Goal: Task Accomplishment & Management: Manage account settings

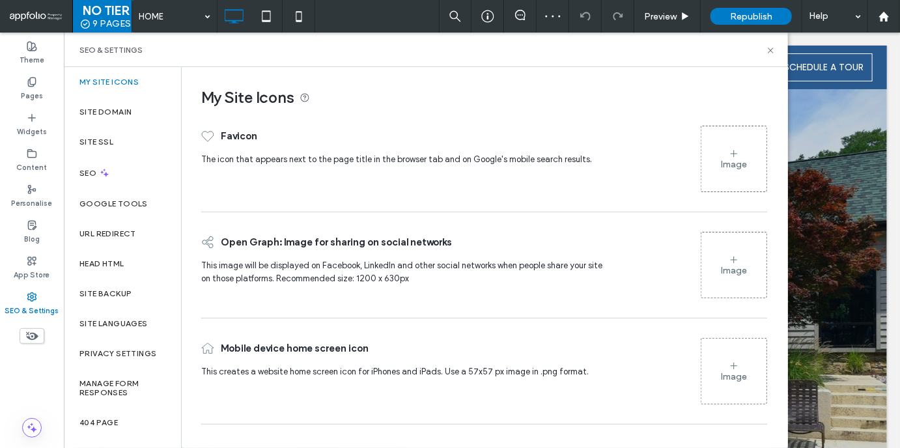
click at [735, 176] on div "Image" at bounding box center [733, 159] width 65 height 63
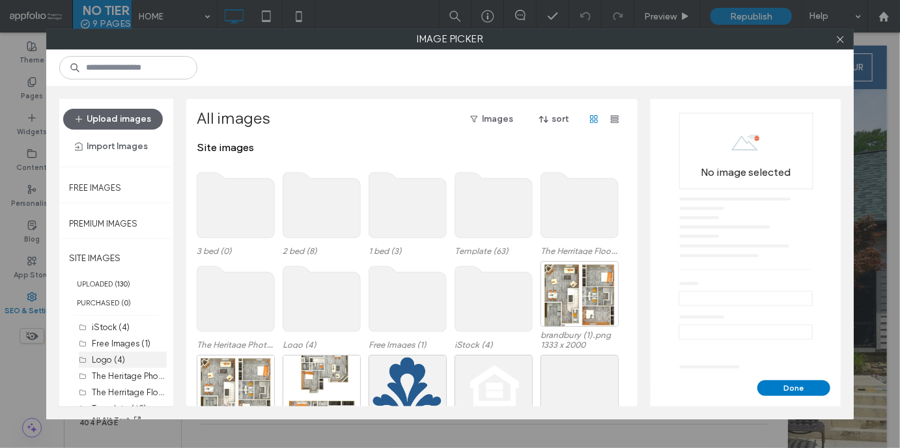
scroll to position [5, 0]
click at [405, 380] on div "Select" at bounding box center [408, 388] width 78 height 66
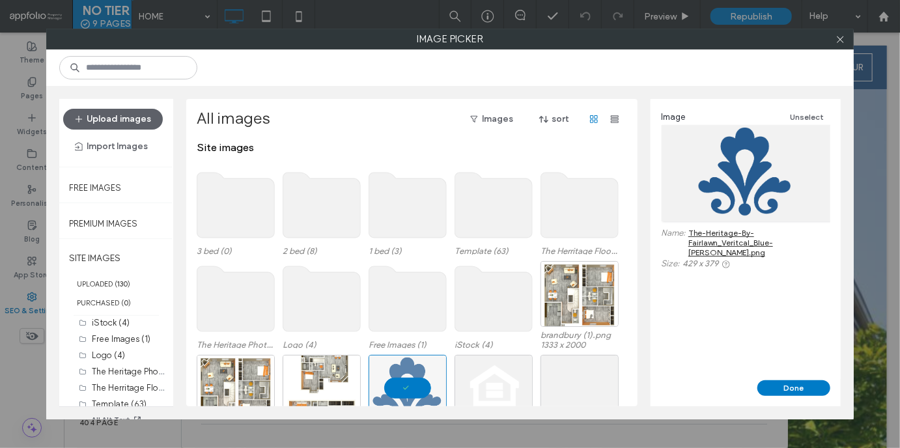
click at [788, 379] on div "Image Unselect Name: The-Heritage-By-Fairlawn_Veritcal_Blue-Kate-ONeil.png Size…" at bounding box center [746, 239] width 190 height 281
click at [788, 381] on button "Done" at bounding box center [793, 388] width 73 height 16
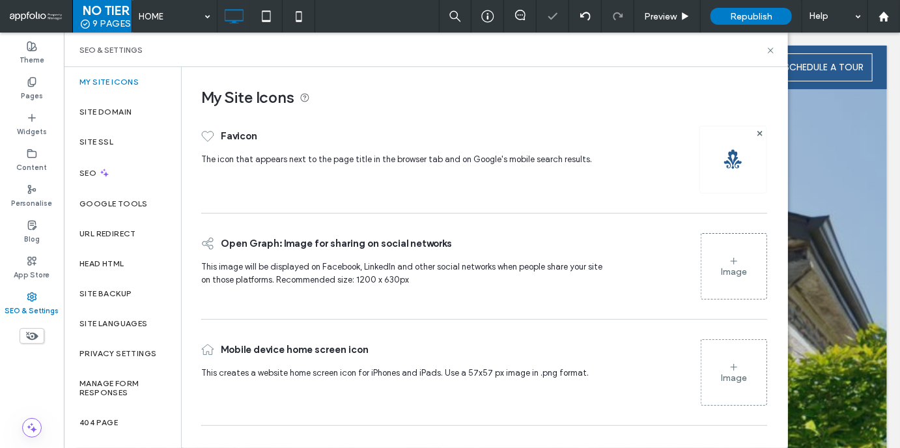
click at [725, 368] on div "Image" at bounding box center [733, 372] width 65 height 63
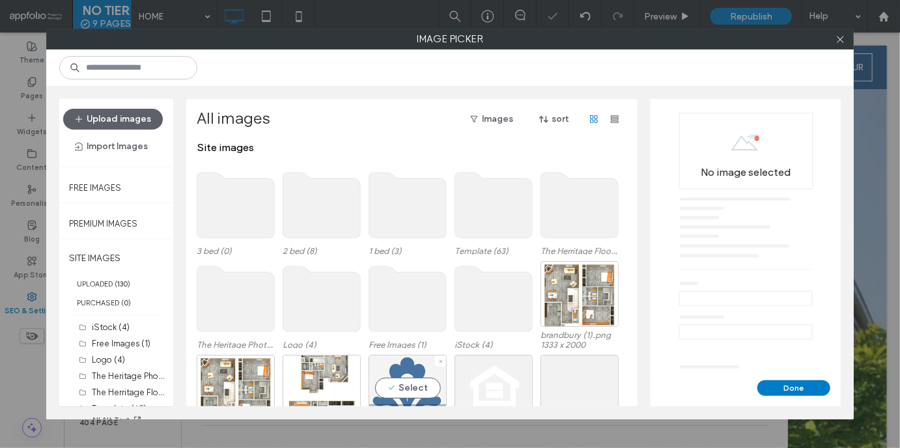
click at [416, 373] on div "Select" at bounding box center [408, 388] width 78 height 66
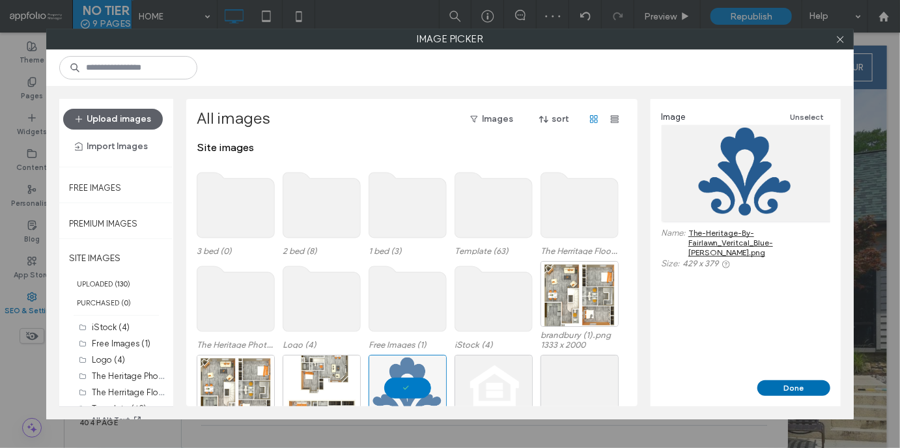
click at [787, 390] on button "Done" at bounding box center [793, 388] width 73 height 16
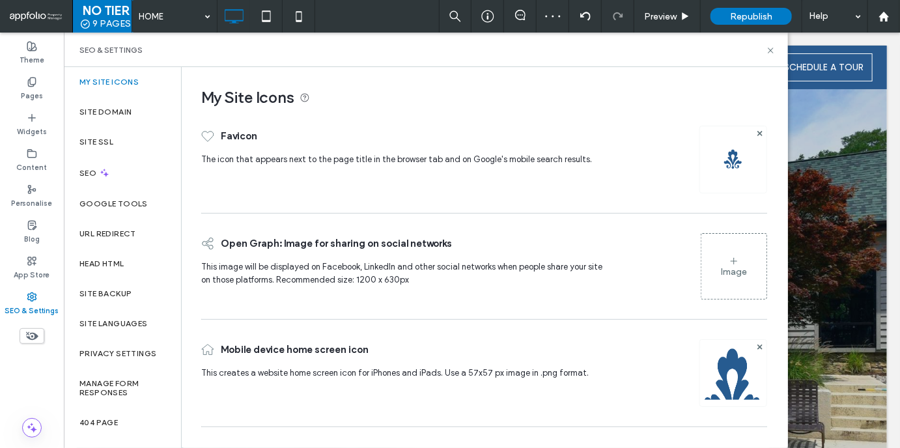
click at [733, 273] on div "Image" at bounding box center [734, 271] width 26 height 11
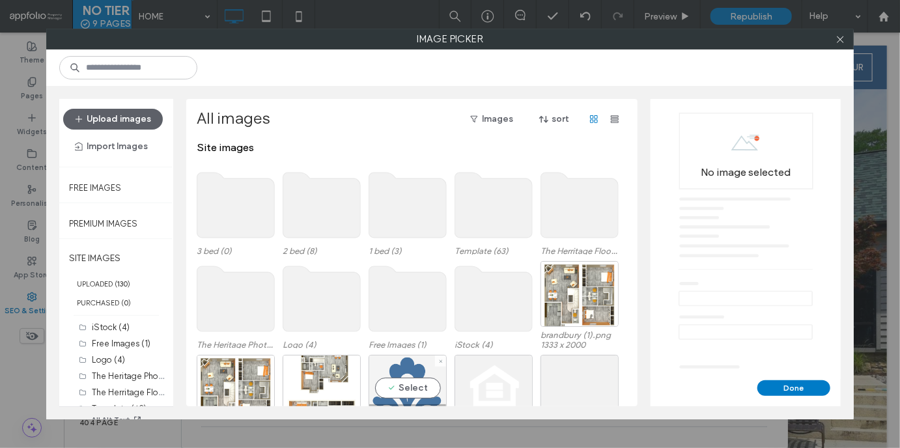
click at [416, 363] on div "Select" at bounding box center [408, 388] width 78 height 66
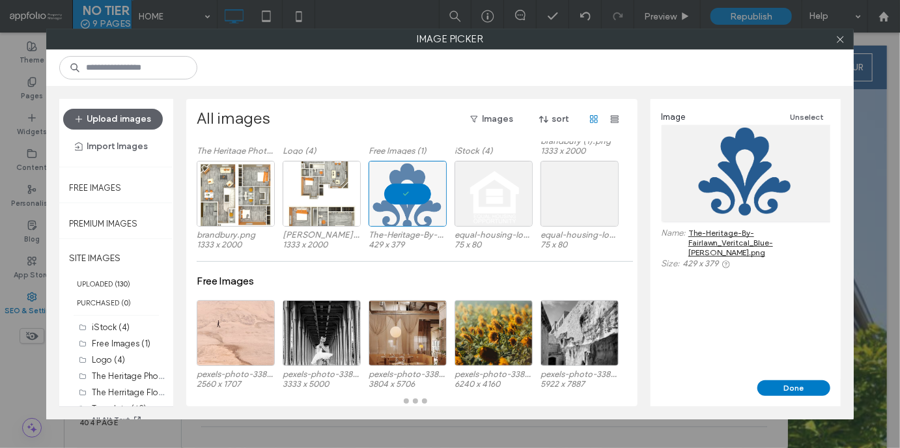
scroll to position [194, 0]
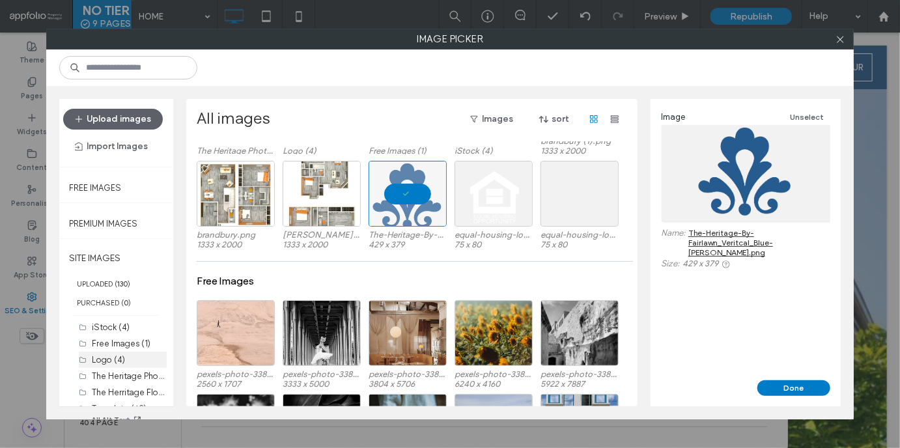
click at [132, 361] on div "Logo (4)" at bounding box center [129, 360] width 75 height 14
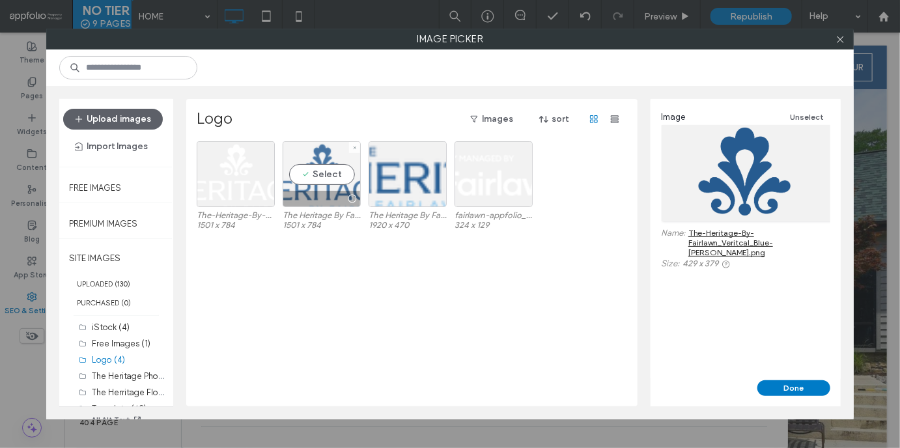
click at [317, 178] on div "Select" at bounding box center [322, 174] width 78 height 66
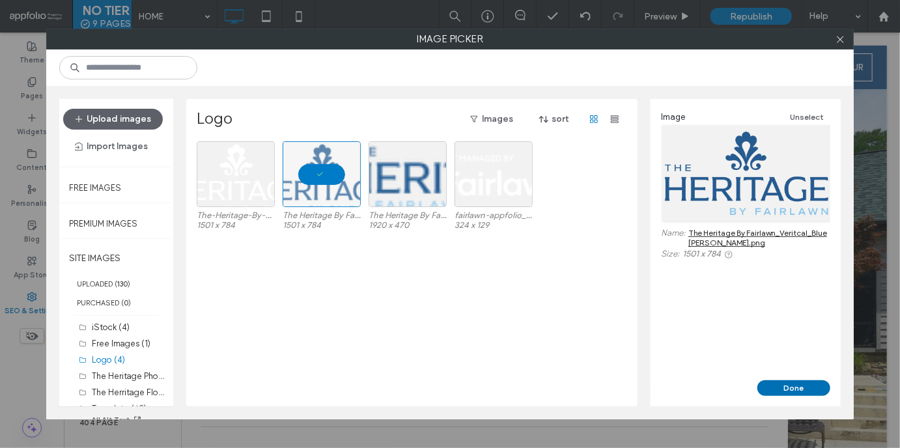
click at [801, 389] on button "Done" at bounding box center [793, 388] width 73 height 16
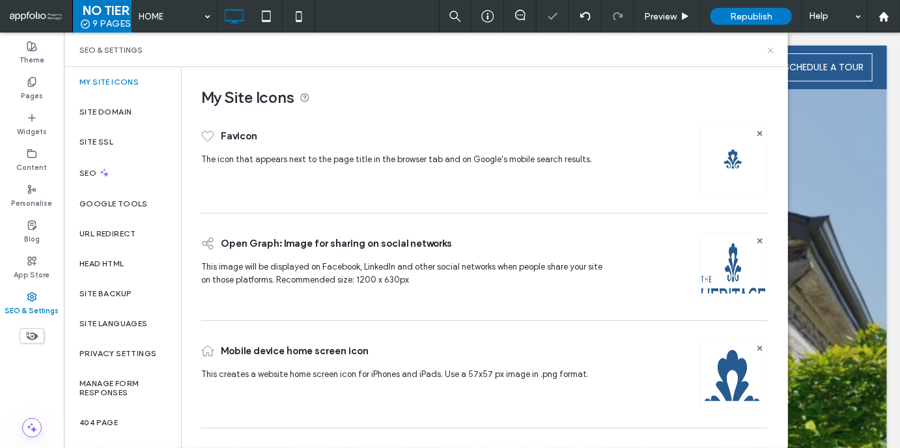
click at [770, 49] on use at bounding box center [770, 50] width 5 height 5
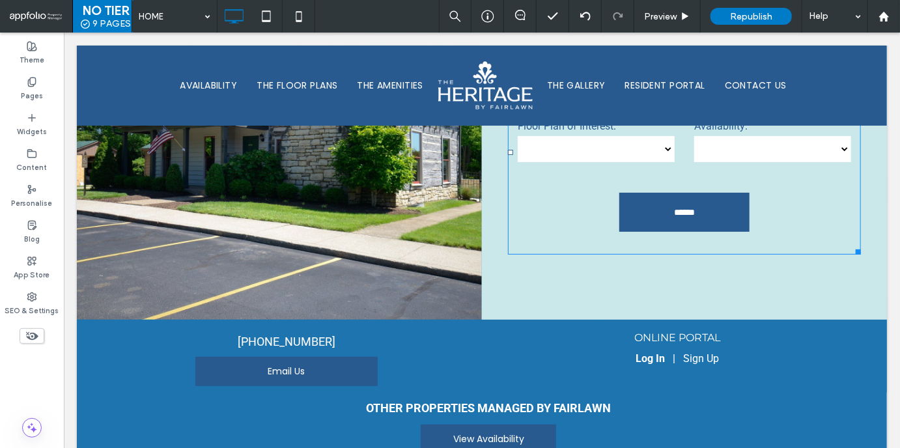
scroll to position [2405, 0]
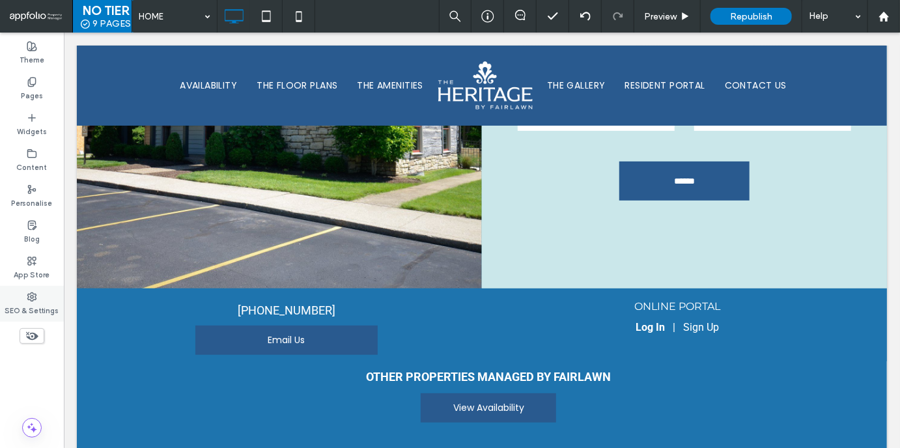
click at [41, 305] on label "SEO & Settings" at bounding box center [32, 309] width 54 height 14
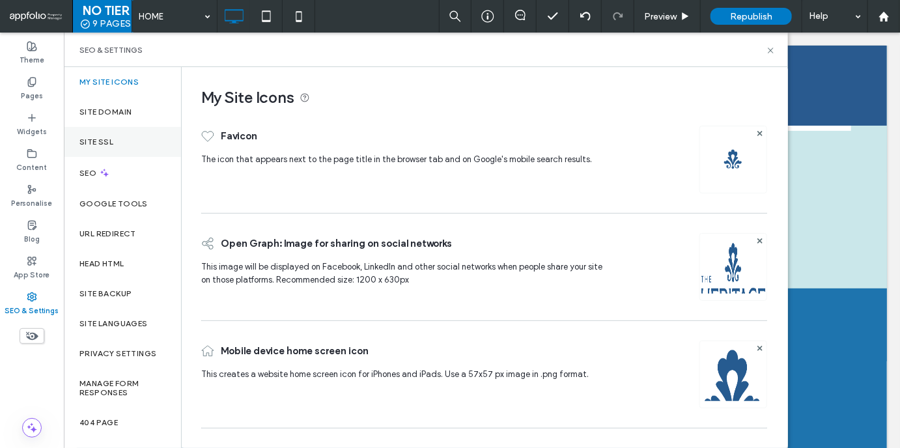
click at [127, 144] on div "Site SSL" at bounding box center [122, 142] width 117 height 30
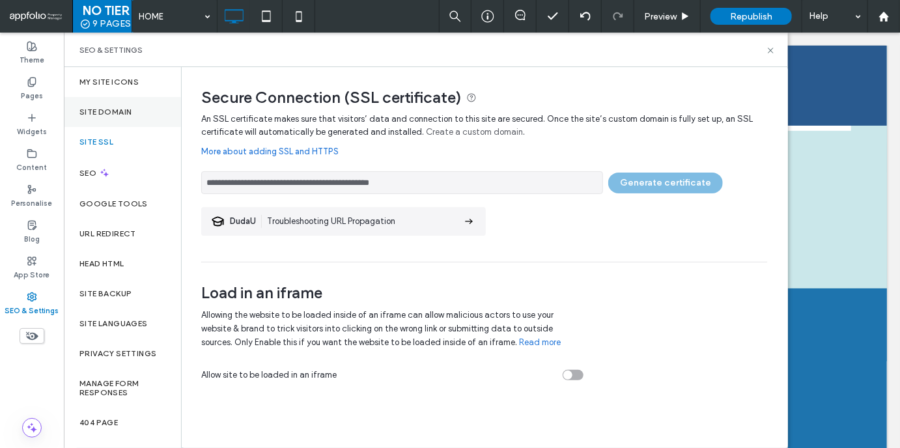
click at [121, 116] on label "Site Domain" at bounding box center [105, 111] width 52 height 9
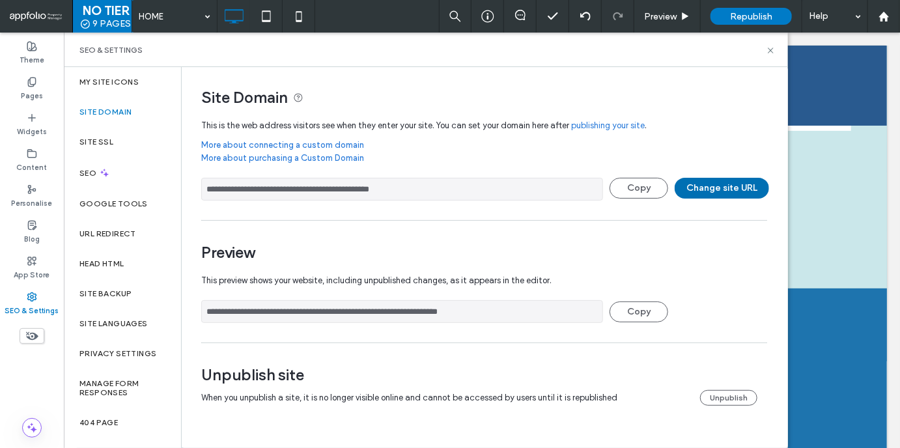
click at [714, 191] on button "Change site URL" at bounding box center [722, 188] width 94 height 21
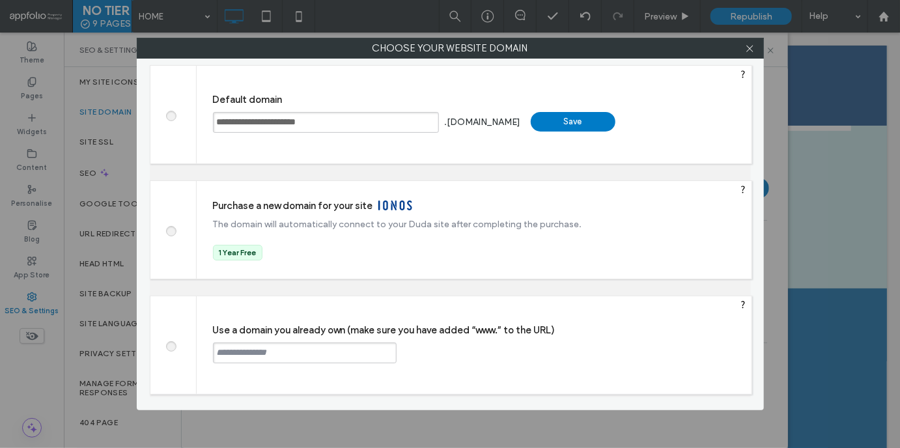
click at [218, 354] on input "text" at bounding box center [305, 353] width 184 height 21
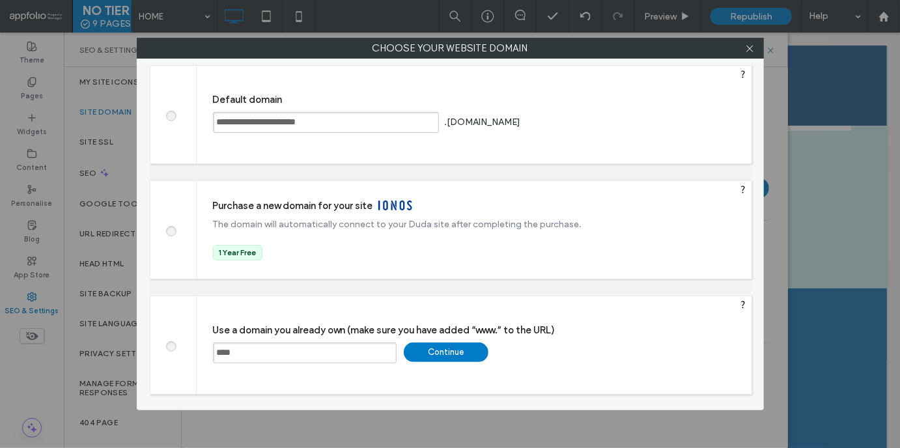
paste input "**********"
type input "**********"
click at [443, 358] on div "Continue" at bounding box center [446, 353] width 85 height 20
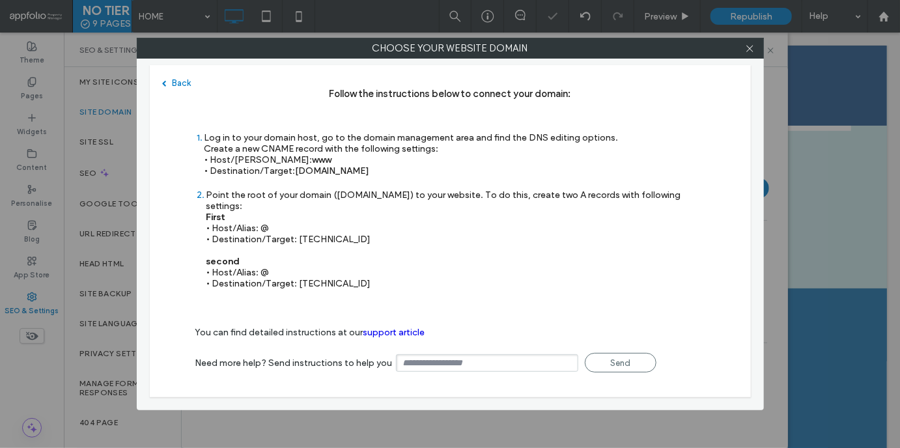
type input "**********"
click at [750, 48] on use at bounding box center [749, 48] width 7 height 7
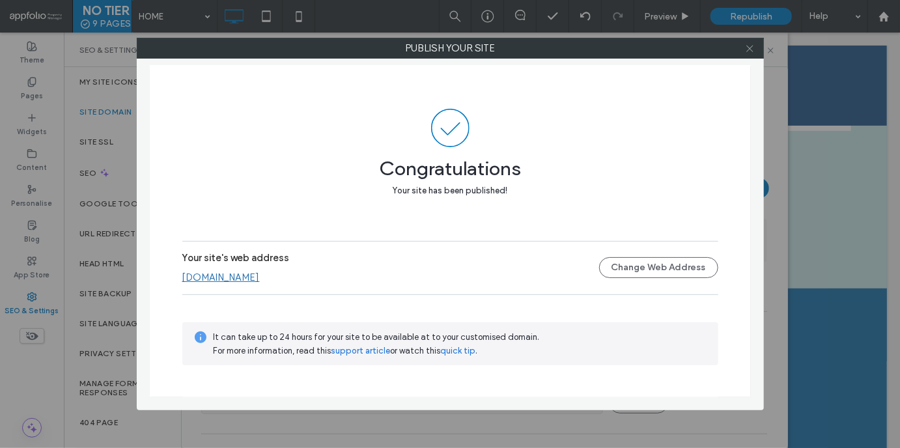
click at [750, 49] on use at bounding box center [749, 48] width 7 height 7
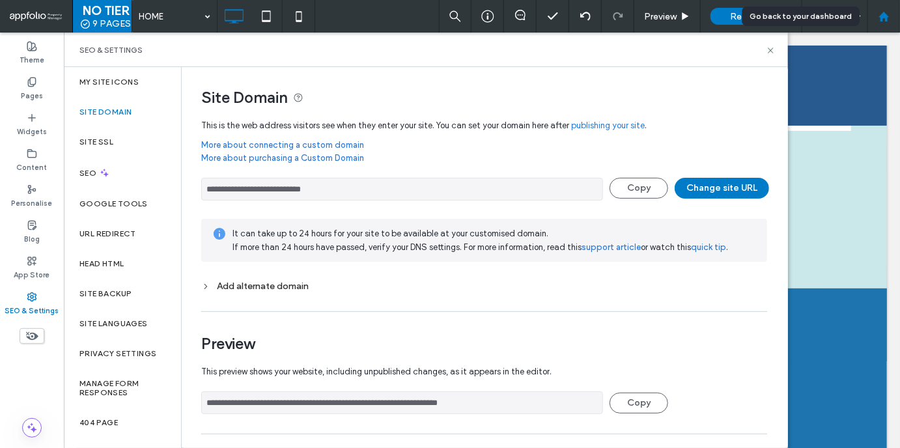
click at [885, 27] on div at bounding box center [884, 16] width 33 height 33
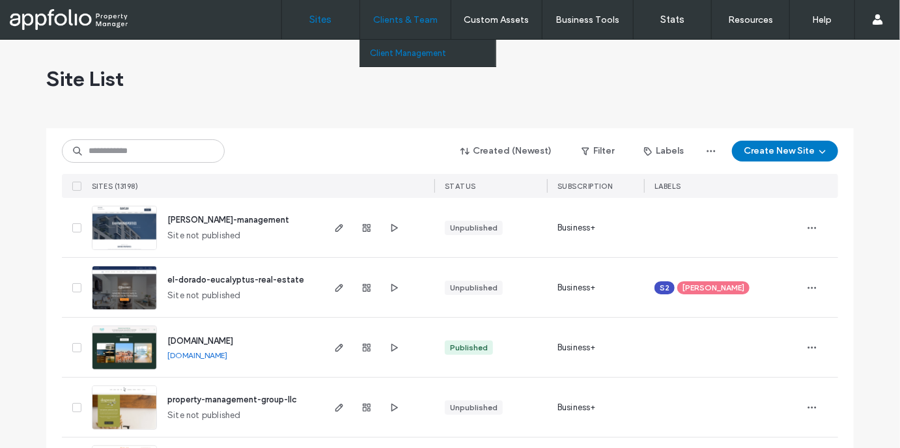
click at [419, 51] on label "Client Management" at bounding box center [408, 53] width 76 height 10
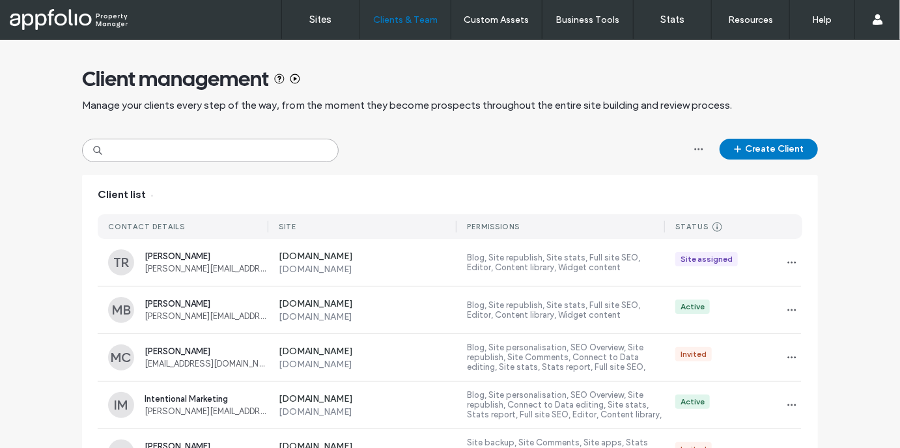
click at [313, 143] on input at bounding box center [210, 150] width 257 height 23
click at [268, 156] on input at bounding box center [210, 150] width 257 height 23
paste input "**********"
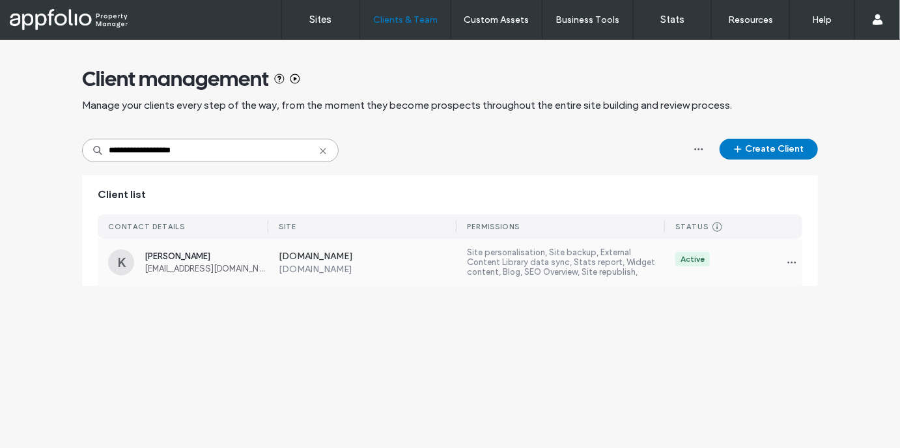
type input "**********"
click at [234, 252] on span "Kate O'Neil" at bounding box center [207, 256] width 124 height 10
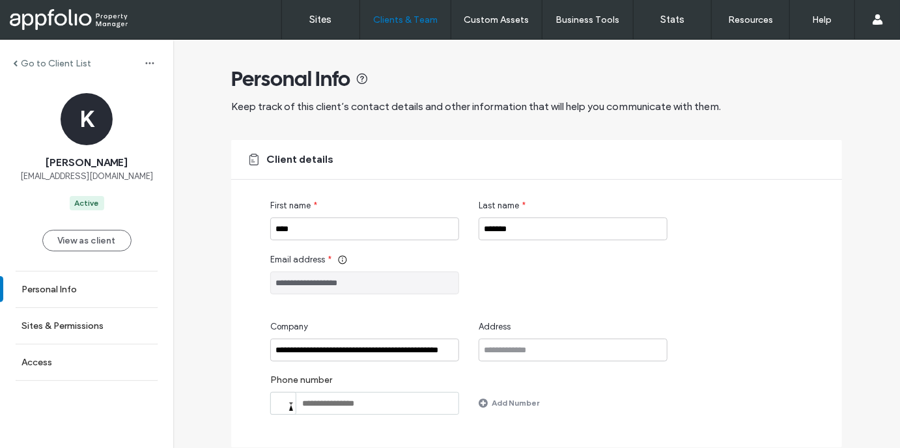
scroll to position [158, 0]
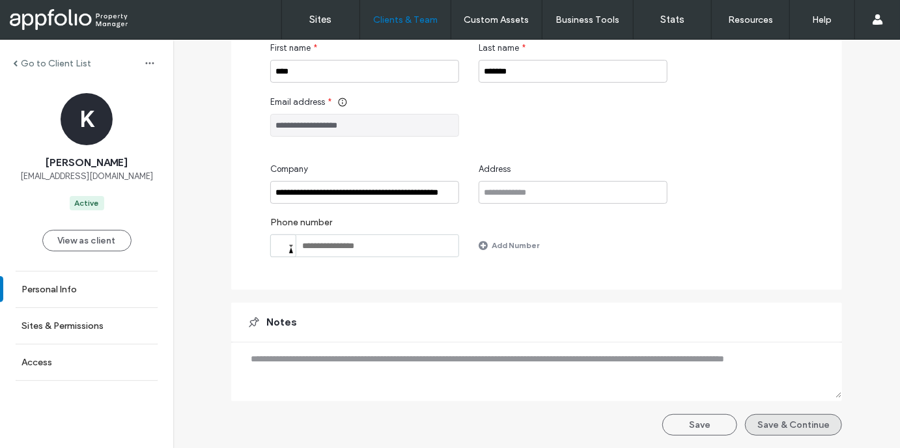
click at [800, 429] on button "Save & Continue" at bounding box center [793, 424] width 97 height 21
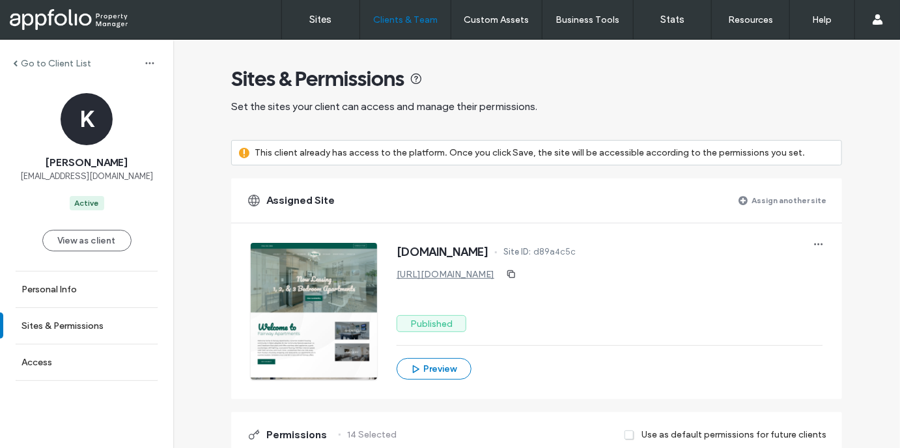
click at [801, 201] on label "Assign another site" at bounding box center [789, 200] width 75 height 23
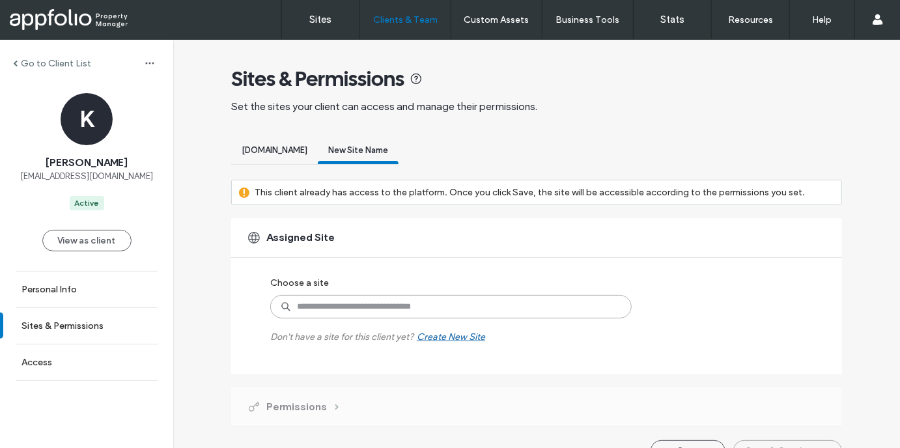
click at [409, 312] on input at bounding box center [450, 306] width 361 height 23
paste input "**********"
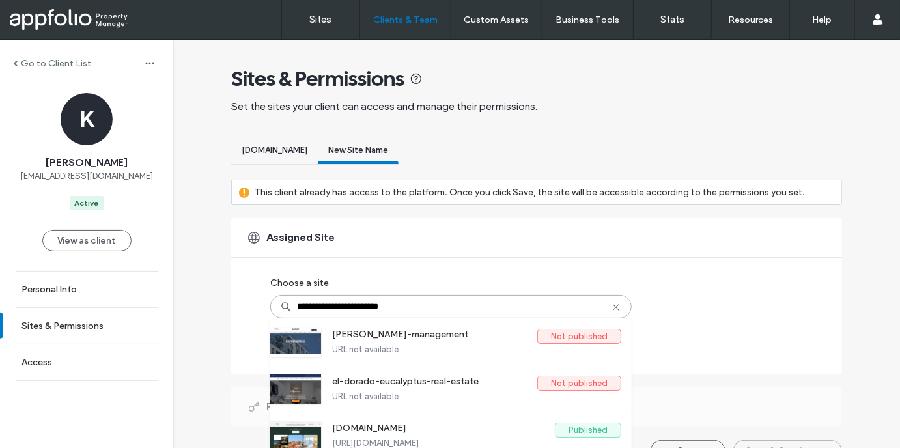
click at [291, 305] on input "**********" at bounding box center [450, 306] width 361 height 23
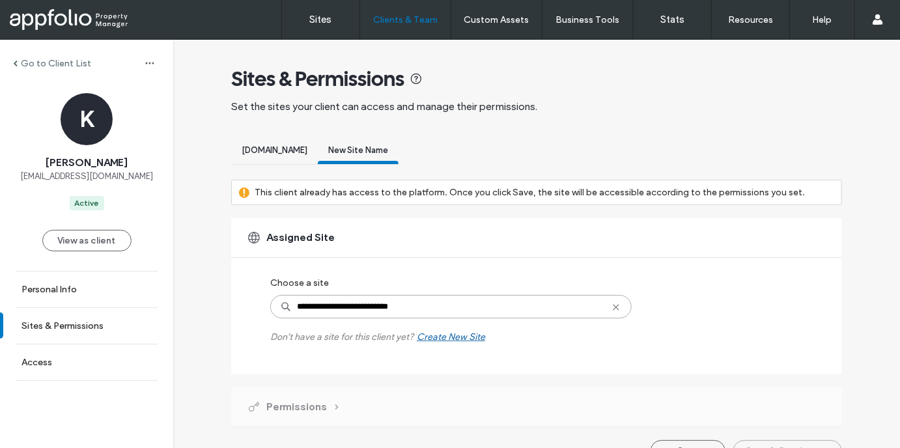
type input "**********"
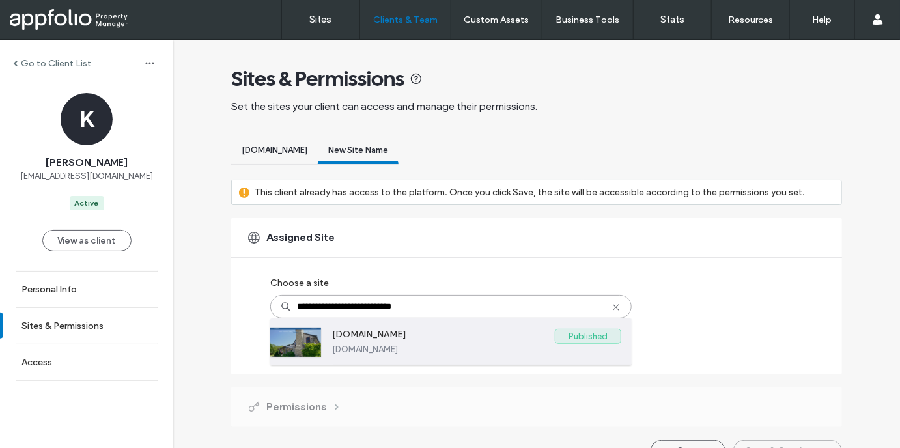
click at [337, 358] on div "www.theheritagebyfairlawn.com Published www.theheritagebyfairlawn.com" at bounding box center [476, 341] width 289 height 46
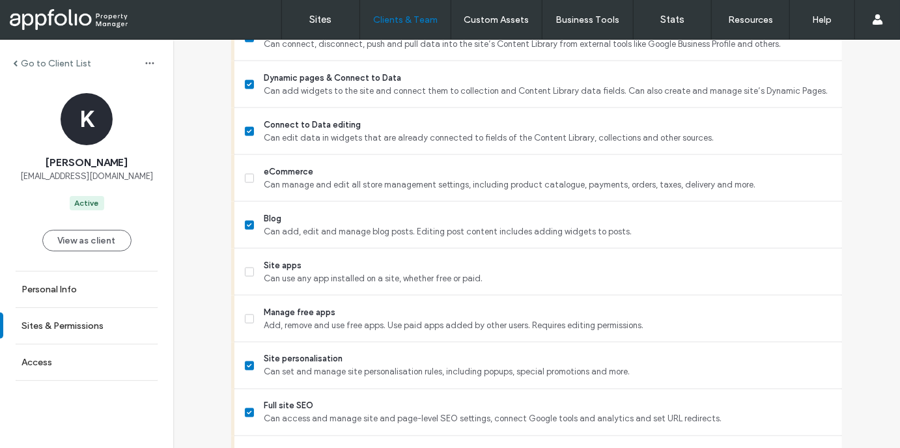
scroll to position [1241, 0]
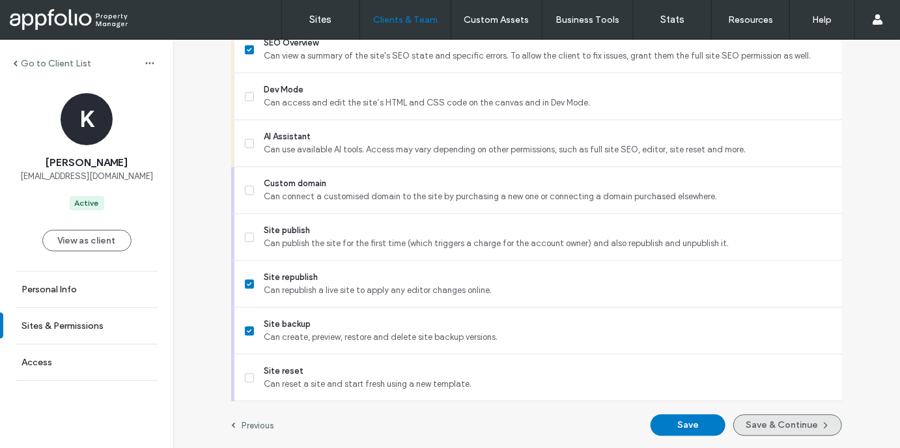
click at [776, 427] on button "Save & Continue" at bounding box center [787, 424] width 109 height 21
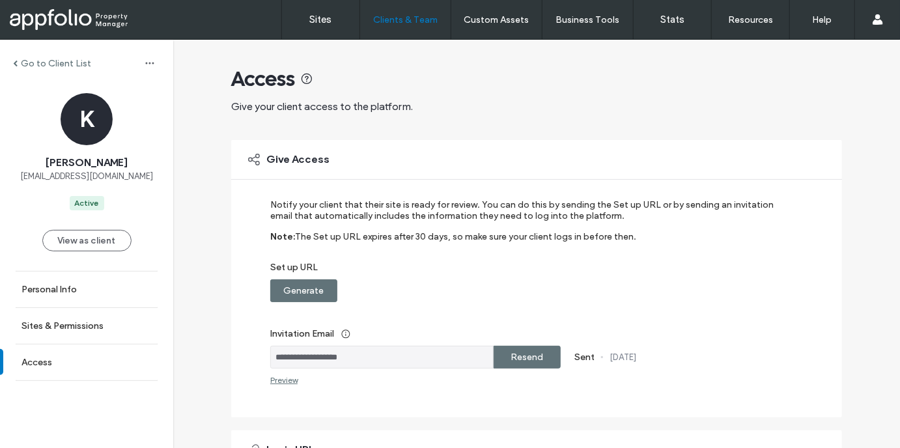
click at [522, 354] on label "Resend" at bounding box center [527, 357] width 33 height 24
click at [70, 63] on label "Go to Client List" at bounding box center [56, 63] width 70 height 11
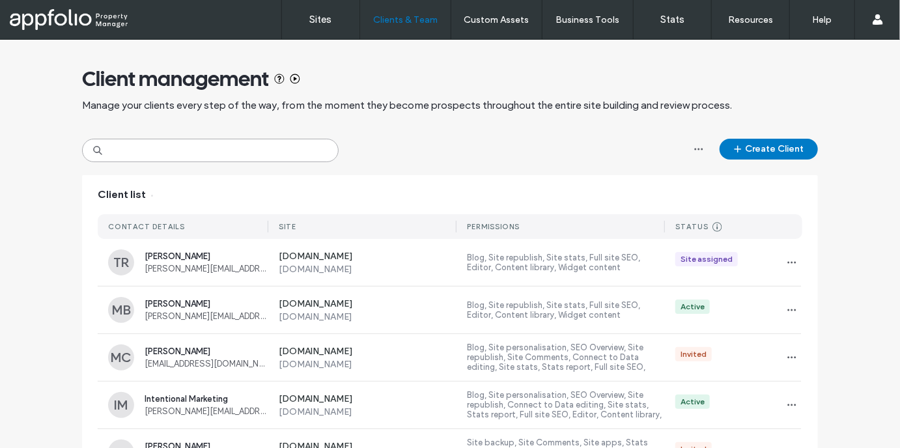
click at [145, 139] on input at bounding box center [210, 150] width 257 height 23
paste input "**********"
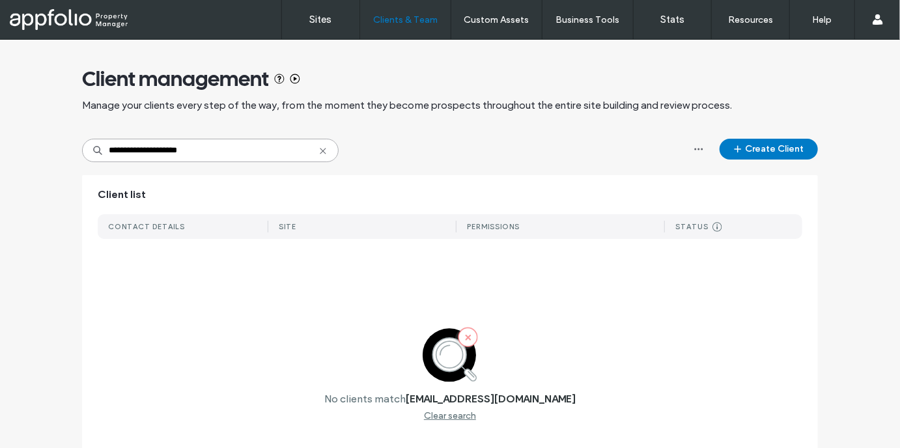
drag, startPoint x: 116, startPoint y: 147, endPoint x: 64, endPoint y: 136, distance: 52.5
click at [64, 136] on div "**********" at bounding box center [450, 281] width 900 height 483
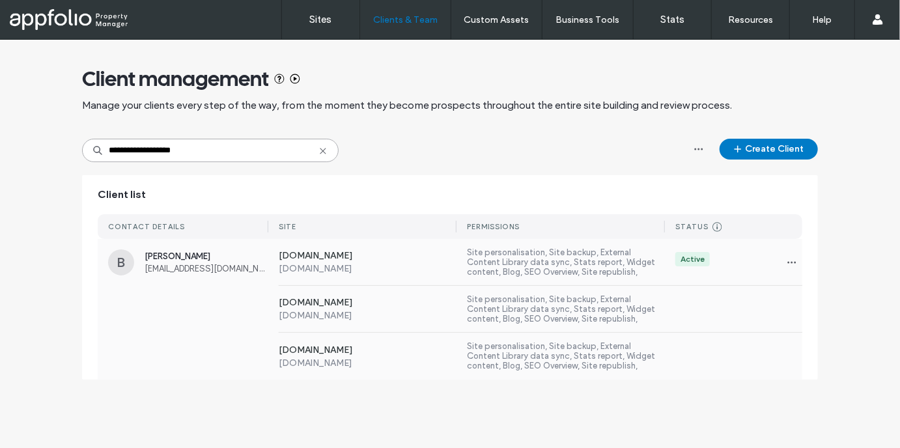
type input "**********"
click at [746, 337] on div "www.fairlawnbn.com www.fairlawnbn.com Site personalisation, Site backup, Extern…" at bounding box center [535, 356] width 534 height 47
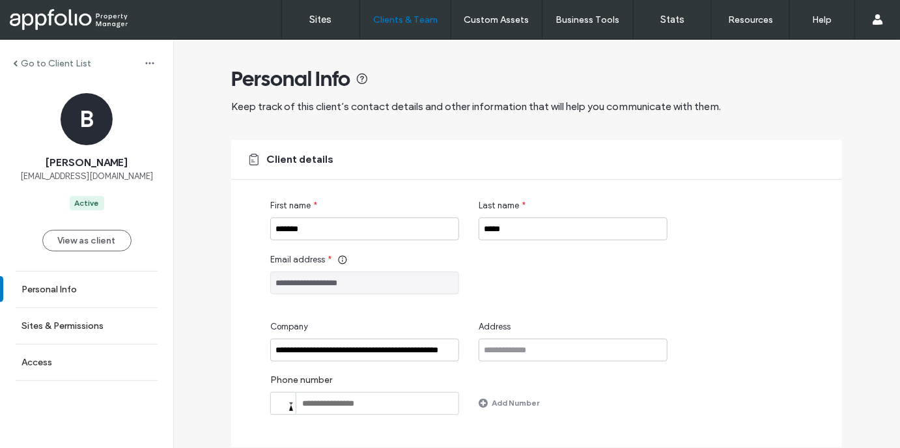
scroll to position [158, 0]
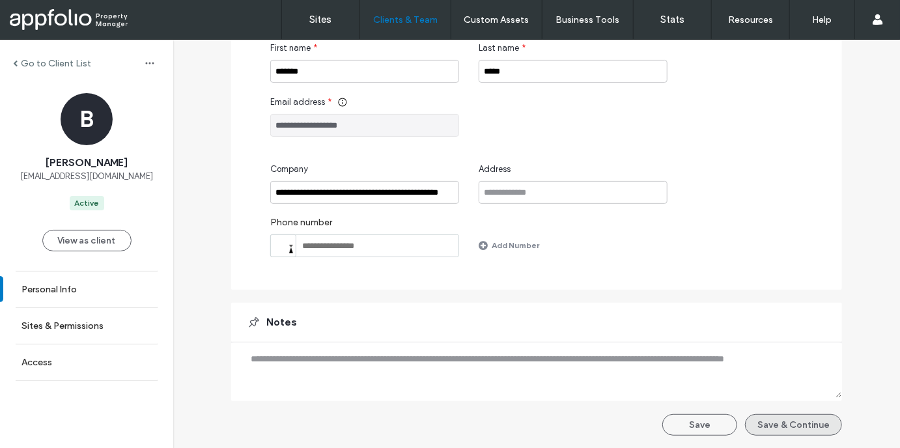
click at [769, 432] on button "Save & Continue" at bounding box center [793, 424] width 97 height 21
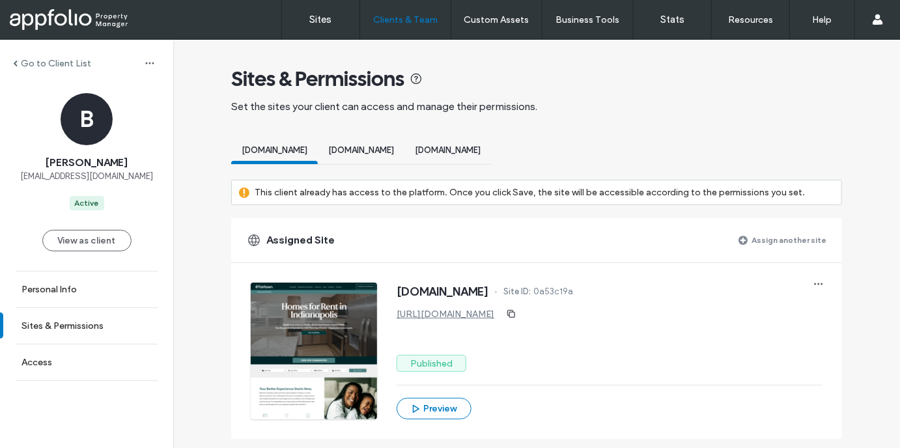
click at [774, 251] on div "Assign another site" at bounding box center [783, 240] width 88 height 23
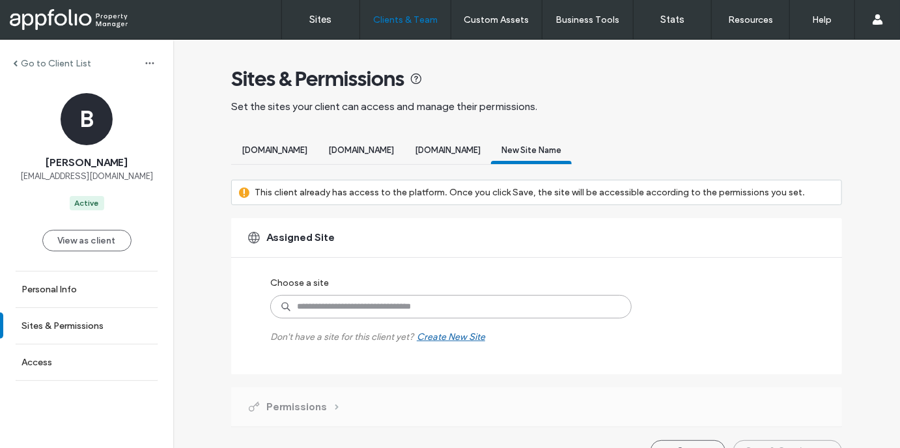
click at [479, 300] on input at bounding box center [450, 306] width 361 height 23
paste input "**********"
type input "**********"
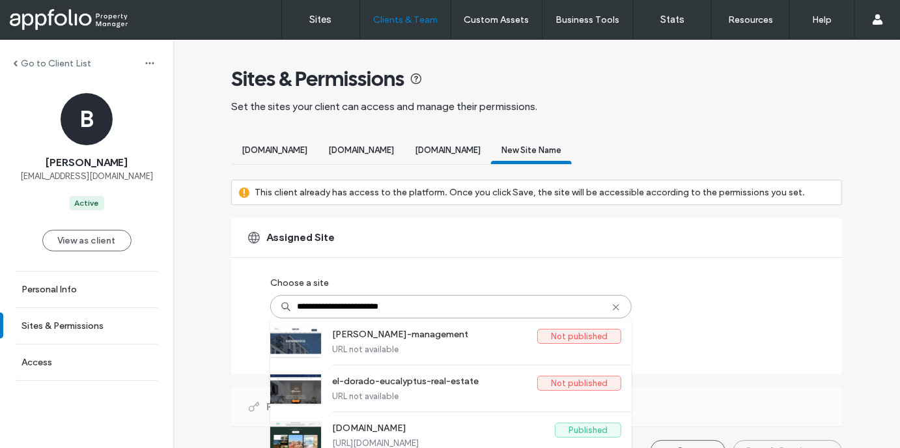
scroll to position [26, 0]
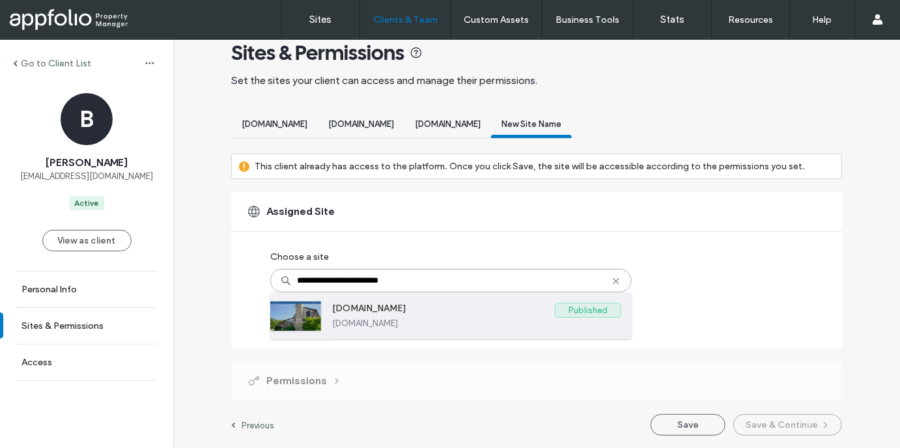
click at [350, 326] on label "www.theheritagebyfairlawn.com" at bounding box center [476, 323] width 289 height 10
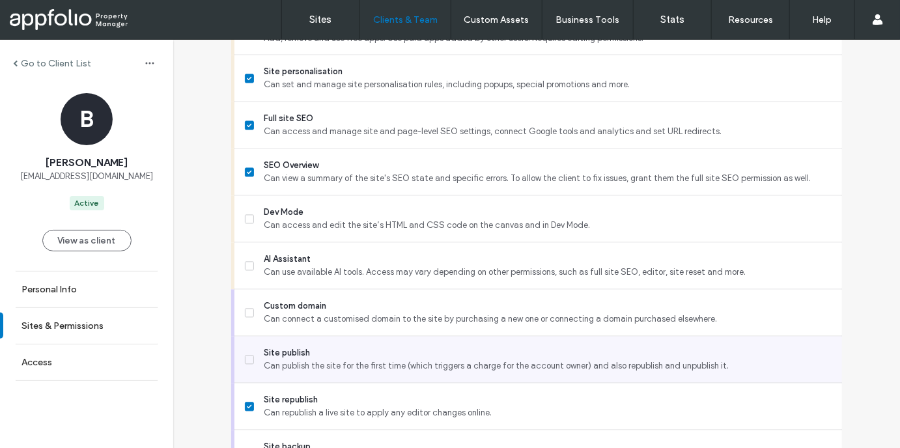
scroll to position [1241, 0]
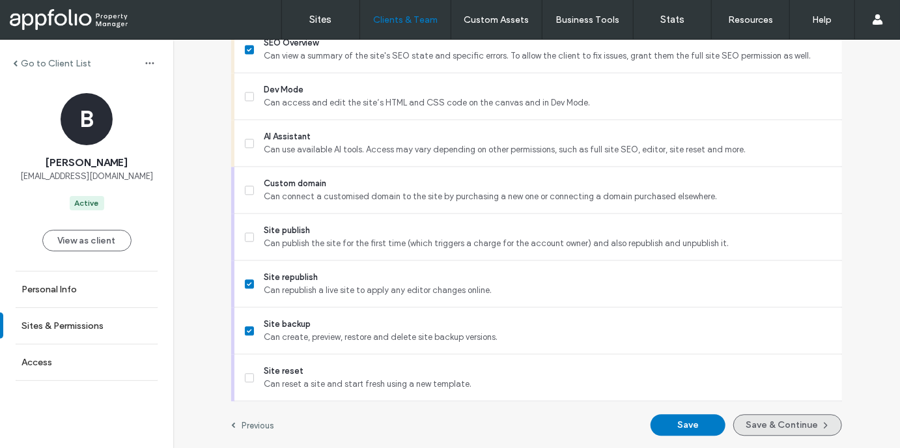
click at [792, 432] on button "Save & Continue" at bounding box center [787, 424] width 109 height 21
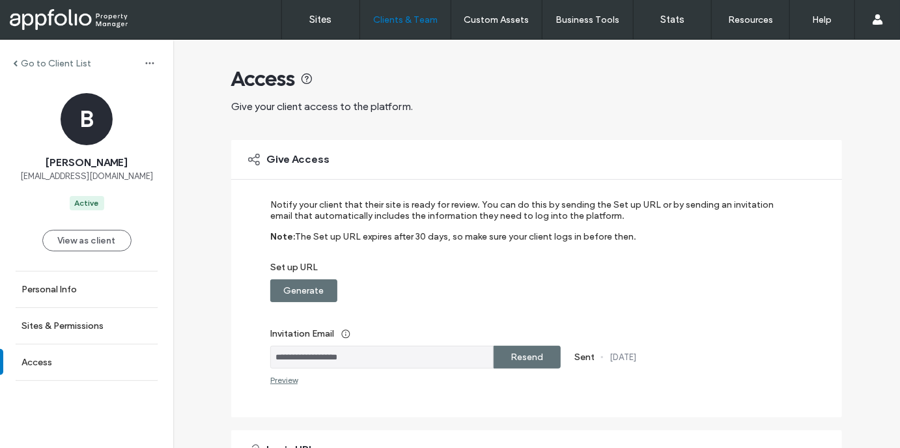
scroll to position [298, 0]
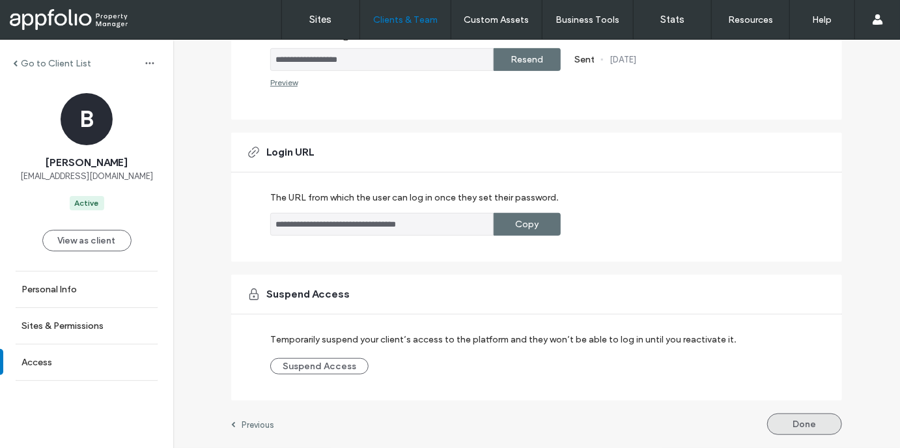
click at [799, 426] on button "Done" at bounding box center [804, 424] width 75 height 21
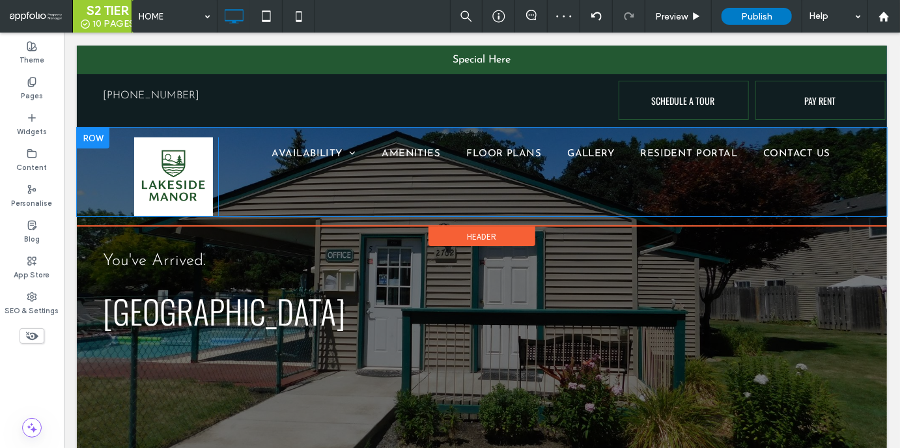
scroll to position [47, 0]
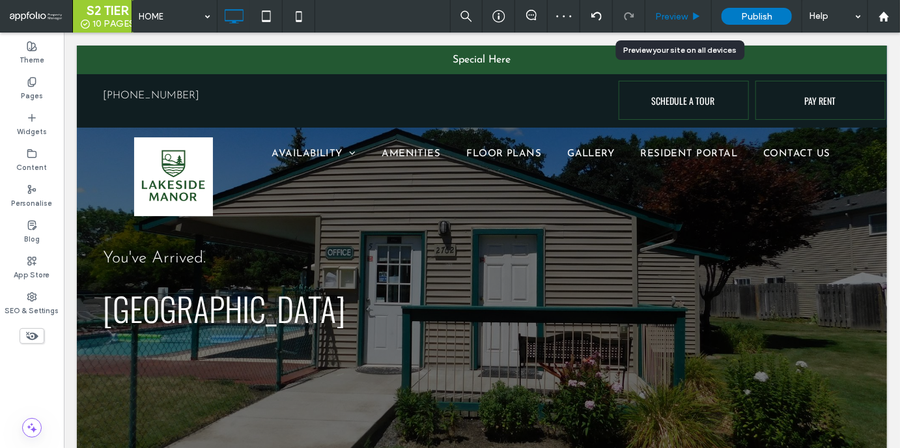
click at [685, 12] on span "Preview" at bounding box center [671, 16] width 33 height 11
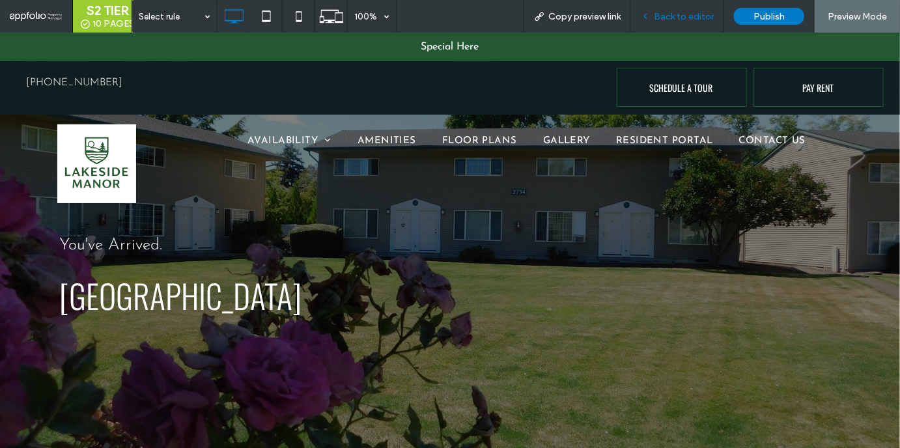
click at [681, 12] on span "Back to editor" at bounding box center [684, 16] width 60 height 11
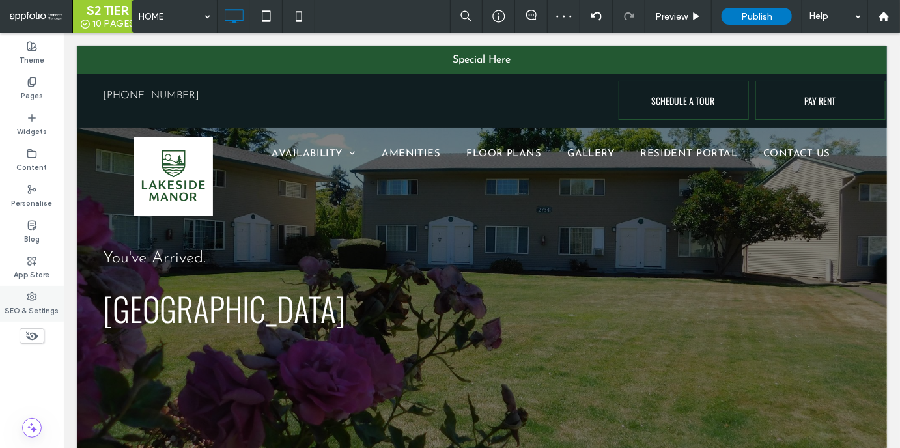
click at [48, 298] on div "SEO & Settings" at bounding box center [32, 304] width 64 height 36
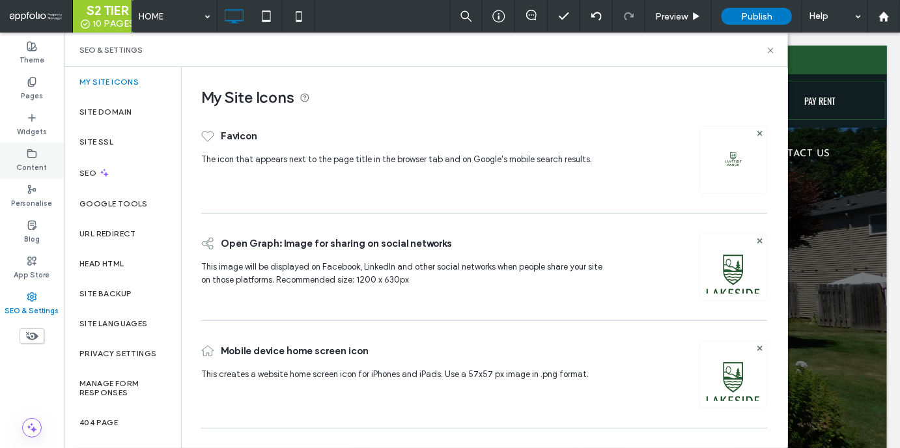
click at [40, 157] on div "Content" at bounding box center [32, 161] width 64 height 36
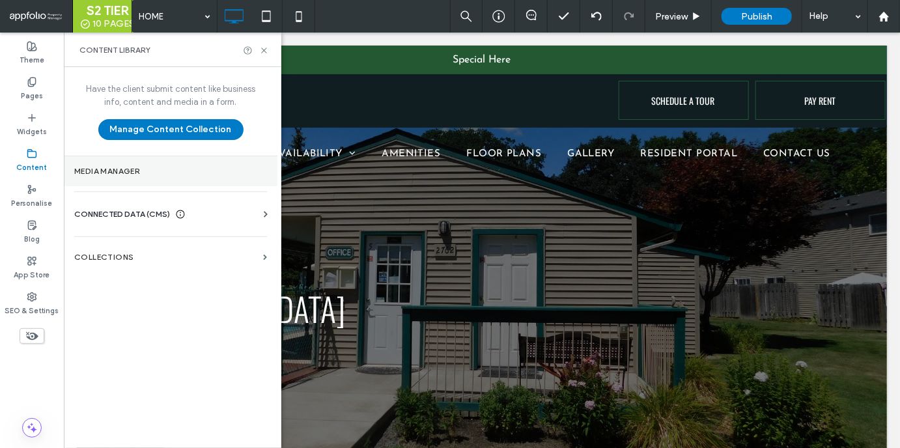
click at [117, 165] on section "Media Manager" at bounding box center [171, 171] width 214 height 30
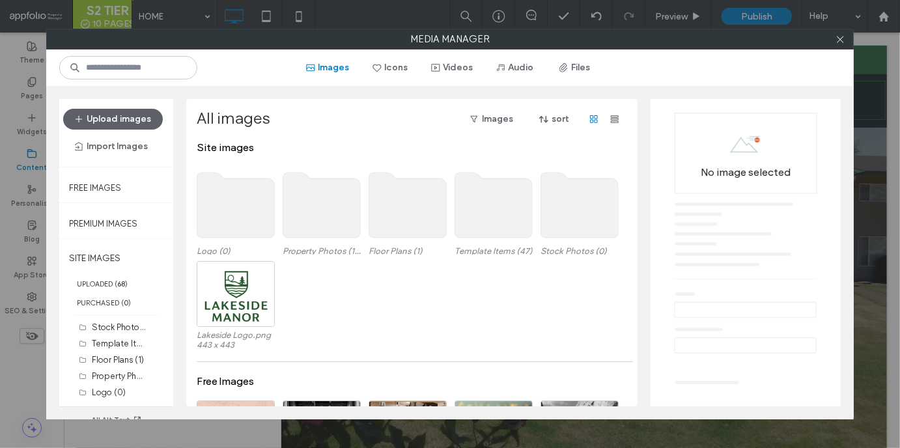
scroll to position [29, 0]
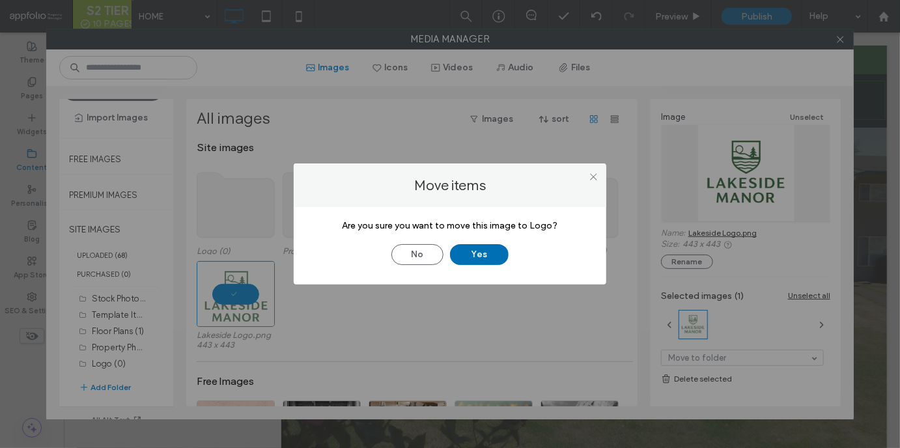
click at [483, 250] on button "Yes" at bounding box center [479, 254] width 59 height 21
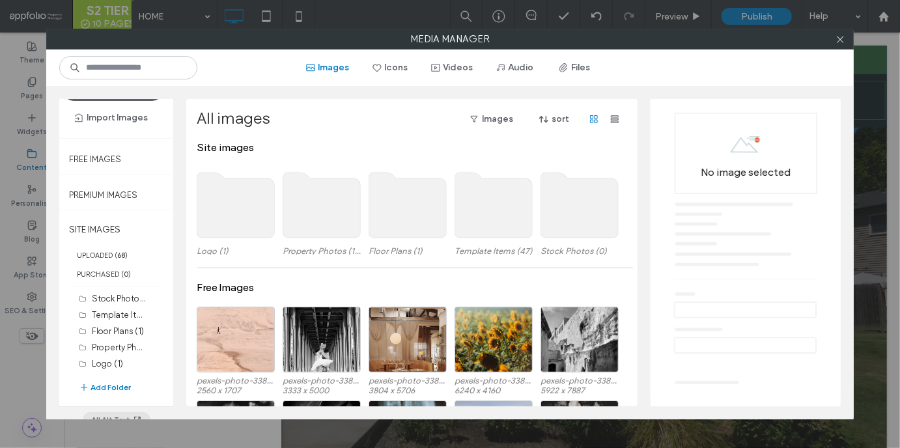
click at [119, 416] on button "All Alt Text" at bounding box center [117, 420] width 68 height 16
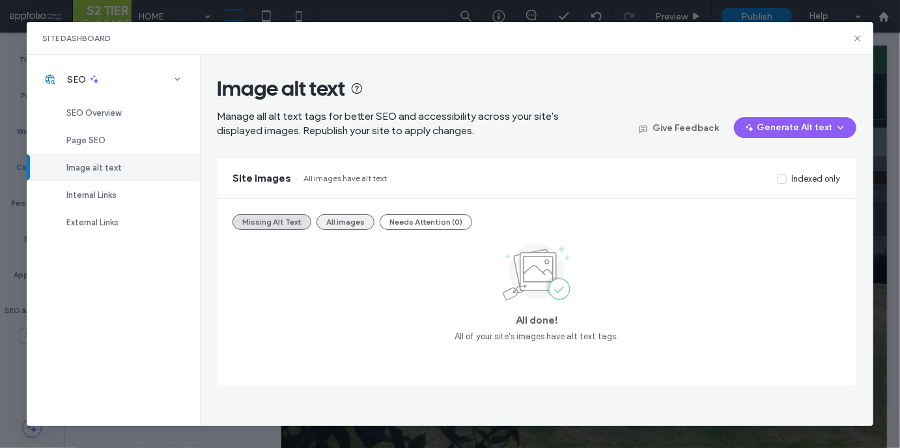
click at [351, 222] on button "All images" at bounding box center [346, 222] width 58 height 16
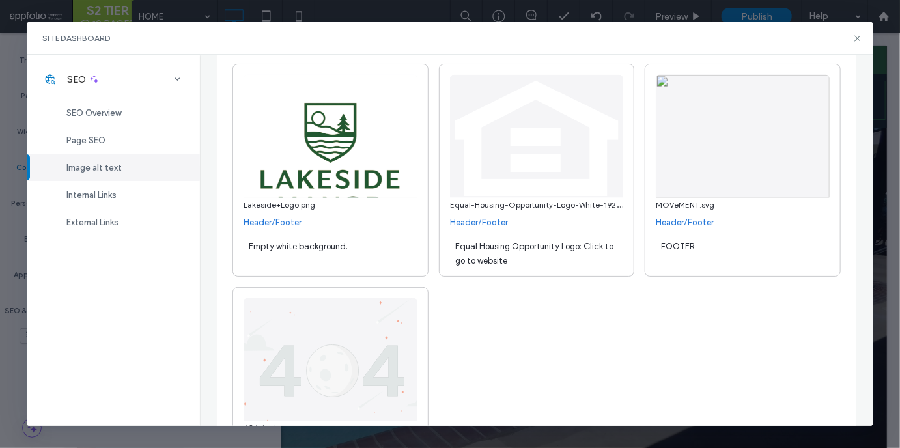
scroll to position [3174, 0]
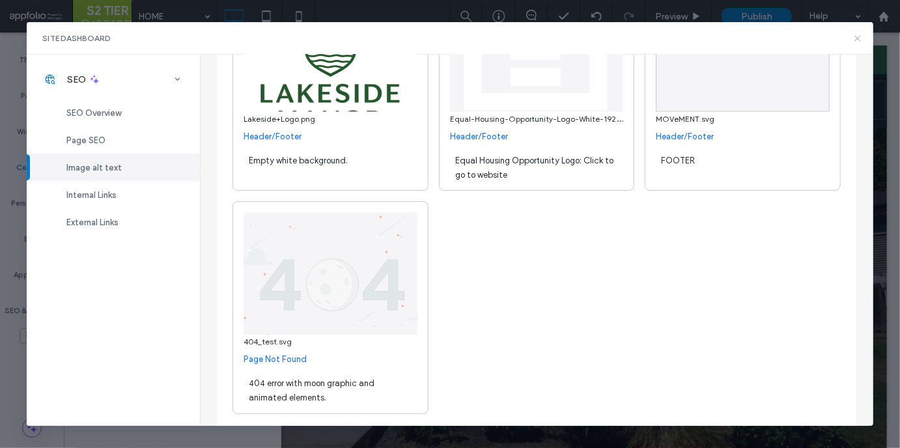
click at [857, 40] on icon at bounding box center [858, 38] width 10 height 10
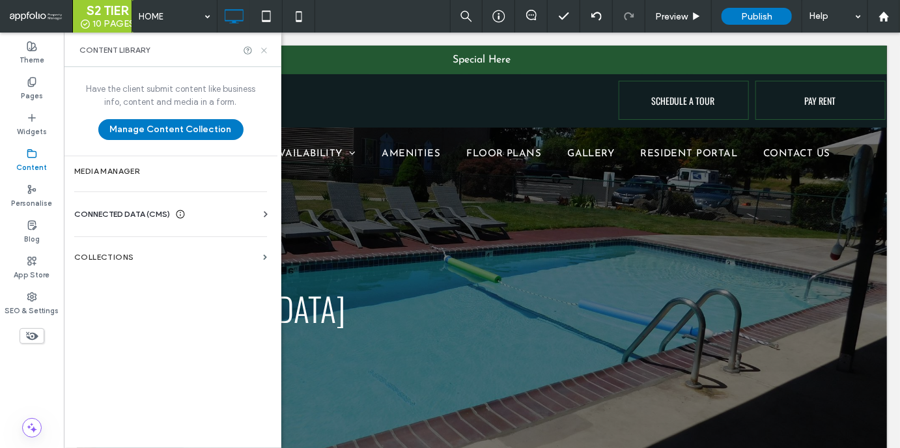
click at [261, 52] on icon at bounding box center [264, 51] width 10 height 10
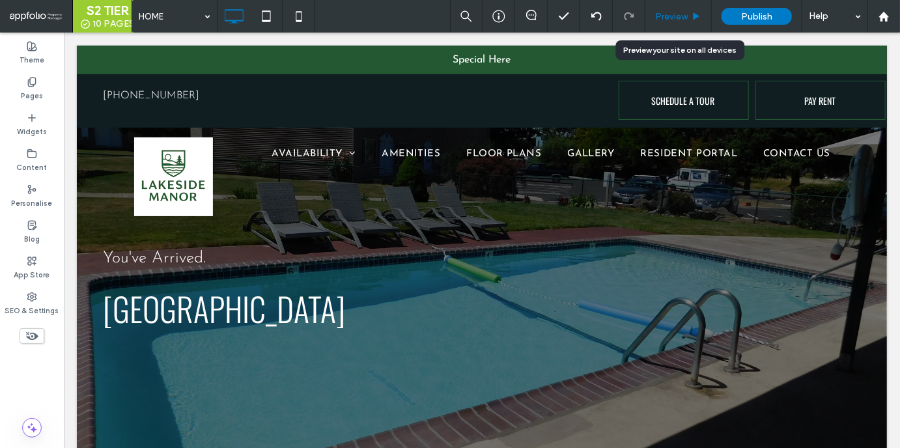
click at [684, 14] on span "Preview" at bounding box center [671, 16] width 33 height 11
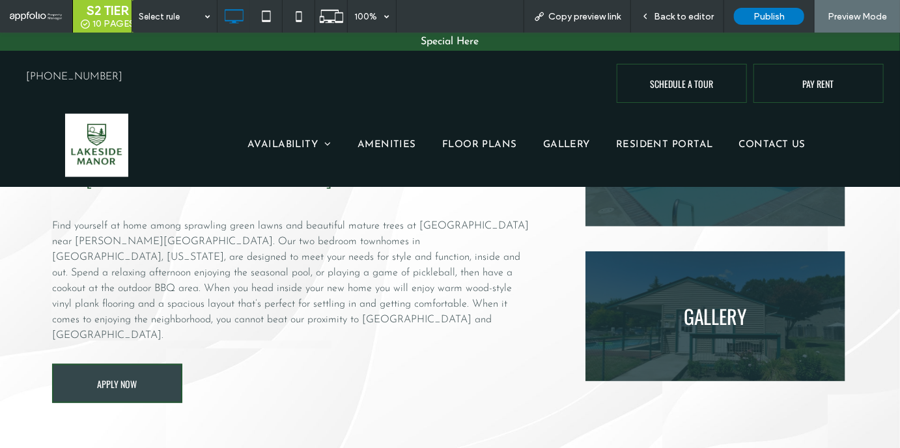
scroll to position [516, 0]
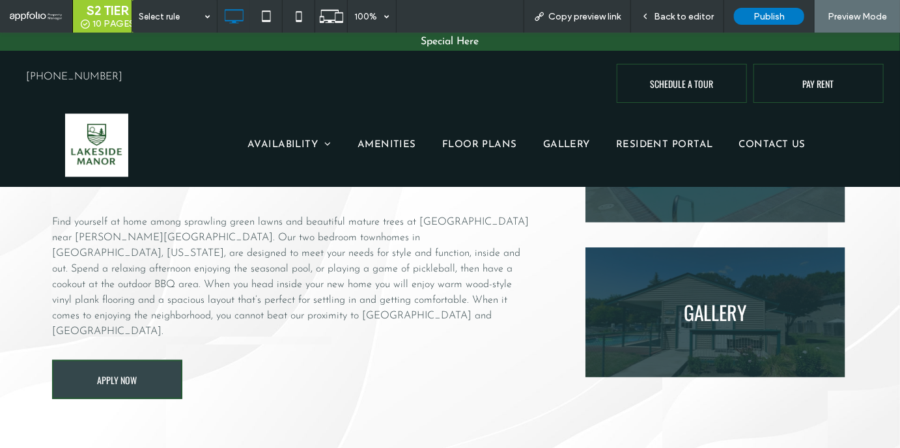
click at [156, 387] on div "Welcome Lakeside Manor Townhomes Find yourself at home among sprawling green la…" at bounding box center [317, 260] width 531 height 473
click at [152, 376] on link "APPLY NOW" at bounding box center [117, 379] width 130 height 39
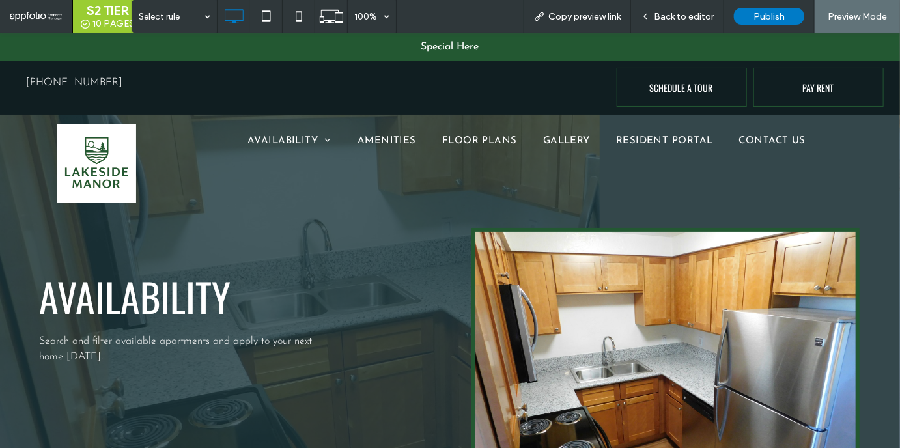
click at [125, 158] on img at bounding box center [96, 163] width 79 height 79
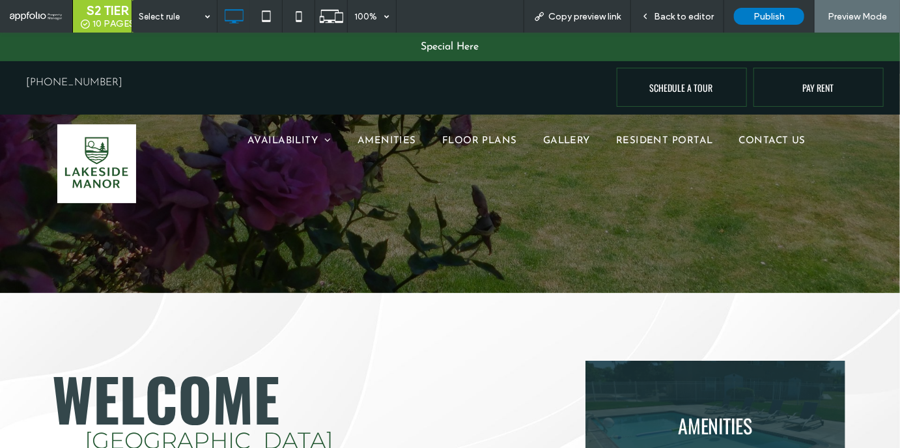
scroll to position [341, 0]
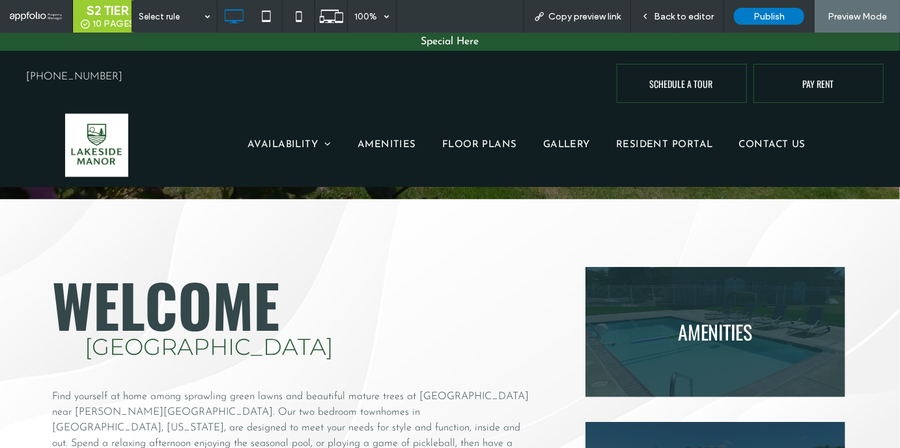
click at [710, 312] on link at bounding box center [715, 331] width 275 height 138
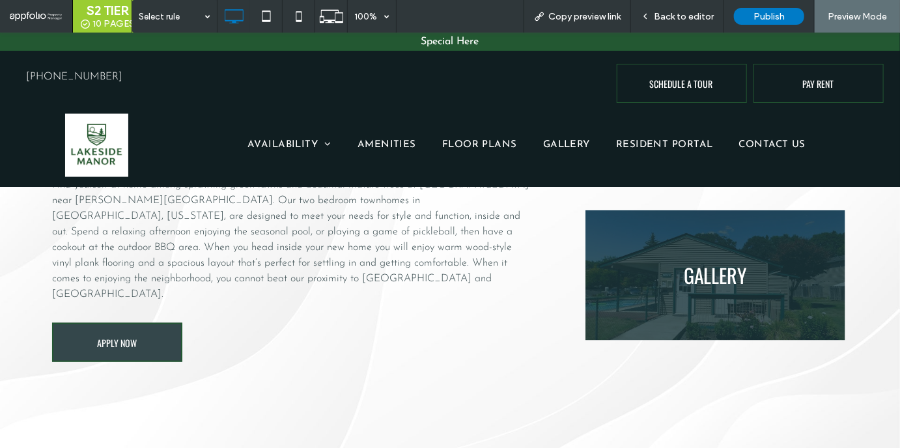
scroll to position [554, 0]
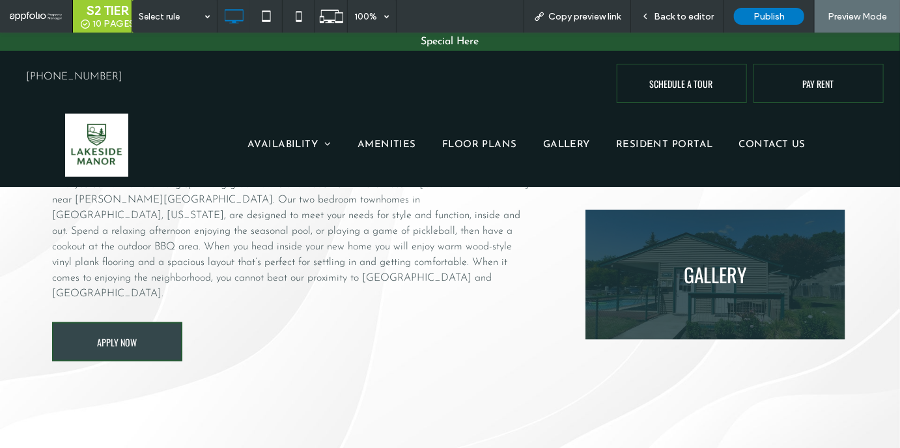
click at [610, 281] on link at bounding box center [715, 274] width 275 height 138
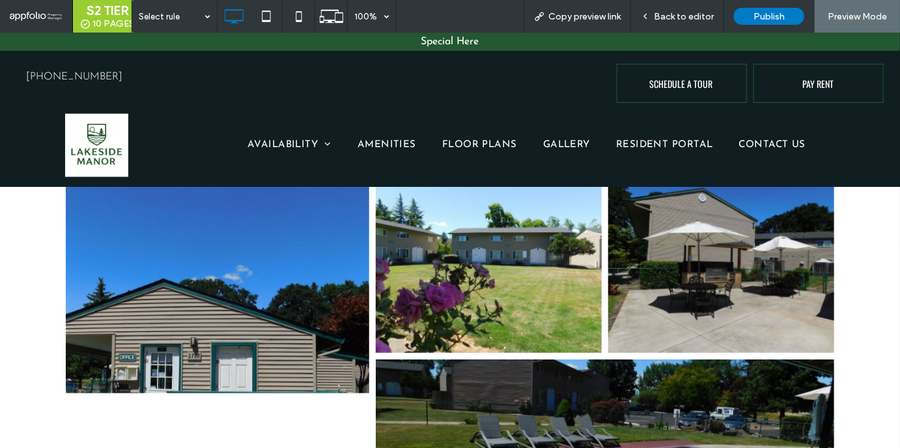
scroll to position [578, 0]
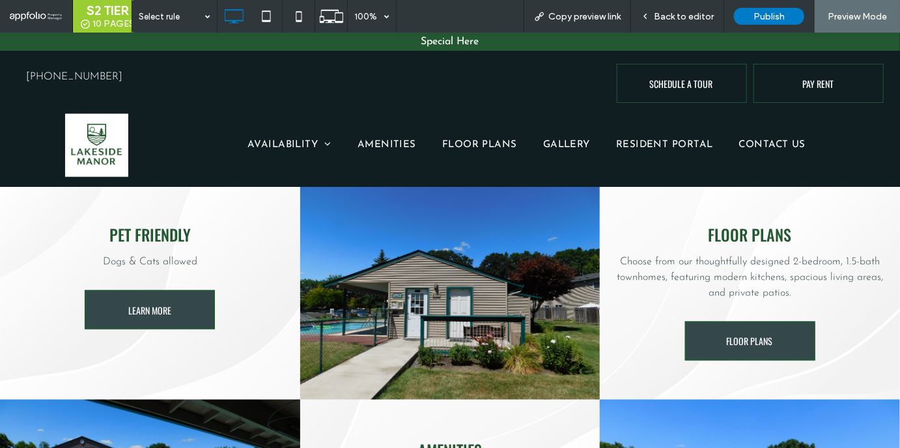
scroll to position [789, 0]
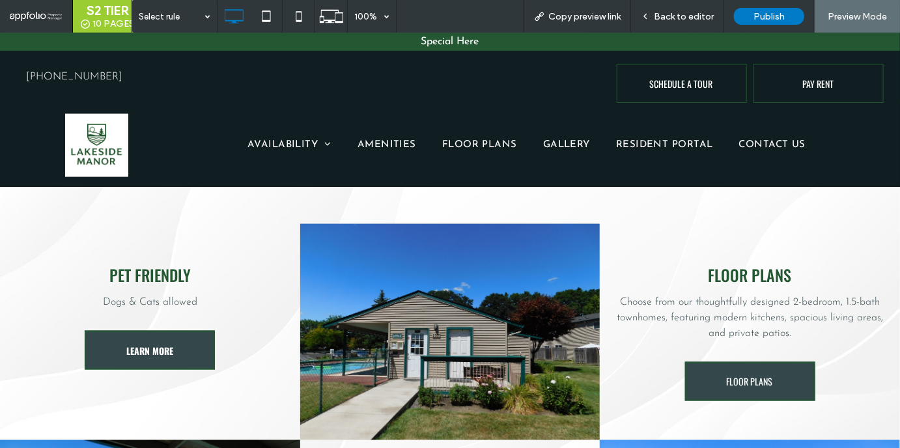
click at [210, 330] on link "LEARN MORE" at bounding box center [150, 349] width 130 height 39
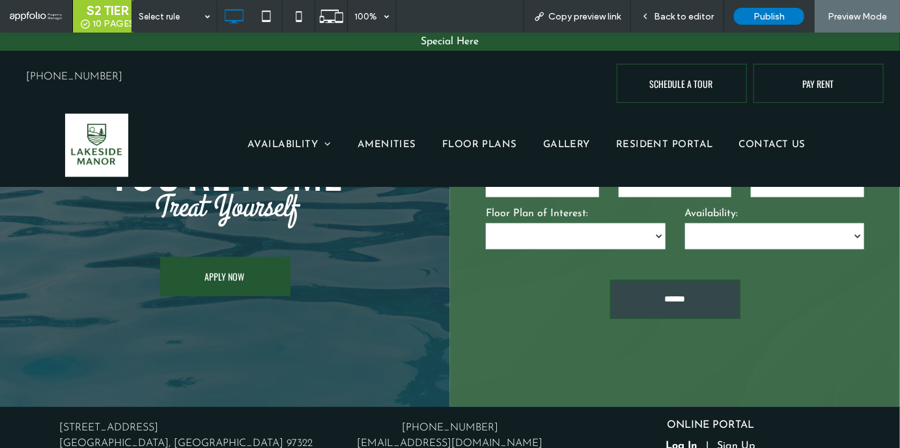
scroll to position [2892, 0]
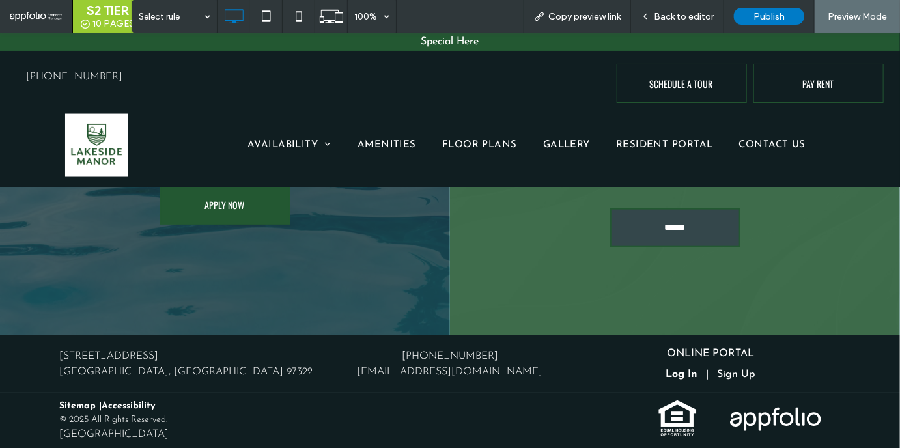
click at [89, 136] on img at bounding box center [96, 144] width 63 height 63
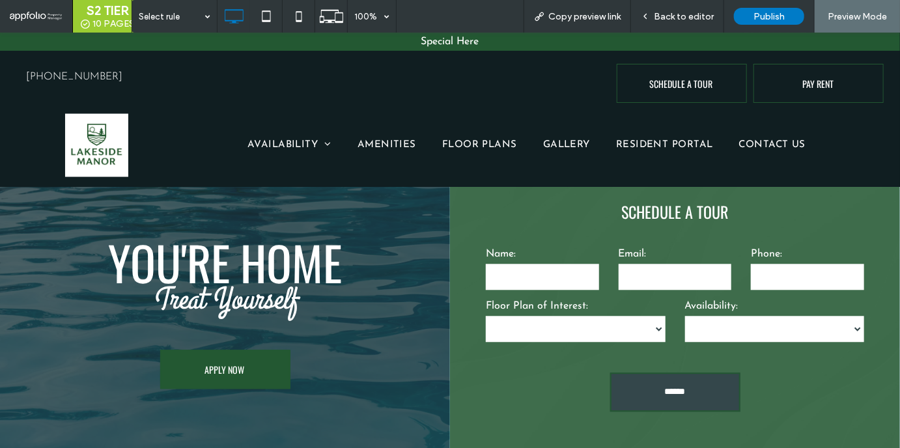
scroll to position [1305, 0]
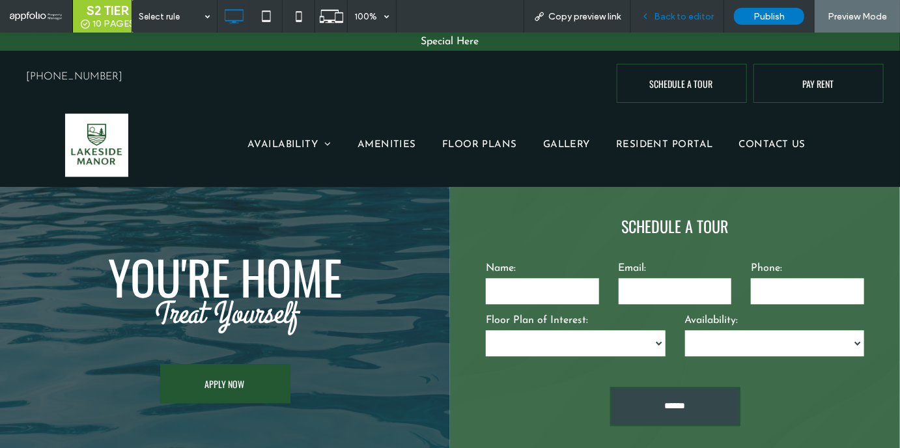
click at [659, 20] on span "Back to editor" at bounding box center [684, 16] width 60 height 11
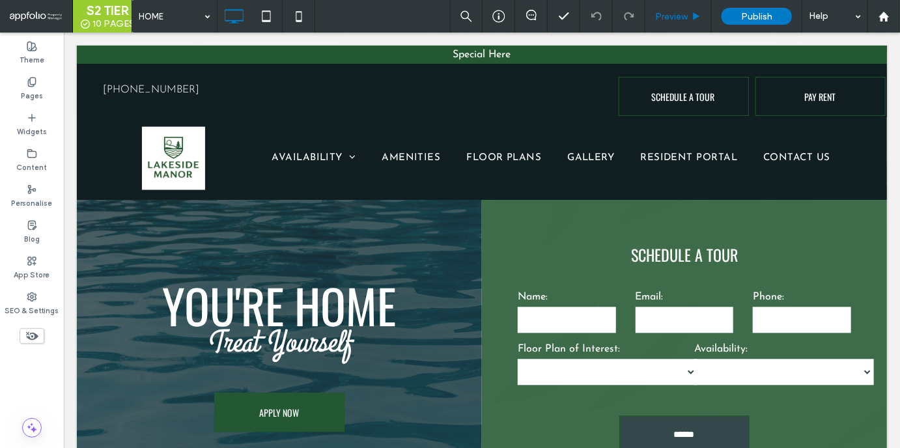
scroll to position [1321, 0]
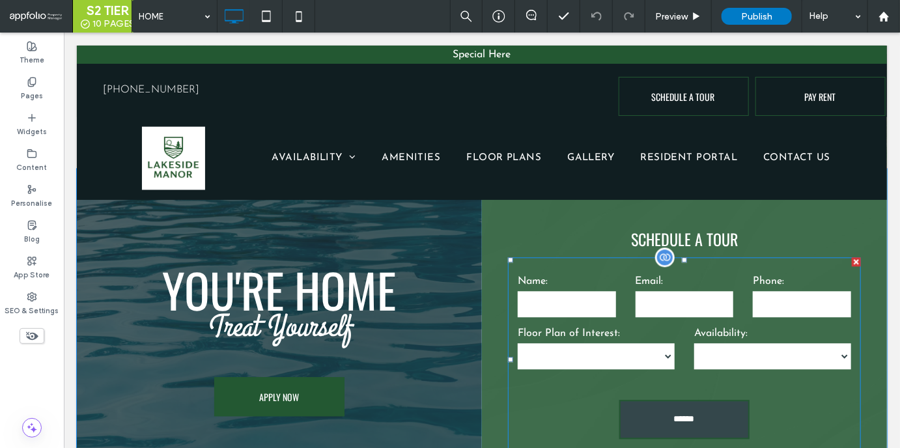
click at [640, 325] on label "Floor Plan of Interest:" at bounding box center [595, 333] width 157 height 16
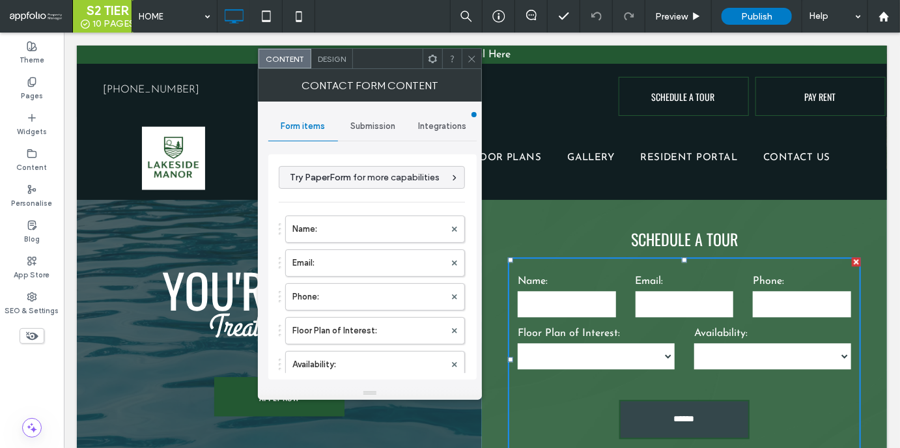
click at [352, 118] on div "Submission" at bounding box center [373, 126] width 70 height 29
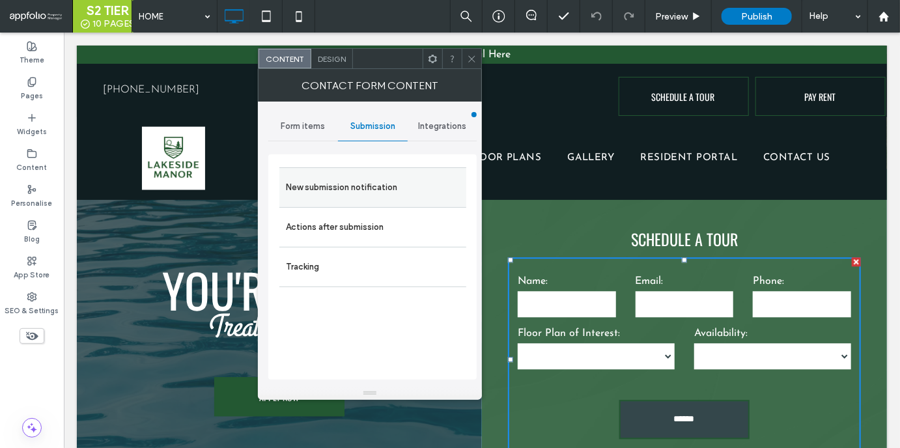
click at [358, 195] on label "New submission notification" at bounding box center [373, 188] width 174 height 26
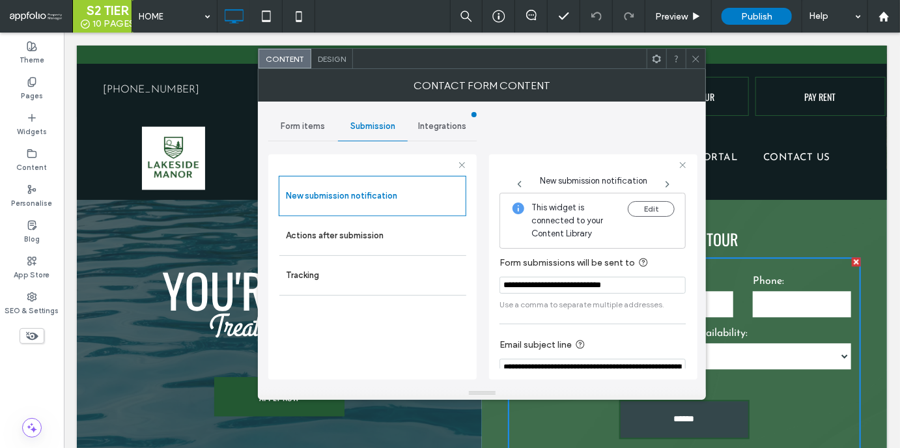
scroll to position [66, 0]
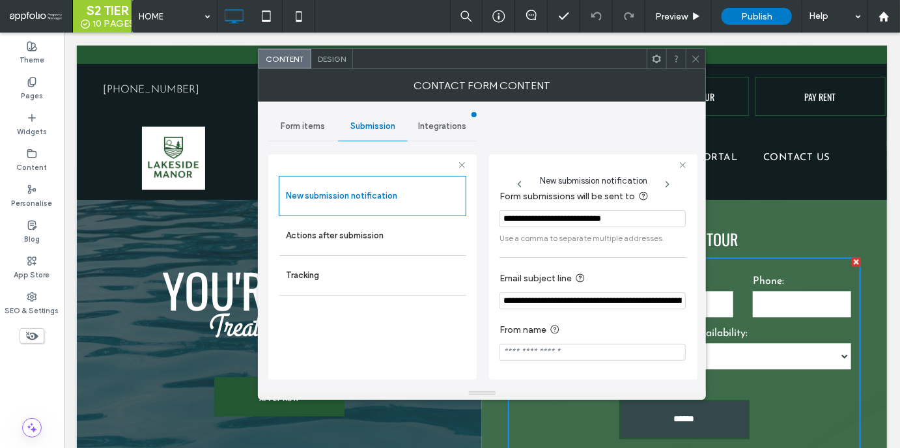
click at [697, 55] on icon at bounding box center [696, 59] width 10 height 10
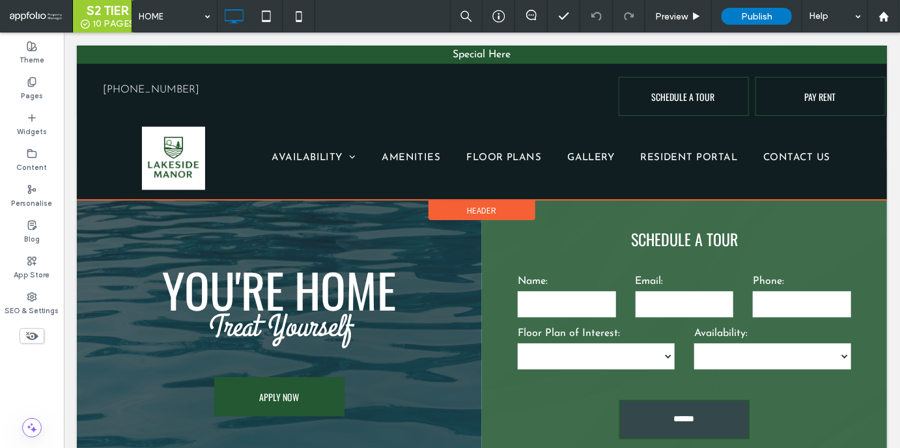
click at [482, 205] on span "Header" at bounding box center [481, 210] width 29 height 11
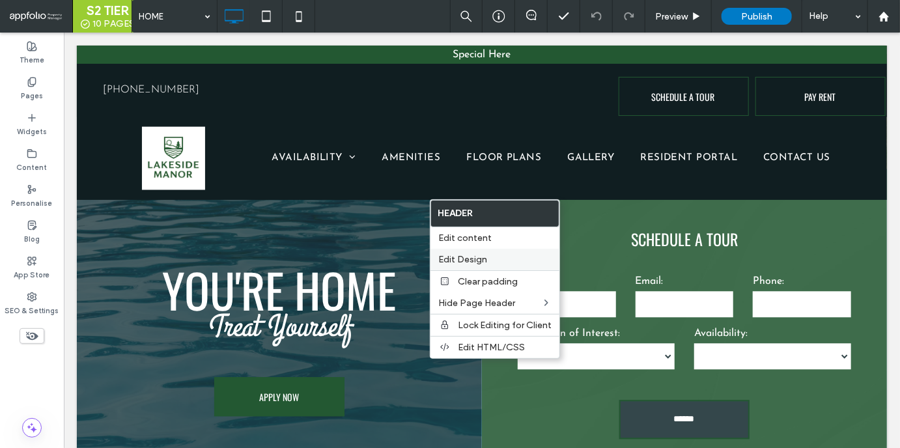
drag, startPoint x: 455, startPoint y: 257, endPoint x: 246, endPoint y: 237, distance: 210.0
click at [455, 257] on span "Edit Design" at bounding box center [462, 259] width 49 height 11
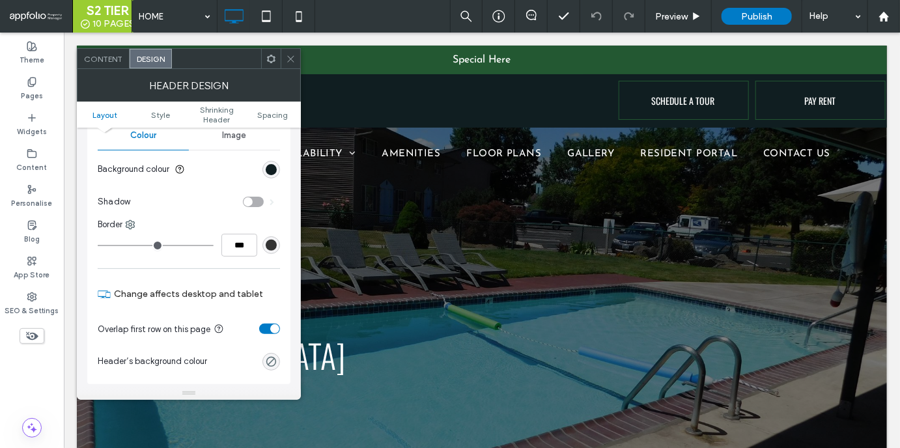
scroll to position [263, 0]
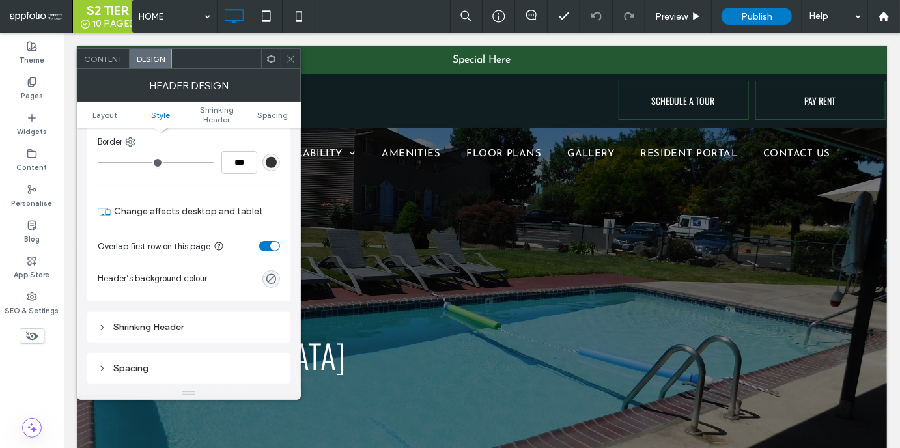
click at [285, 58] on div at bounding box center [291, 59] width 20 height 20
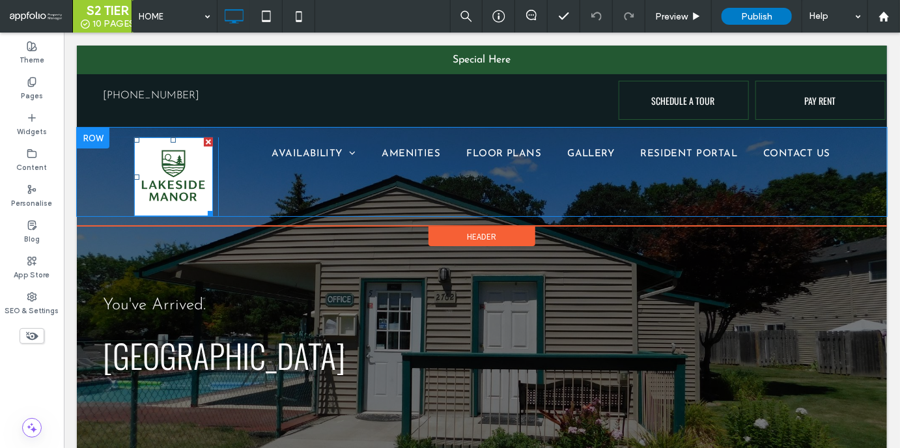
click at [179, 190] on img at bounding box center [173, 176] width 79 height 79
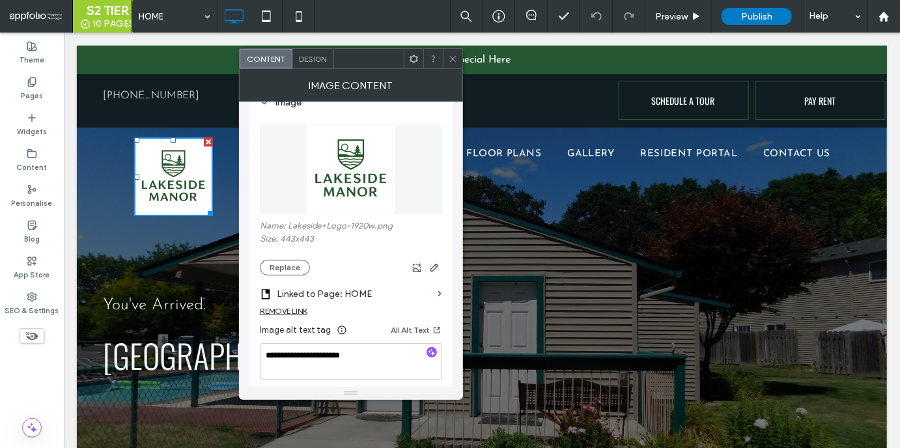
scroll to position [36, 0]
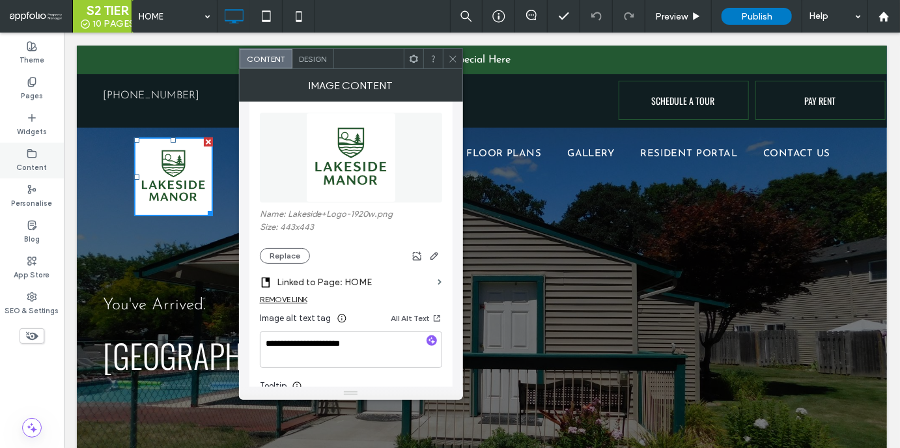
click at [35, 163] on label "Content" at bounding box center [32, 166] width 31 height 14
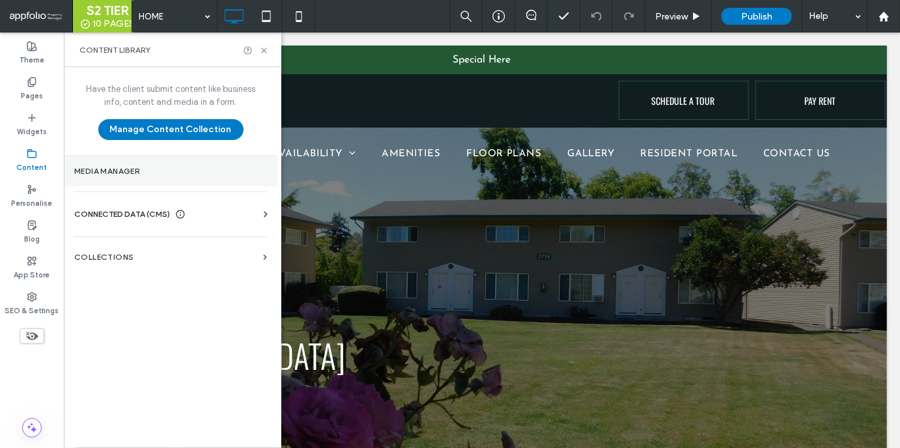
click at [122, 178] on section "Media Manager" at bounding box center [171, 171] width 214 height 30
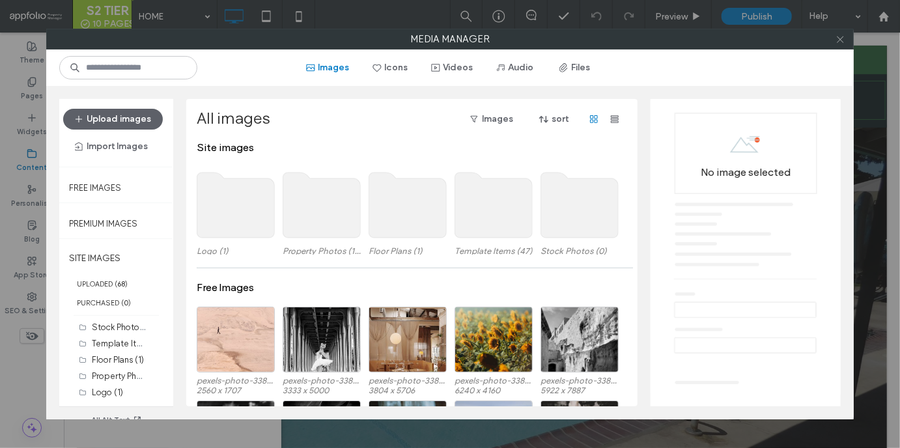
click at [839, 40] on use at bounding box center [840, 39] width 7 height 7
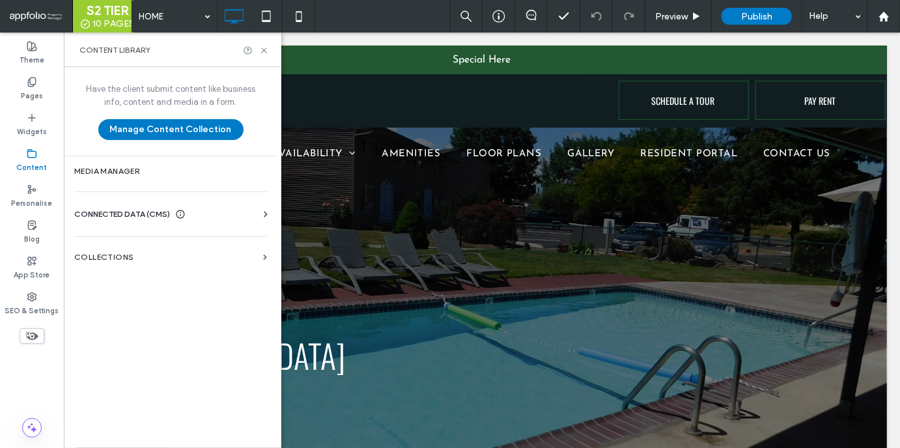
click at [134, 209] on span "CONNECTED DATA (CMS)" at bounding box center [122, 214] width 96 height 13
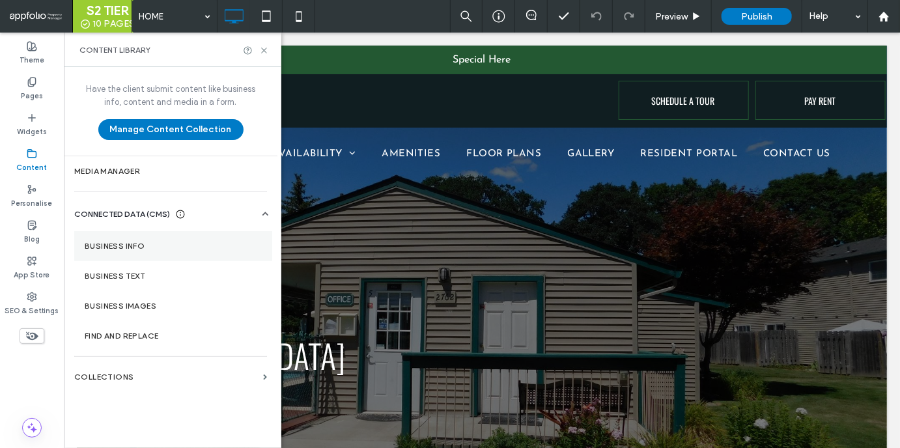
click at [215, 232] on section "Business info" at bounding box center [173, 246] width 198 height 30
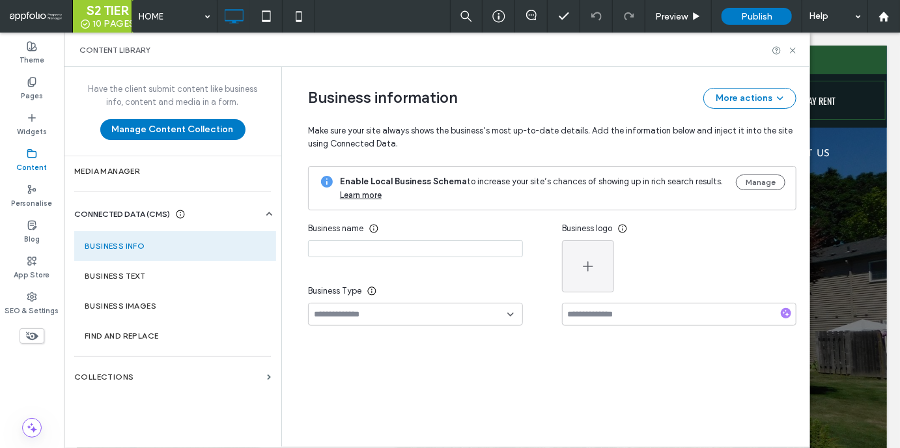
type input "**********"
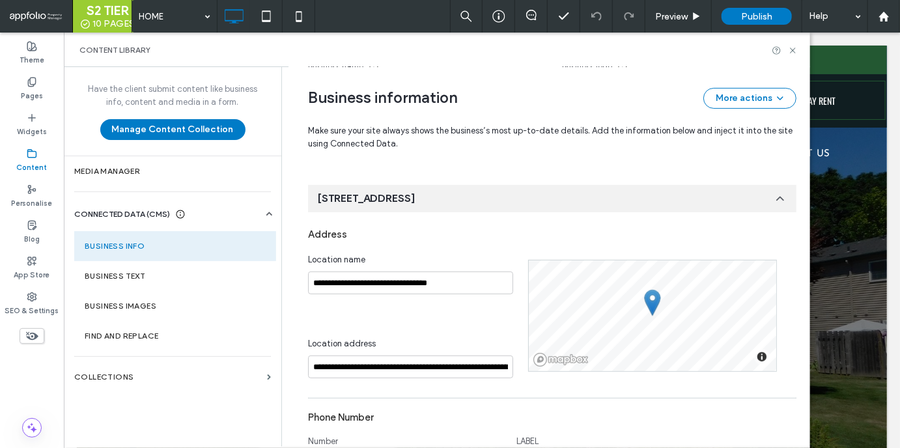
scroll to position [119, 0]
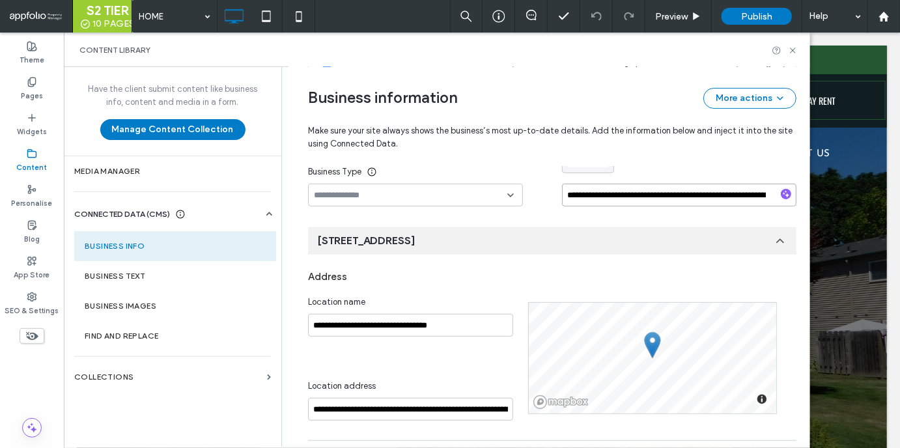
click at [650, 189] on input "**********" at bounding box center [679, 195] width 234 height 23
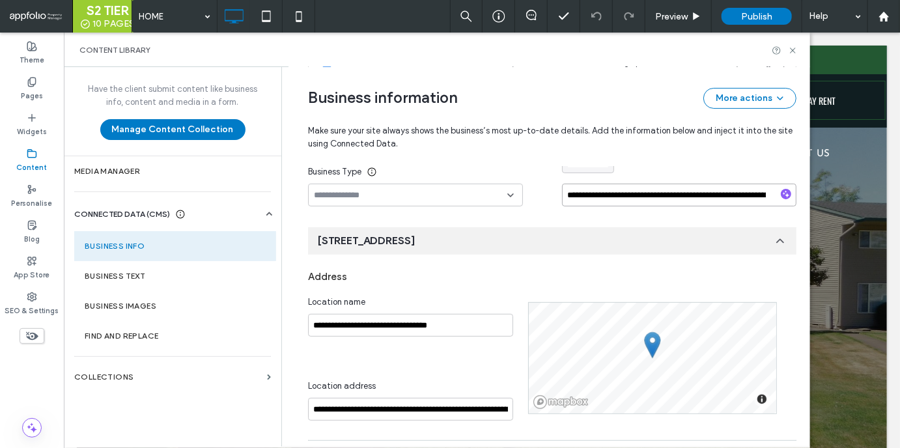
click at [650, 189] on input "**********" at bounding box center [679, 195] width 234 height 23
click at [794, 48] on icon at bounding box center [793, 51] width 10 height 10
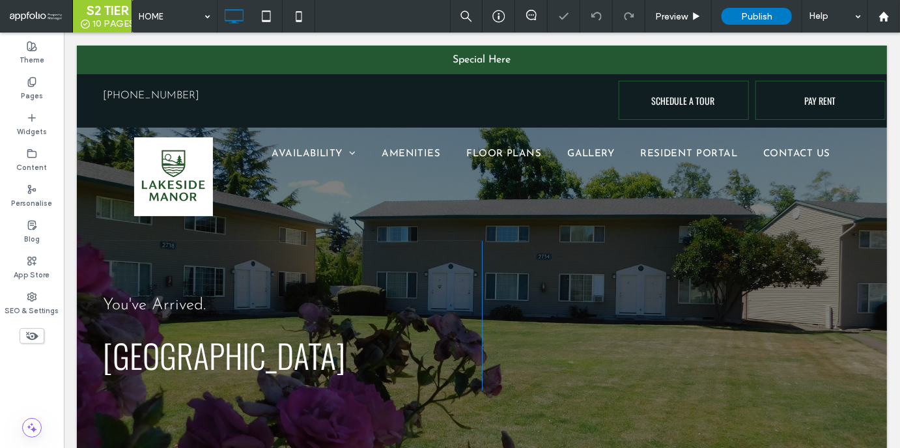
scroll to position [0, 0]
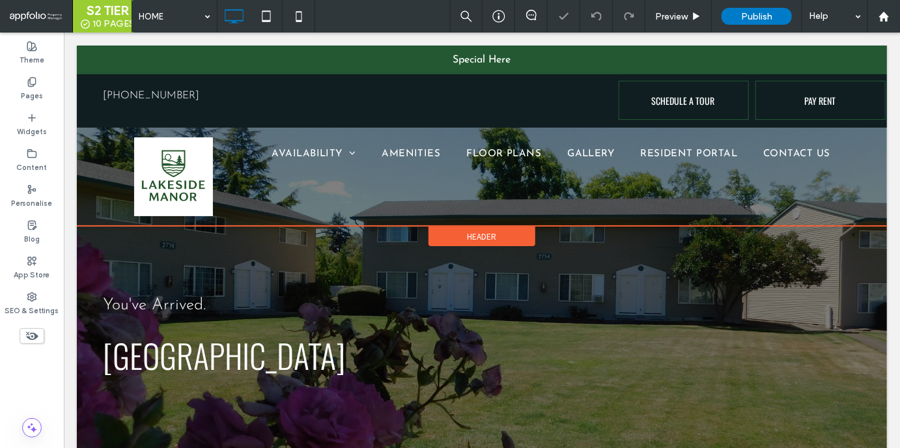
click at [470, 231] on span "Header" at bounding box center [481, 236] width 29 height 11
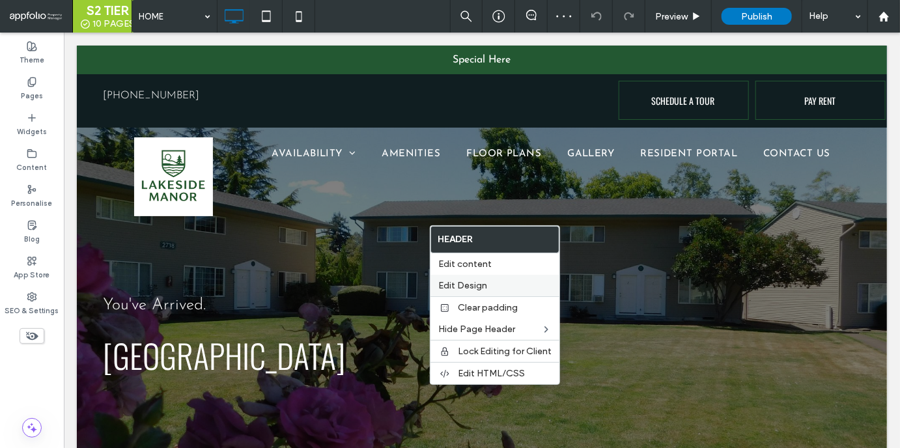
click at [467, 283] on span "Edit Design" at bounding box center [462, 285] width 49 height 11
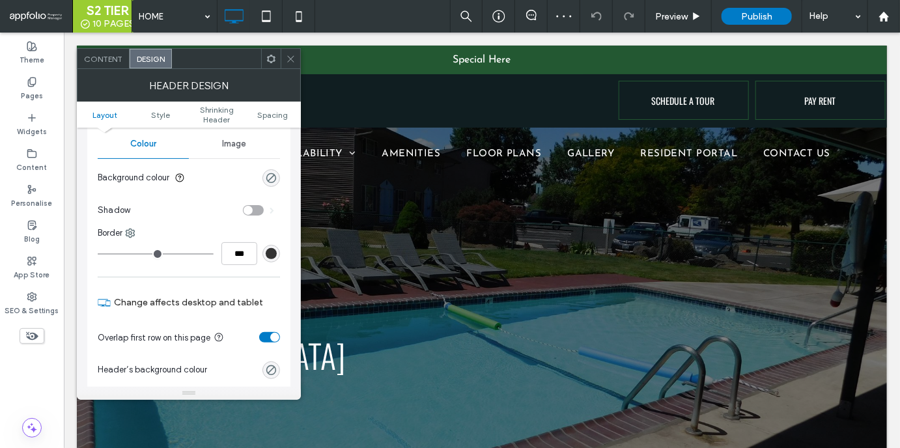
scroll to position [292, 0]
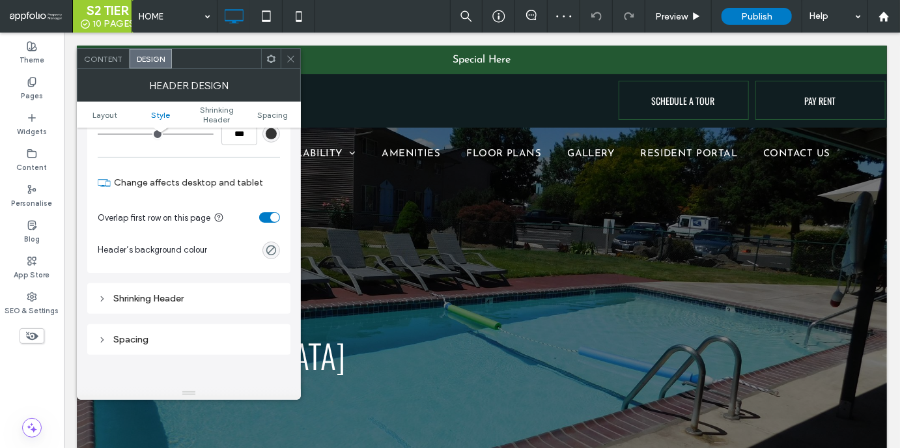
click at [284, 64] on div at bounding box center [291, 59] width 20 height 20
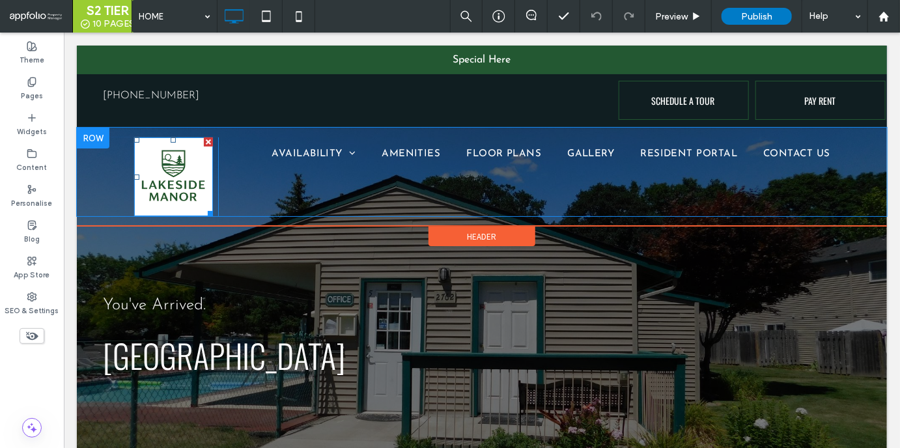
click at [181, 197] on img at bounding box center [173, 176] width 79 height 79
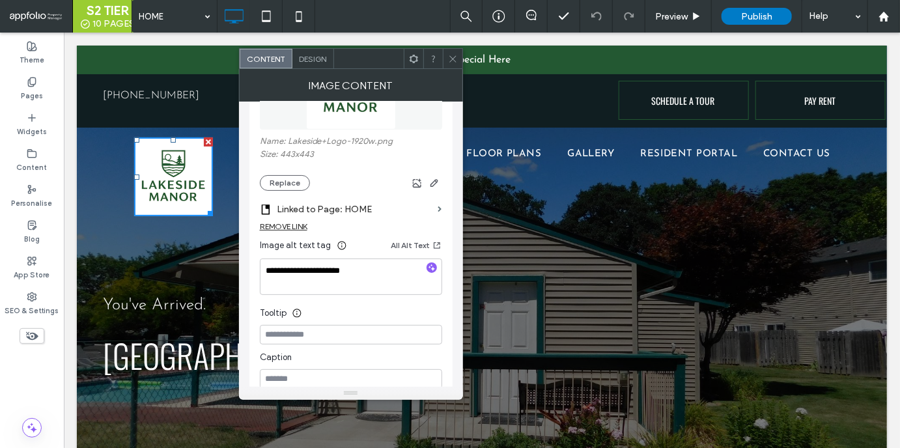
scroll to position [111, 0]
click at [350, 267] on textarea "**********" at bounding box center [351, 275] width 182 height 36
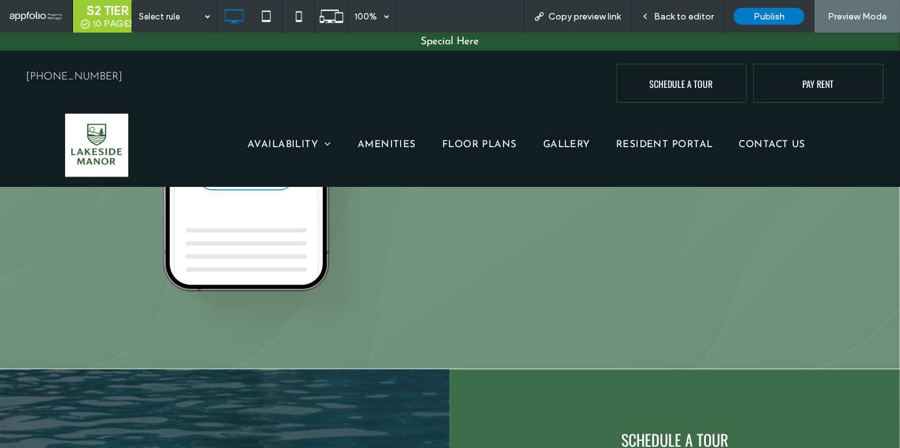
scroll to position [1486, 0]
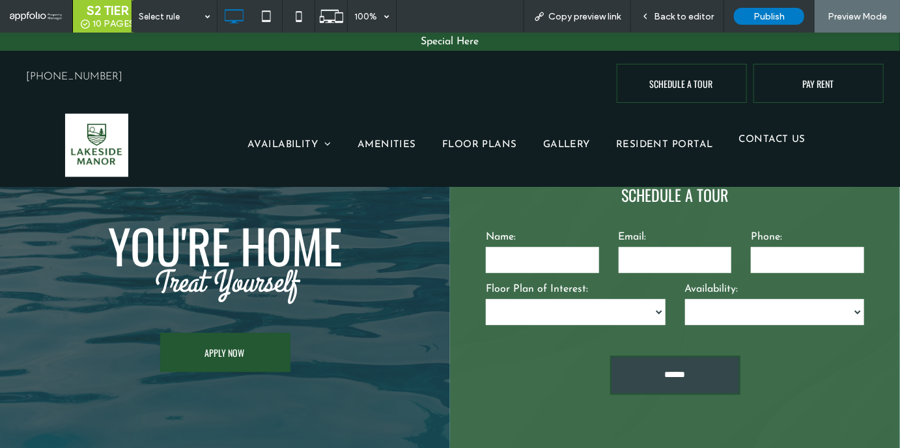
click at [777, 140] on span "CONTACT US" at bounding box center [772, 139] width 67 height 15
click at [699, 8] on div "Back to editor" at bounding box center [677, 16] width 93 height 33
click at [666, 7] on div "Back to editor" at bounding box center [677, 16] width 93 height 33
click at [662, 21] on span "Back to editor" at bounding box center [684, 16] width 60 height 11
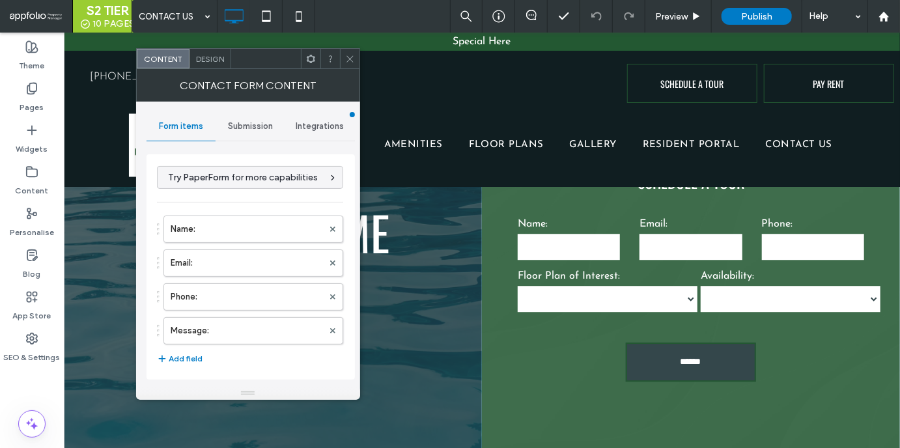
click at [261, 117] on div "Submission" at bounding box center [251, 126] width 70 height 29
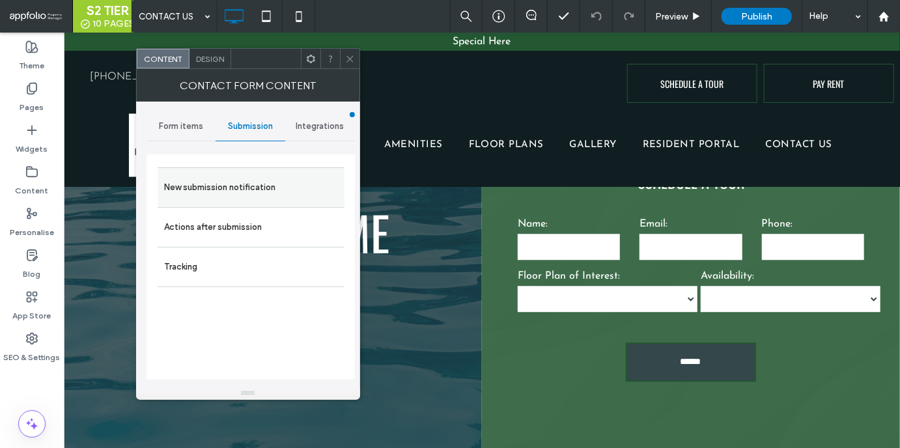
click at [262, 193] on label "New submission notification" at bounding box center [251, 188] width 174 height 26
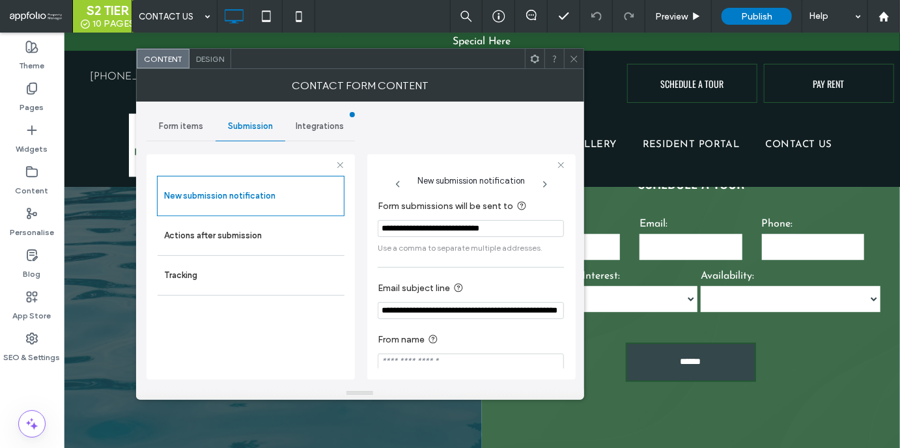
scroll to position [57, 0]
click at [571, 55] on use at bounding box center [574, 58] width 7 height 7
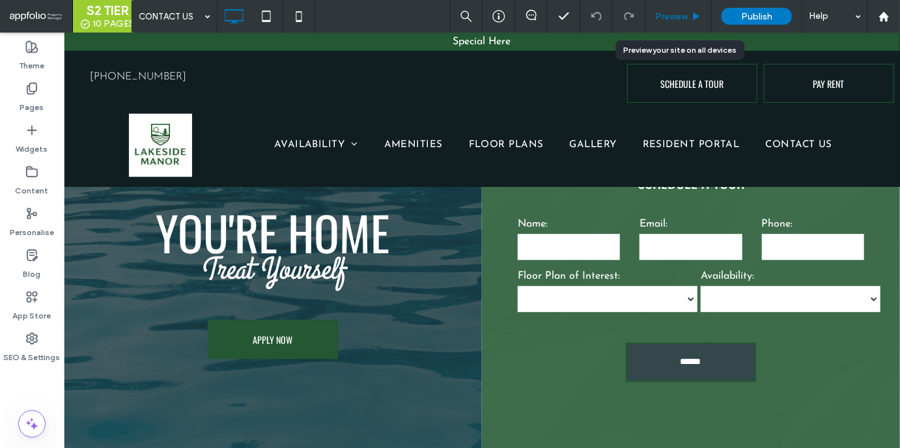
click at [673, 26] on div "Preview" at bounding box center [678, 16] width 66 height 33
click at [672, 19] on span "Preview" at bounding box center [671, 16] width 33 height 11
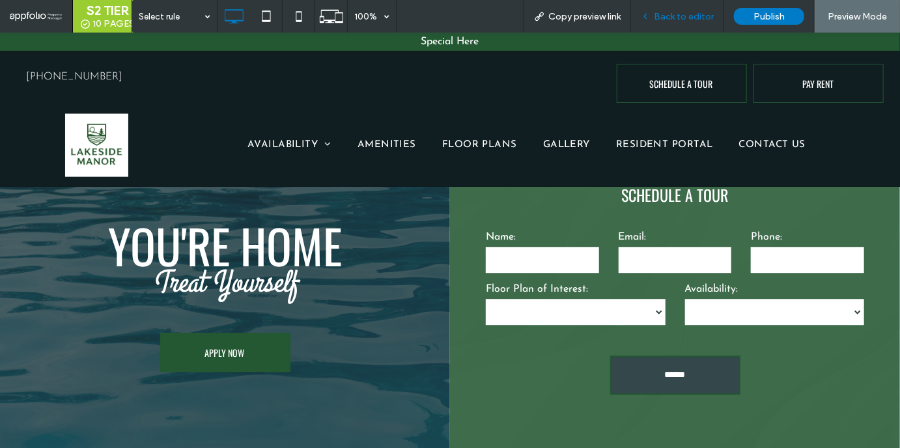
click at [670, 12] on span "Back to editor" at bounding box center [684, 16] width 60 height 11
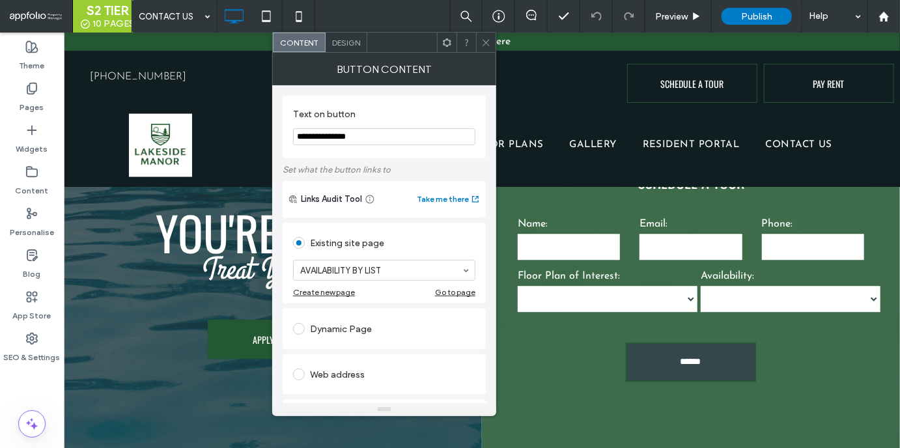
drag, startPoint x: 388, startPoint y: 139, endPoint x: 277, endPoint y: 129, distance: 111.1
click at [277, 129] on div "**********" at bounding box center [384, 244] width 224 height 318
type input "*********"
click at [488, 36] on span at bounding box center [486, 43] width 10 height 20
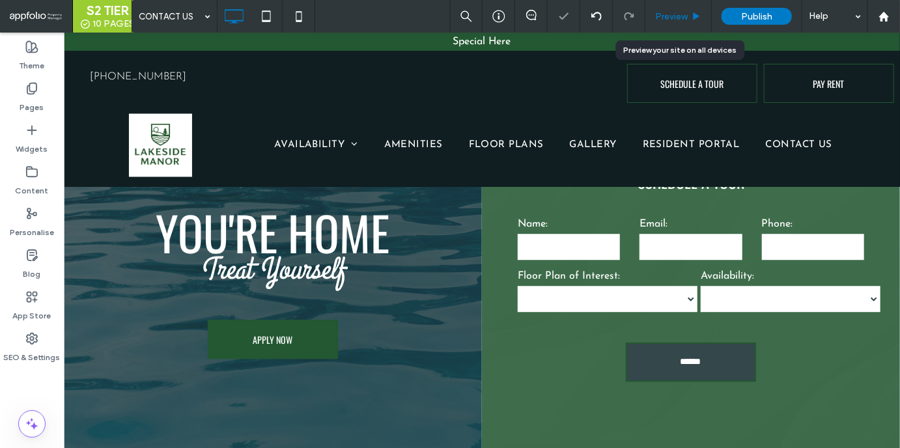
click at [688, 20] on span "Preview" at bounding box center [671, 16] width 33 height 11
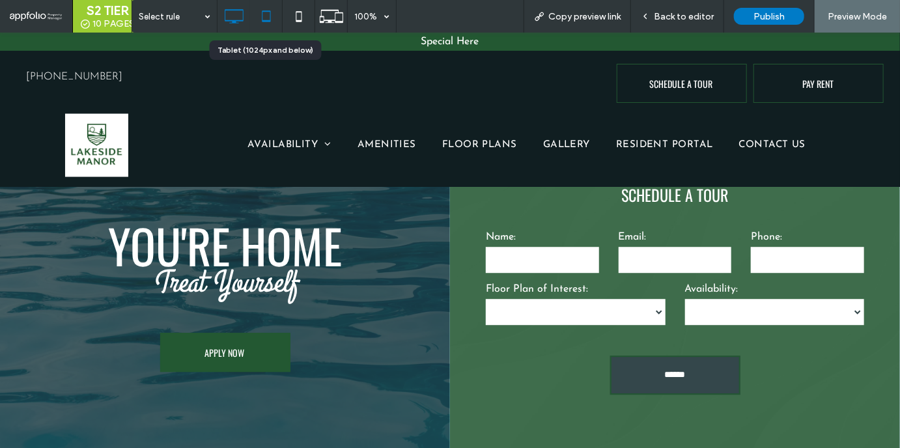
click at [262, 16] on icon at bounding box center [266, 16] width 26 height 26
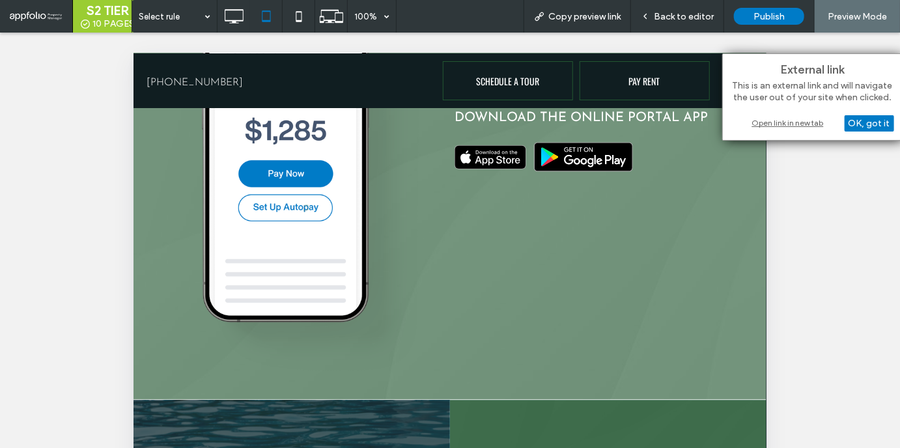
click at [787, 116] on div "Open link in new tab" at bounding box center [812, 123] width 163 height 14
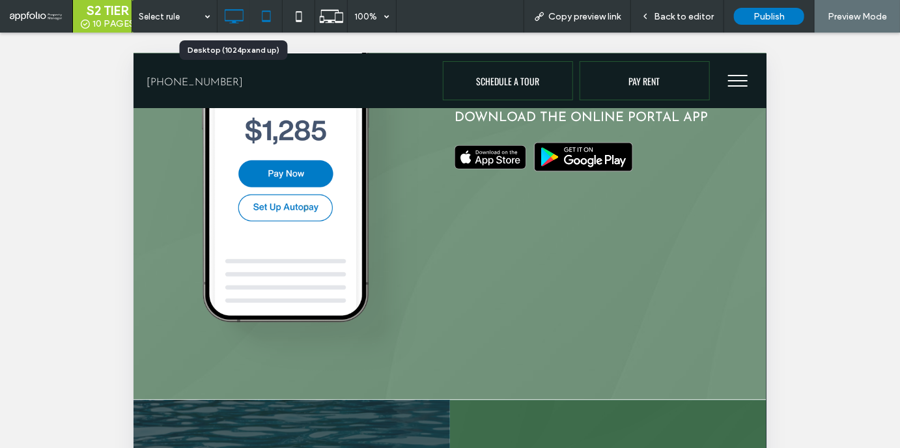
click at [228, 19] on icon at bounding box center [234, 16] width 26 height 26
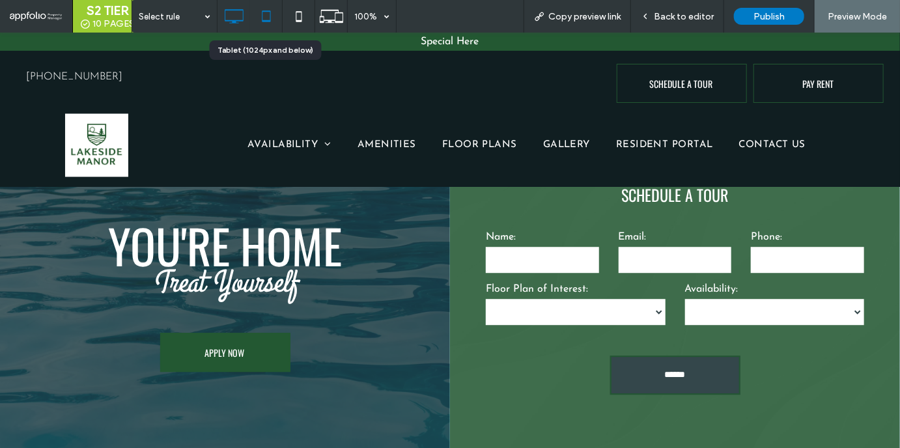
click at [262, 24] on icon at bounding box center [266, 16] width 26 height 26
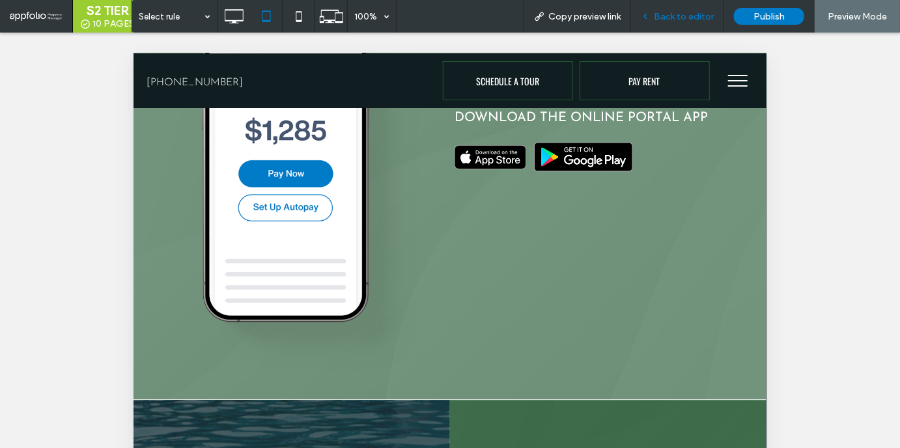
click at [680, 12] on span "Back to editor" at bounding box center [684, 16] width 60 height 11
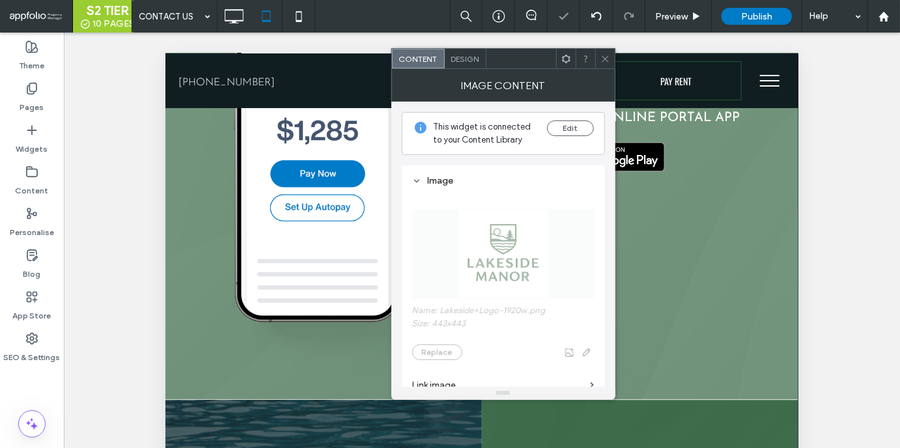
scroll to position [60, 0]
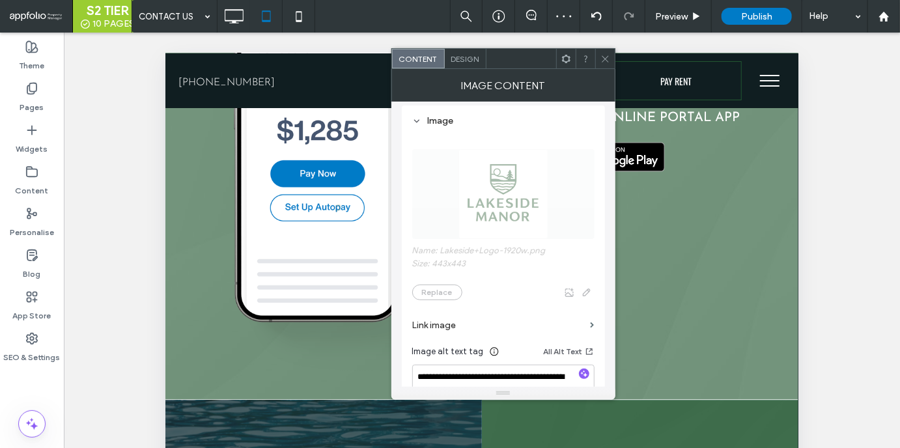
click at [604, 55] on icon at bounding box center [605, 59] width 10 height 10
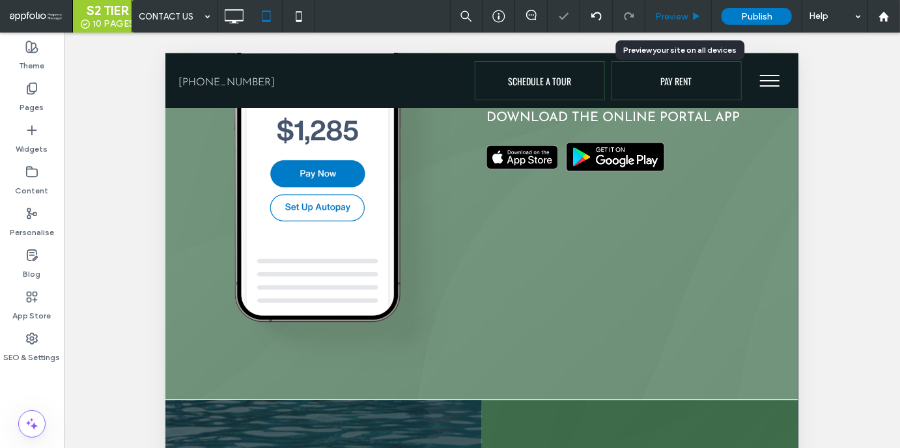
click at [680, 21] on span "Preview" at bounding box center [671, 16] width 33 height 11
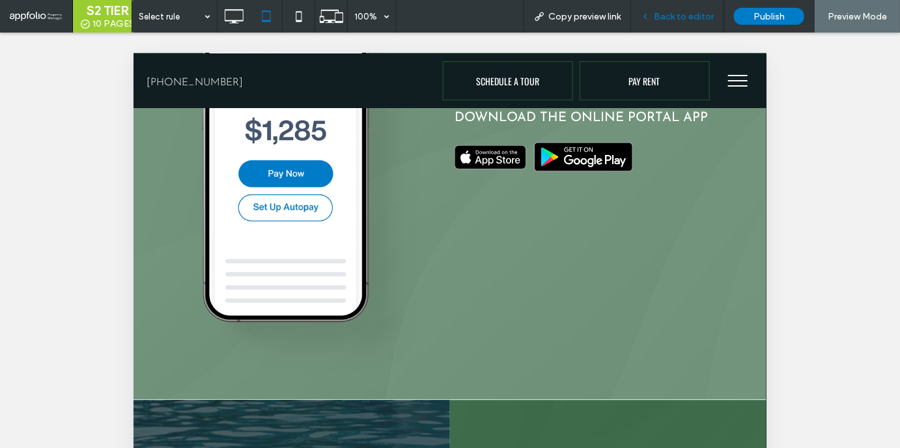
click at [676, 26] on div "Back to editor" at bounding box center [677, 16] width 93 height 33
click at [681, 18] on span "Back to editor" at bounding box center [684, 16] width 60 height 11
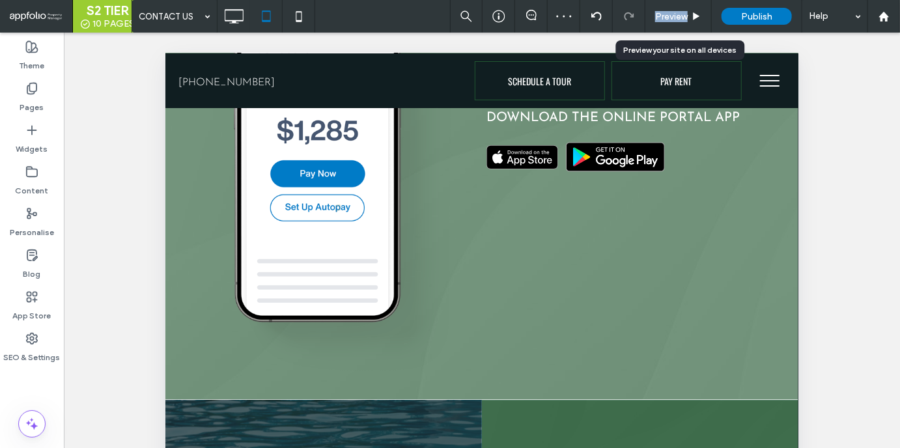
click at [681, 18] on span "Preview" at bounding box center [671, 16] width 33 height 11
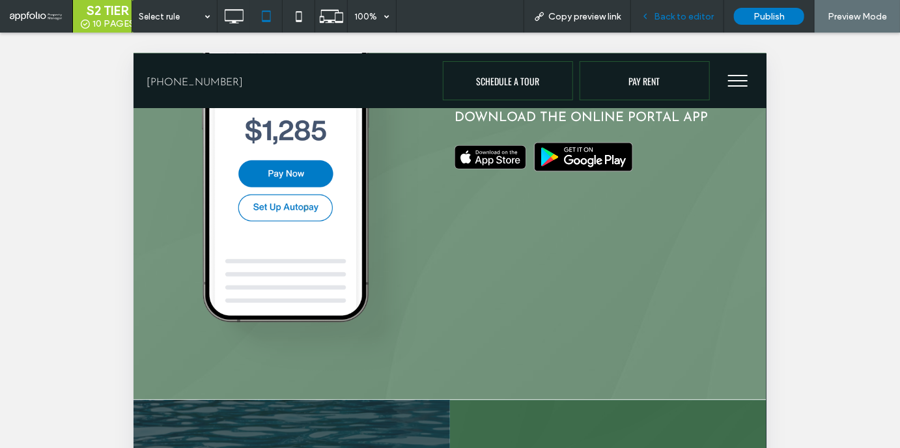
click at [686, 18] on span "Back to editor" at bounding box center [684, 16] width 60 height 11
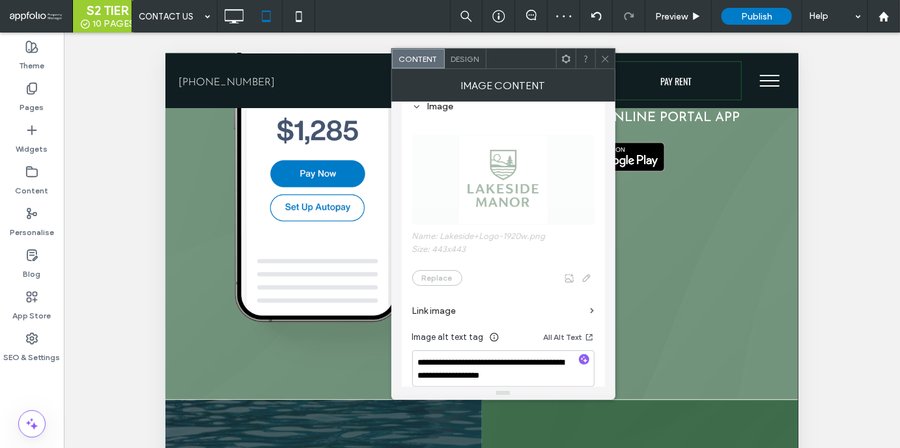
scroll to position [88, 0]
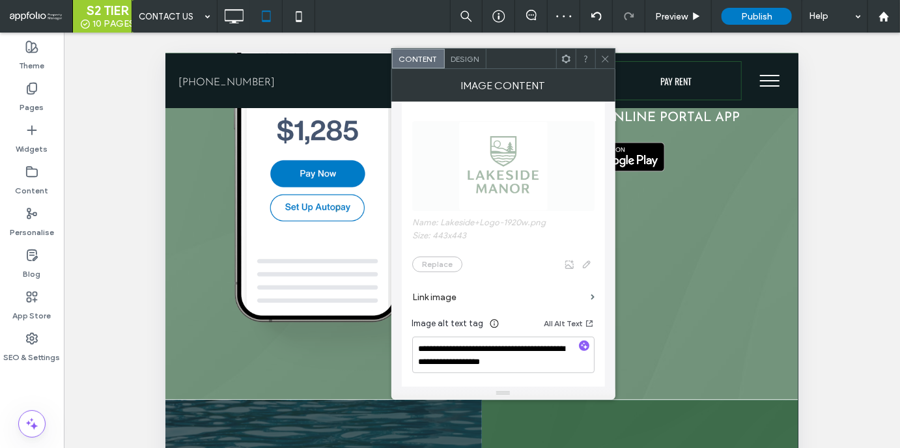
click at [602, 57] on icon at bounding box center [605, 59] width 10 height 10
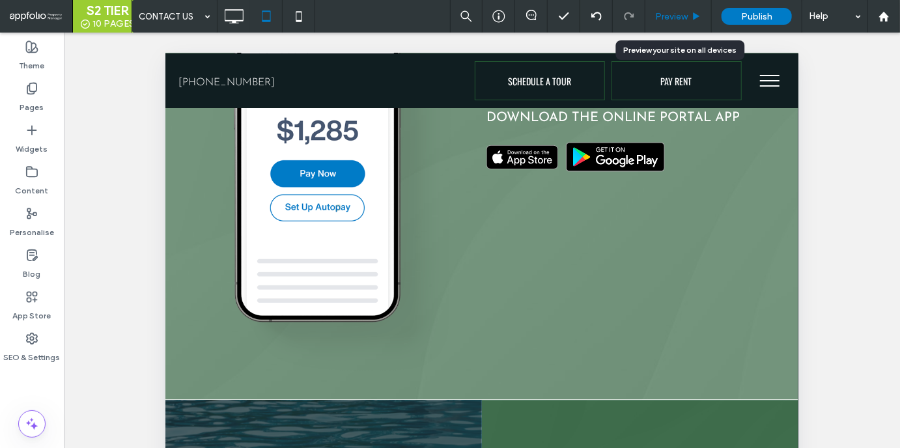
click at [668, 15] on span "Preview" at bounding box center [671, 16] width 33 height 11
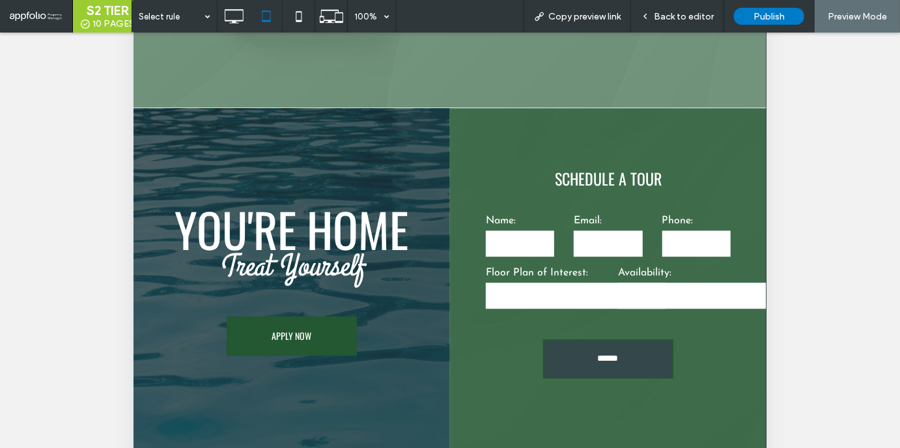
scroll to position [346, 0]
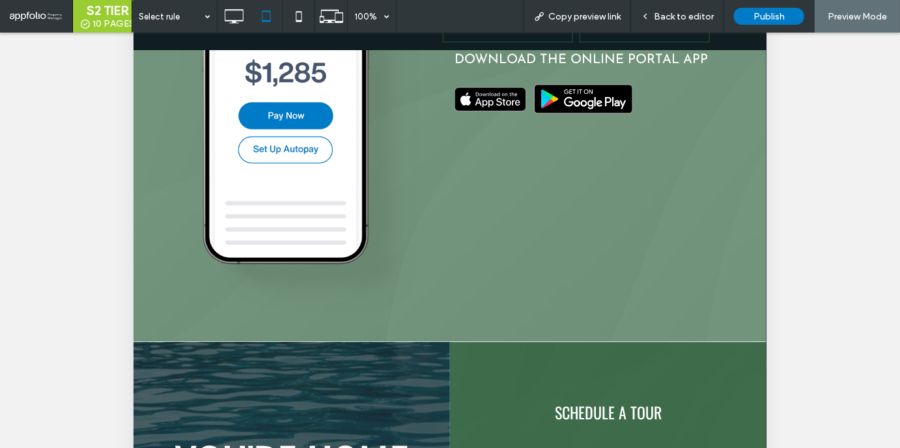
scroll to position [97, 0]
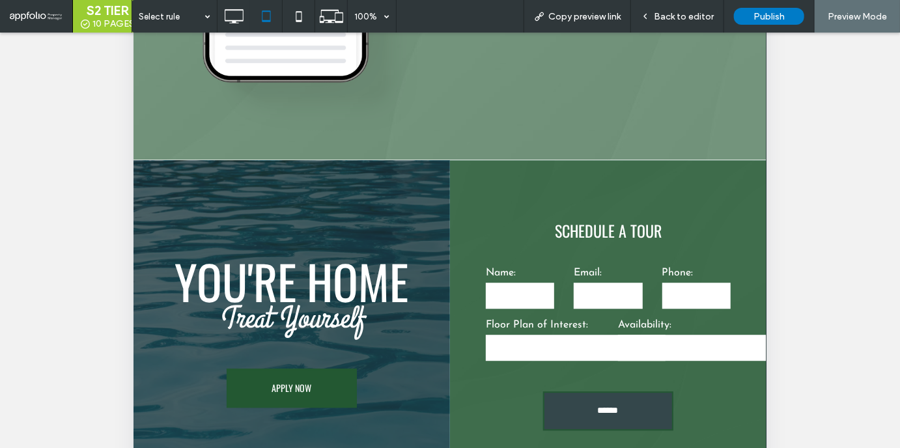
scroll to position [350, 0]
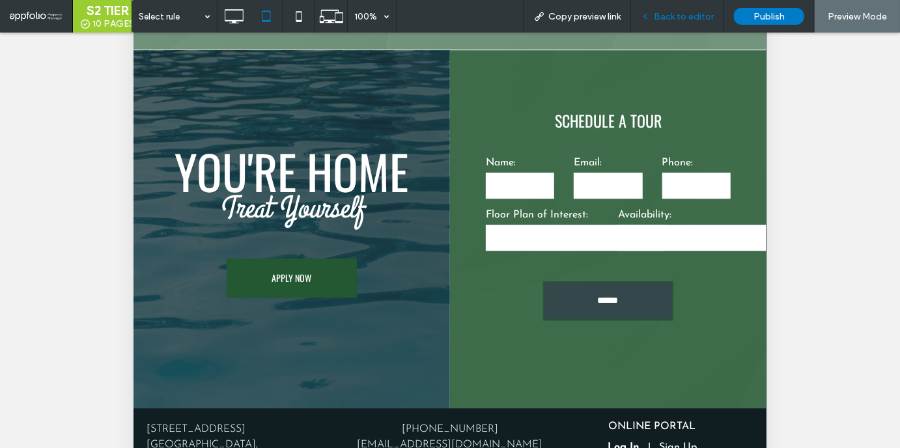
click at [655, 6] on div "Back to editor" at bounding box center [677, 16] width 93 height 33
click at [671, 10] on div "Back to editor" at bounding box center [677, 16] width 93 height 33
click at [666, 21] on span "Back to editor" at bounding box center [684, 16] width 60 height 11
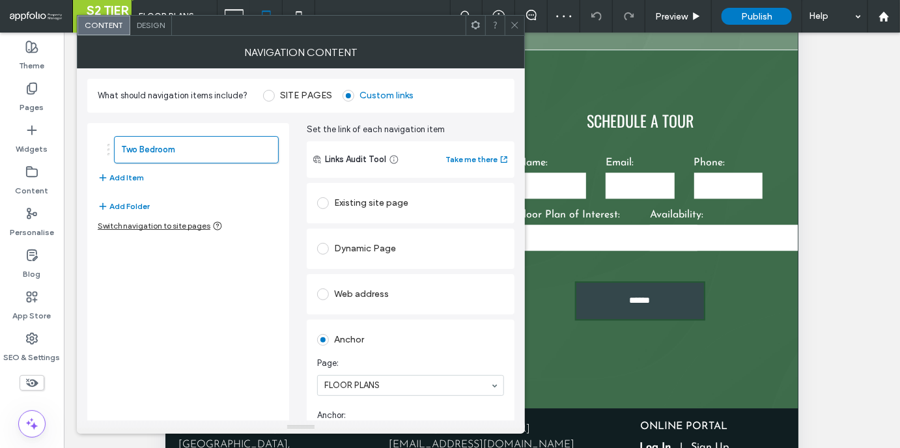
click at [138, 20] on span "Design" at bounding box center [151, 25] width 28 height 10
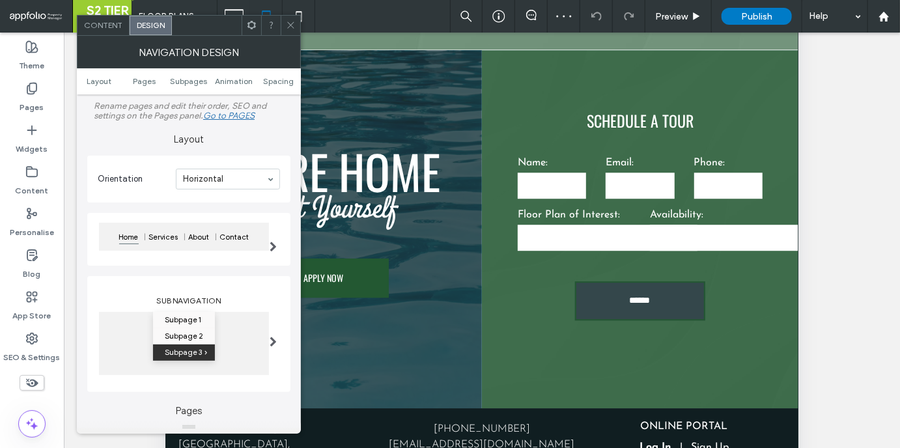
scroll to position [213, 0]
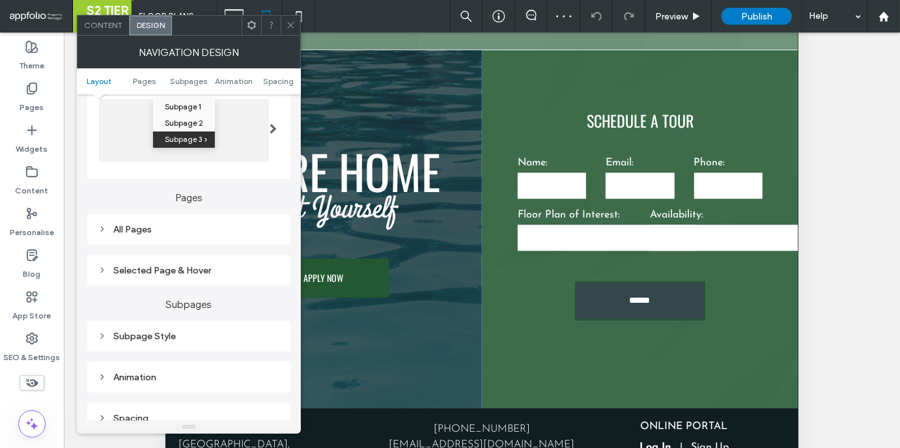
click at [198, 231] on div "All Pages" at bounding box center [189, 229] width 182 height 11
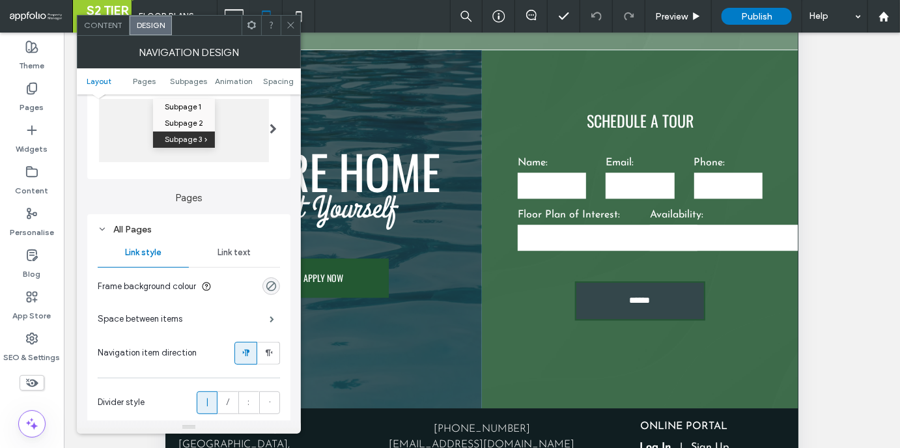
click at [242, 257] on span "Link text" at bounding box center [234, 252] width 33 height 10
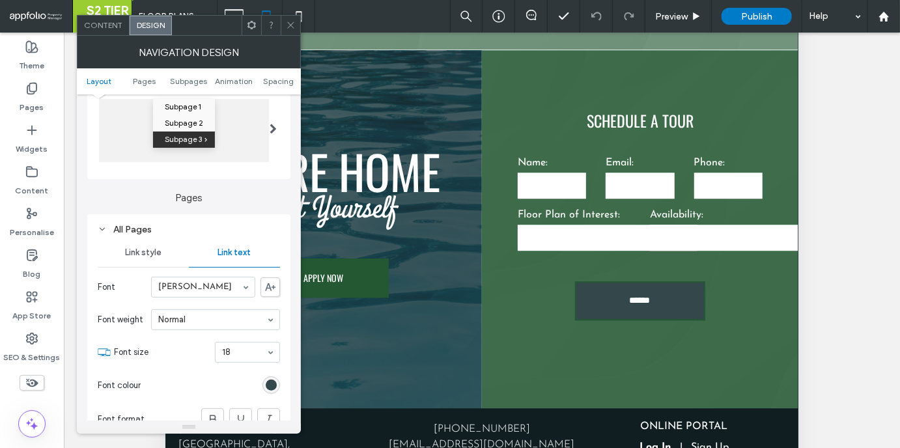
click at [274, 376] on div "rgb(52, 71, 75)" at bounding box center [271, 385] width 18 height 18
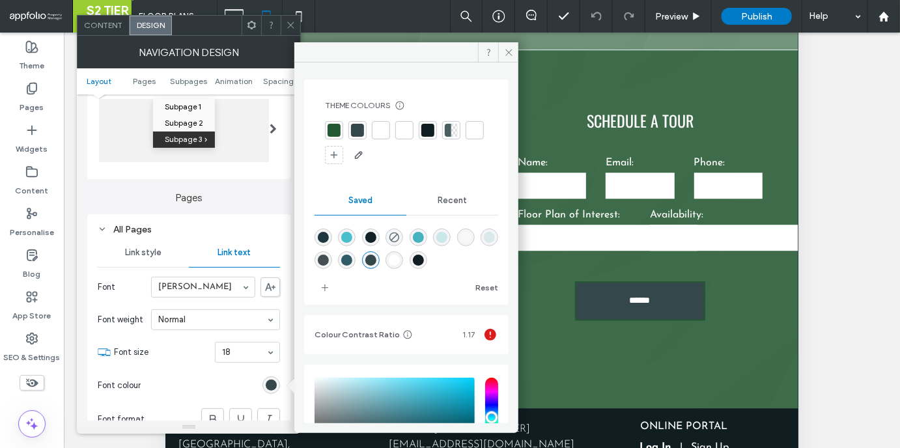
click at [387, 124] on div at bounding box center [380, 130] width 13 height 13
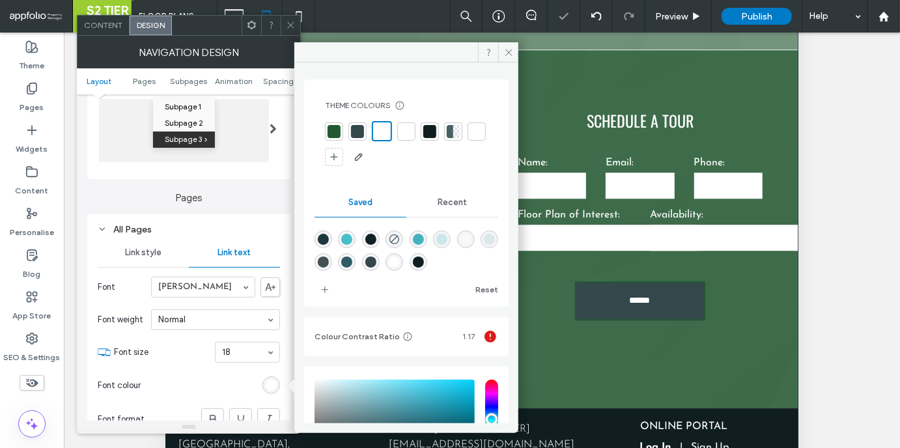
click at [287, 22] on icon at bounding box center [291, 25] width 10 height 10
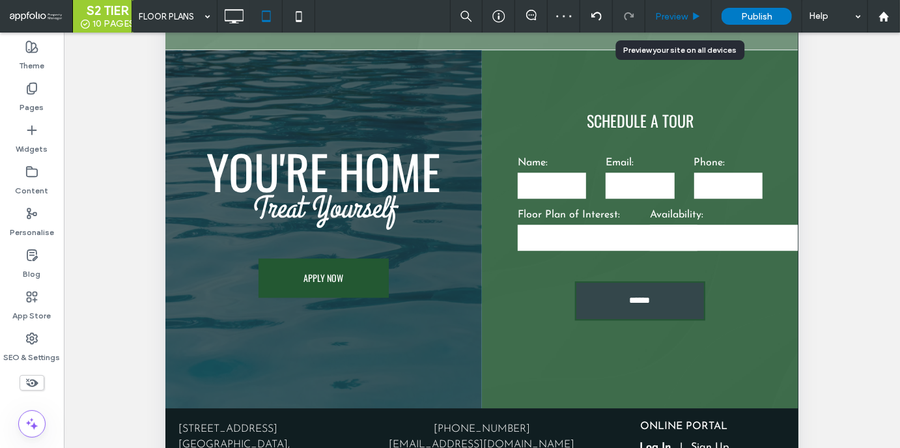
click at [677, 20] on span "Preview" at bounding box center [671, 16] width 33 height 11
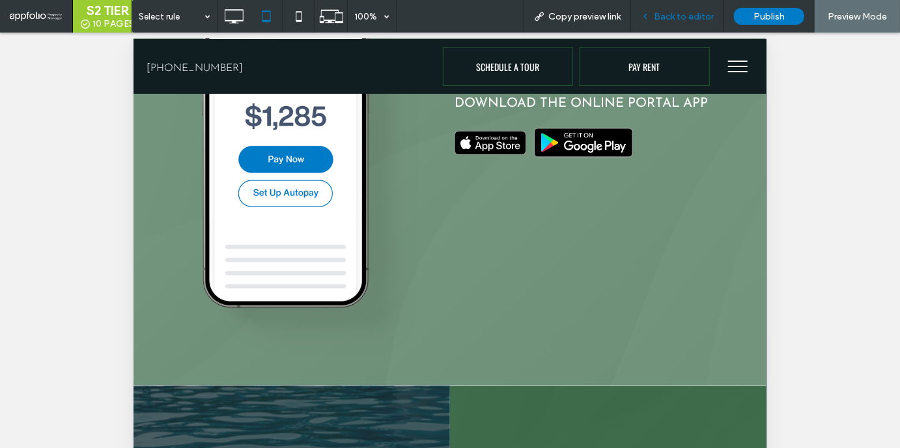
scroll to position [16, 0]
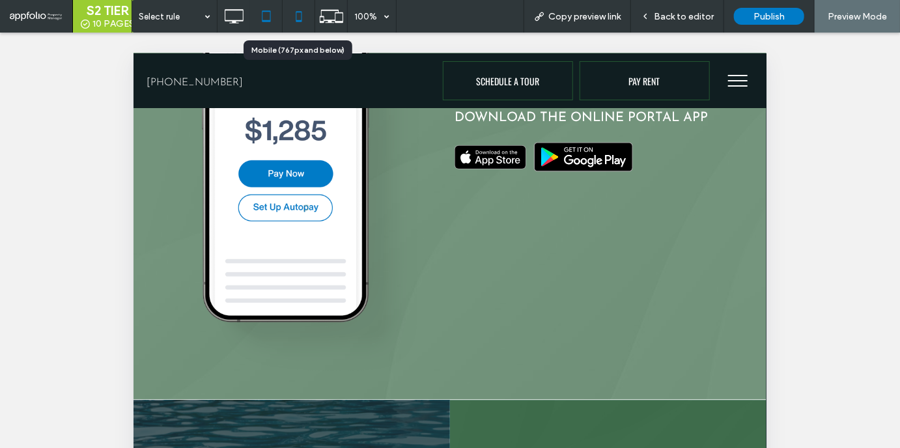
click at [294, 21] on icon at bounding box center [299, 16] width 26 height 26
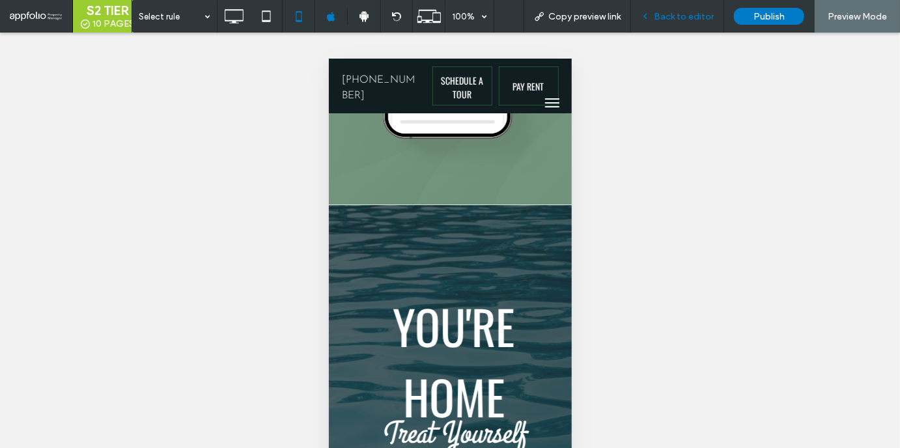
click at [679, 17] on span "Back to editor" at bounding box center [684, 16] width 60 height 11
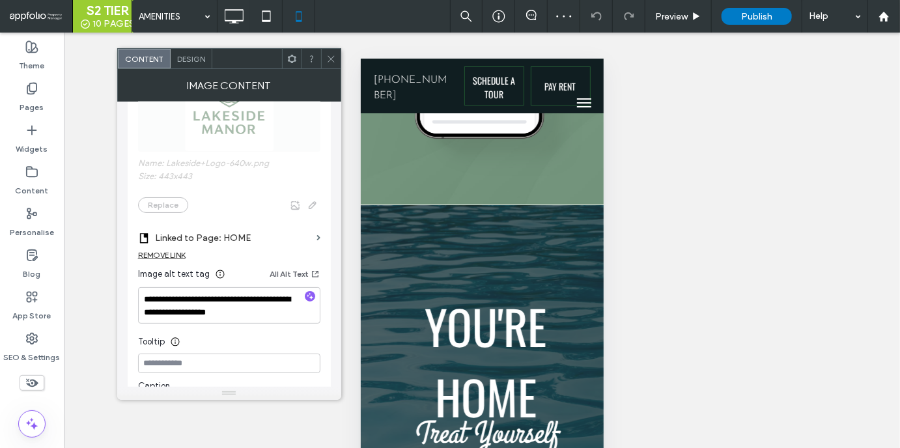
scroll to position [220, 0]
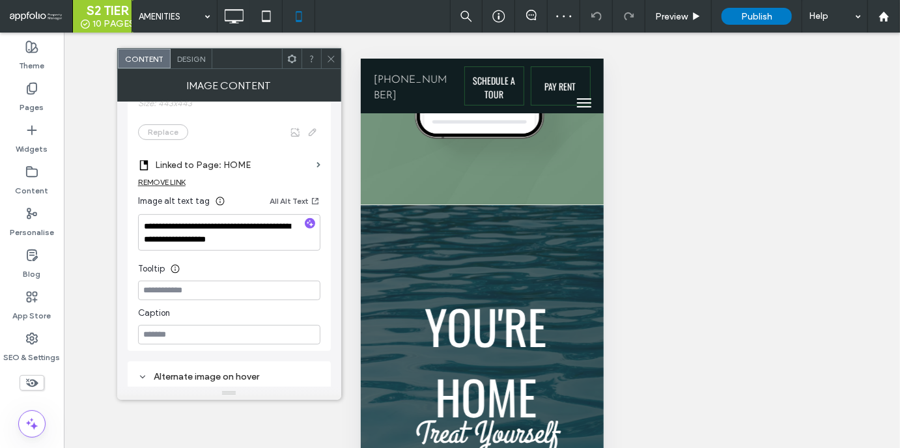
click at [332, 59] on use at bounding box center [331, 58] width 7 height 7
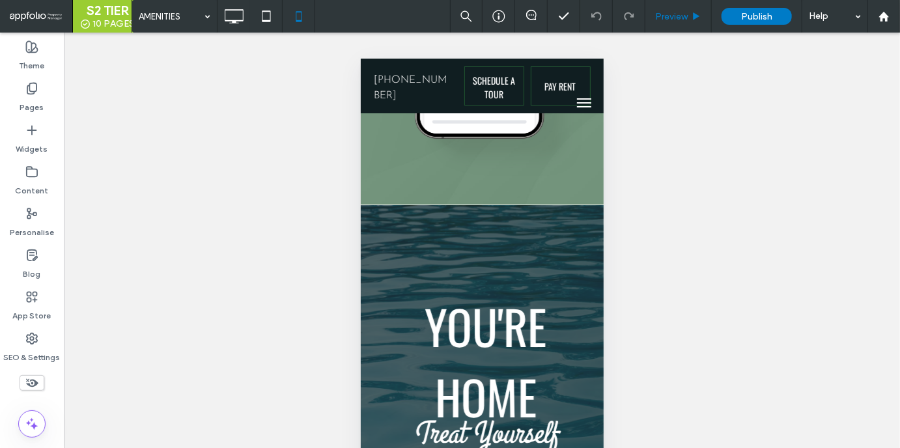
click at [668, 25] on div "Preview" at bounding box center [678, 16] width 66 height 33
type input "******"
type input "**"
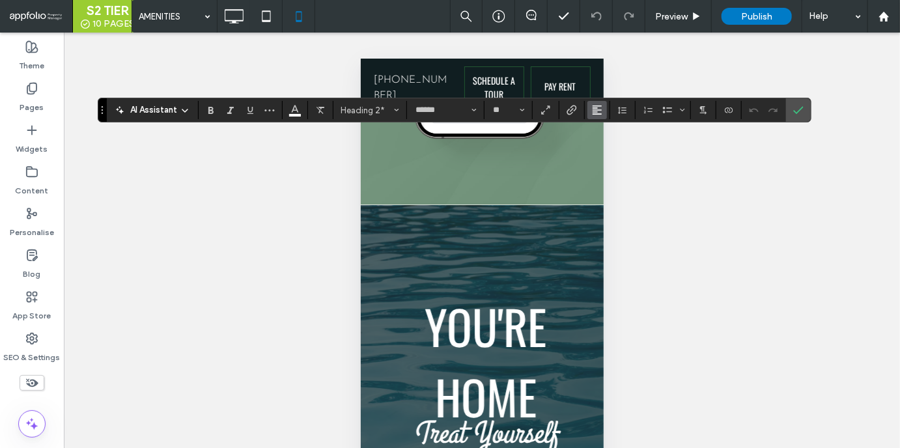
click at [595, 113] on icon "Alignment" at bounding box center [597, 110] width 10 height 10
click at [606, 152] on use "ui.textEditor.alignment.center" at bounding box center [606, 150] width 9 height 9
click at [796, 110] on icon "Confirm" at bounding box center [798, 110] width 10 height 10
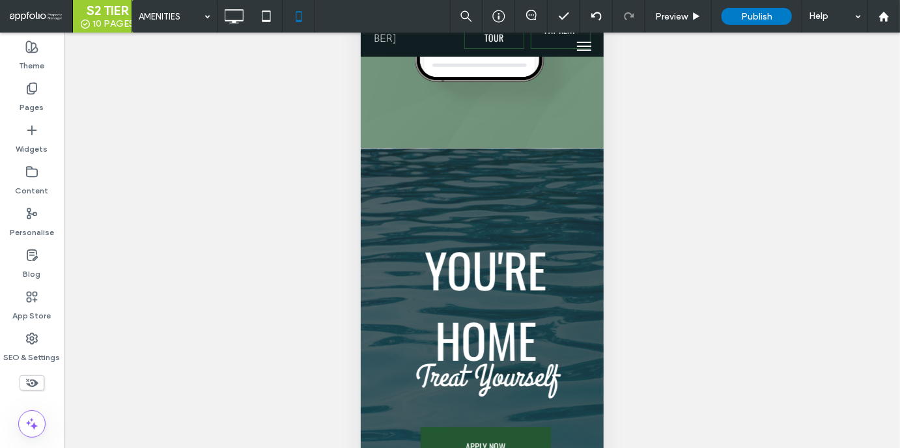
scroll to position [91, 0]
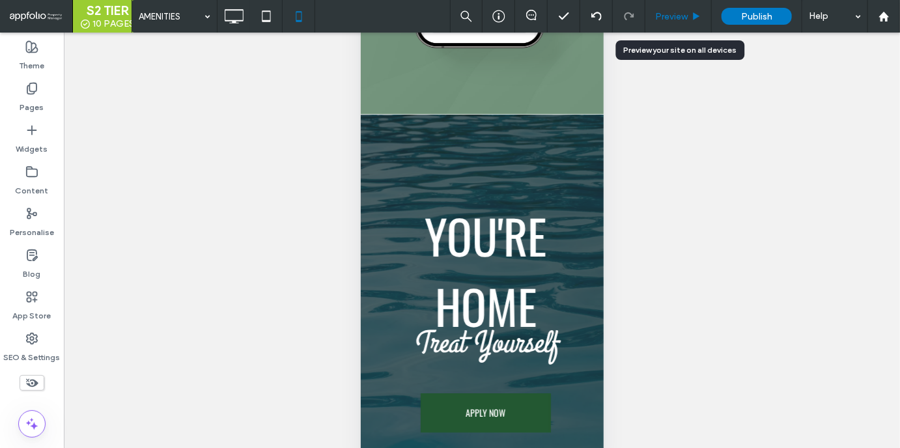
click at [690, 15] on div "Preview" at bounding box center [678, 16] width 66 height 11
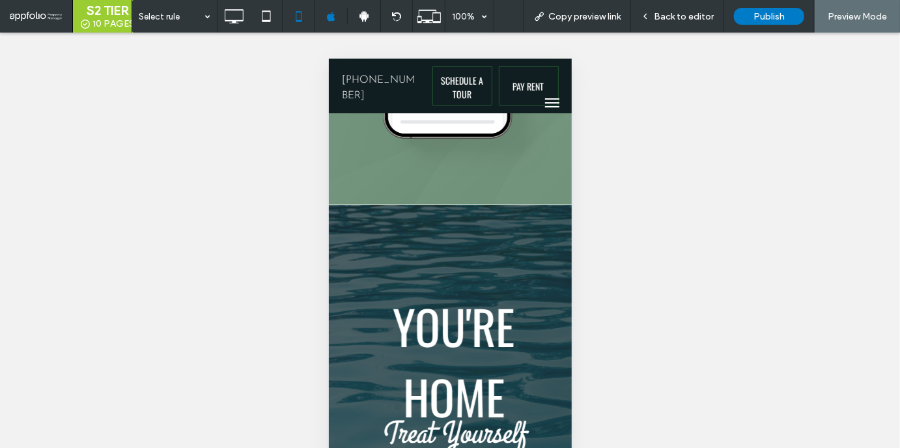
scroll to position [91, 0]
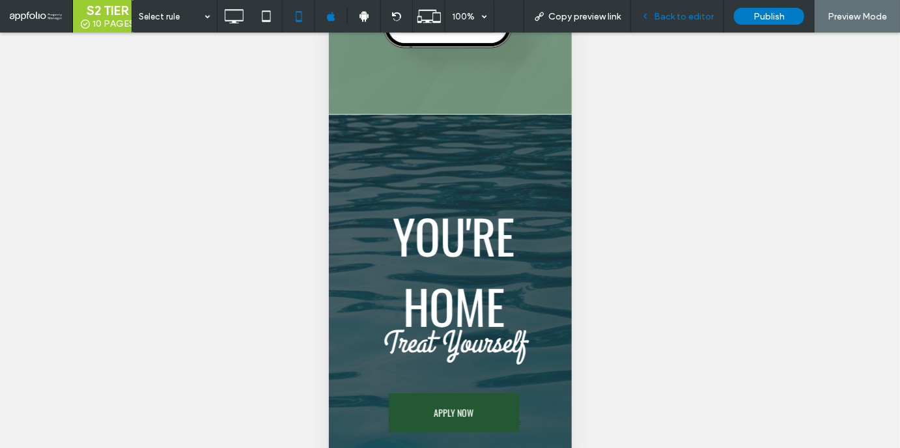
click at [686, 18] on span "Back to editor" at bounding box center [684, 16] width 60 height 11
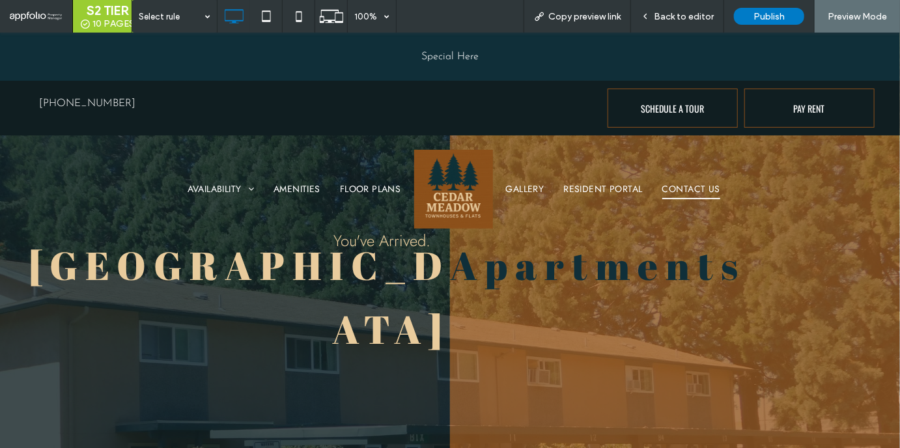
click at [694, 187] on span "CONTACT US" at bounding box center [691, 188] width 58 height 20
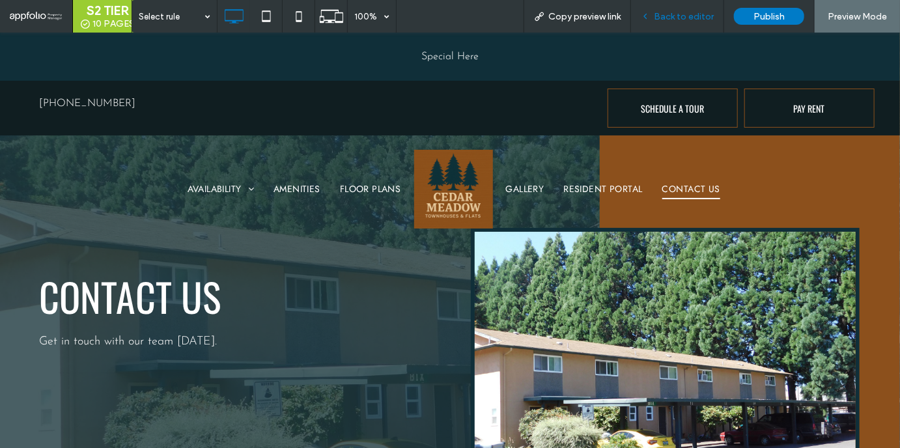
click at [670, 19] on span "Back to editor" at bounding box center [684, 16] width 60 height 11
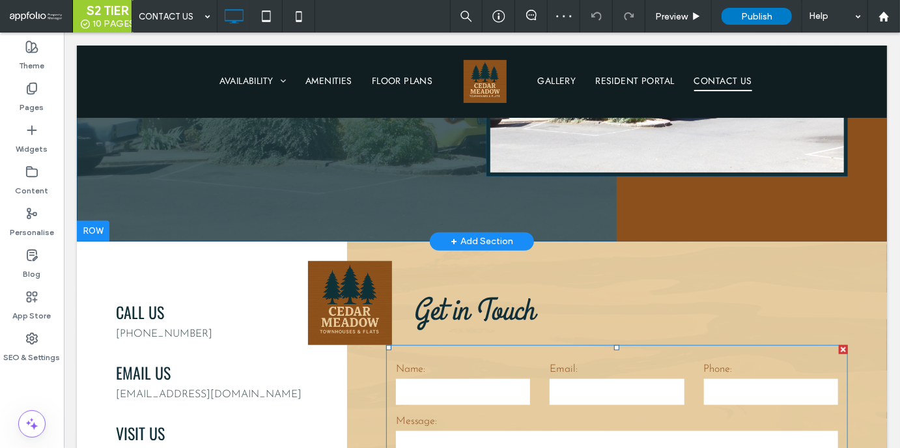
scroll to position [418, 0]
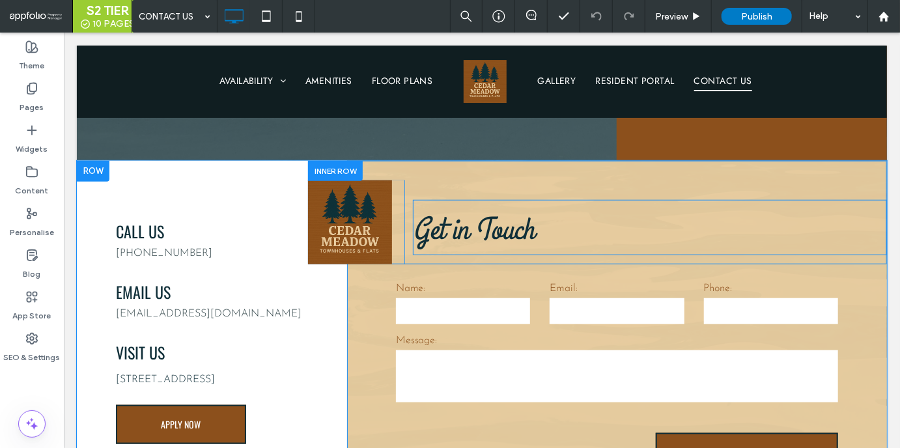
click at [483, 238] on span "Get in Touch" at bounding box center [472, 229] width 121 height 42
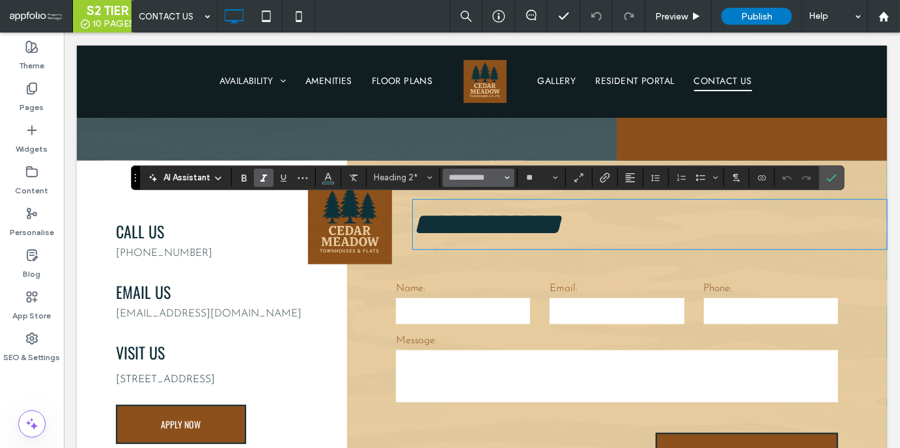
click at [450, 181] on input "**********" at bounding box center [474, 178] width 55 height 10
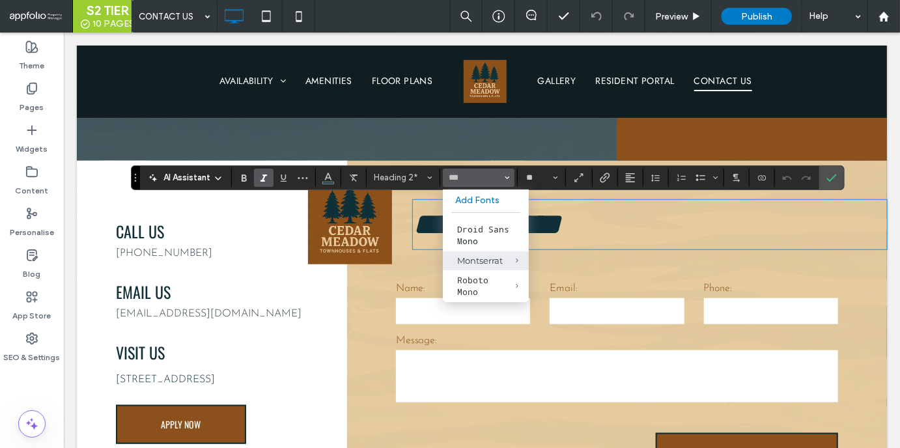
click at [470, 259] on div "Montserrat" at bounding box center [485, 260] width 57 height 10
type input "**********"
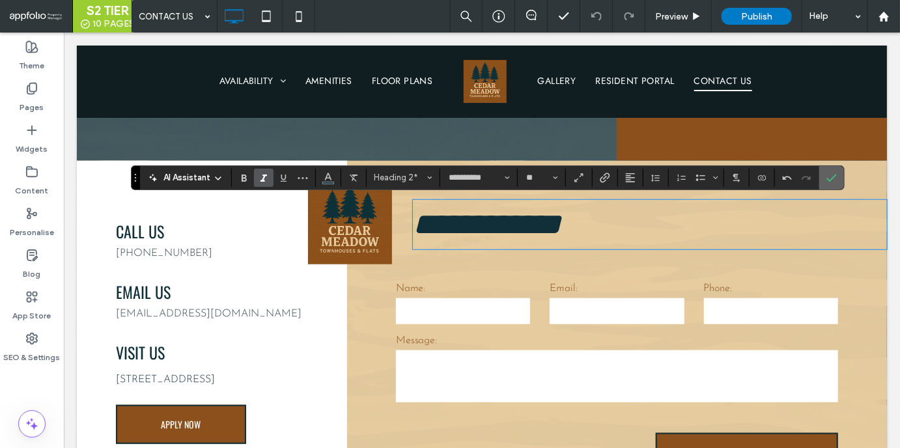
click at [831, 178] on use "Confirm" at bounding box center [832, 178] width 10 height 8
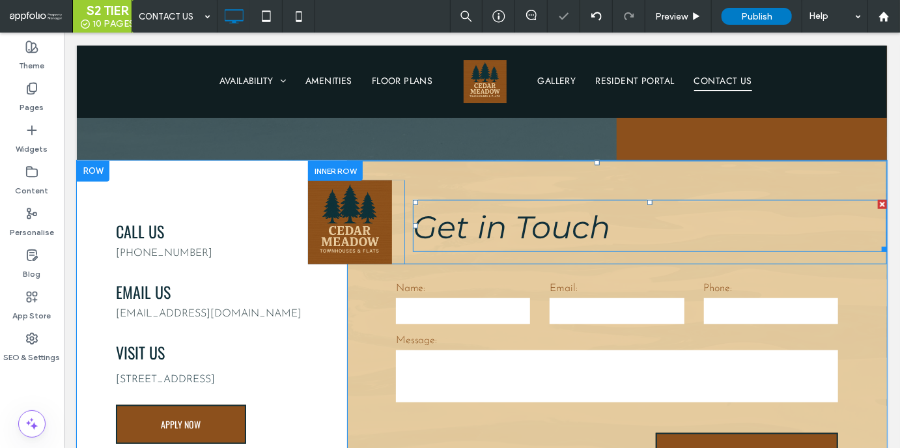
click at [554, 231] on span "Get in Touch" at bounding box center [510, 227] width 197 height 38
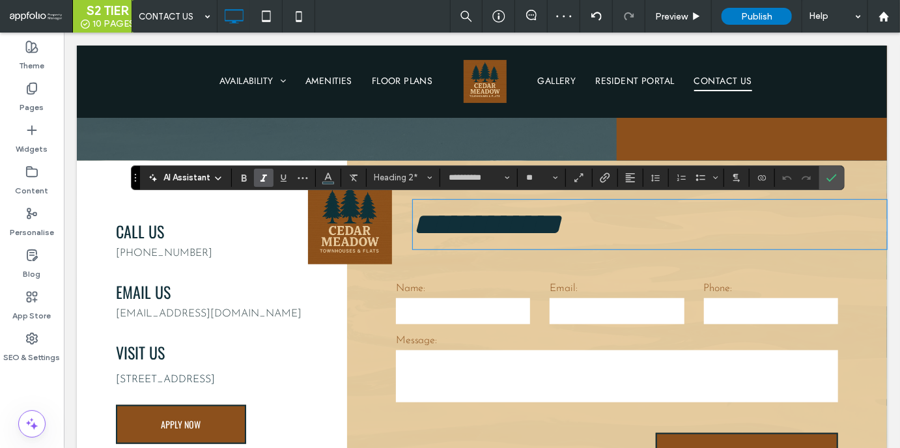
click at [554, 231] on span "**********" at bounding box center [486, 223] width 148 height 31
click at [392, 178] on span "Heading 2*" at bounding box center [399, 178] width 51 height 10
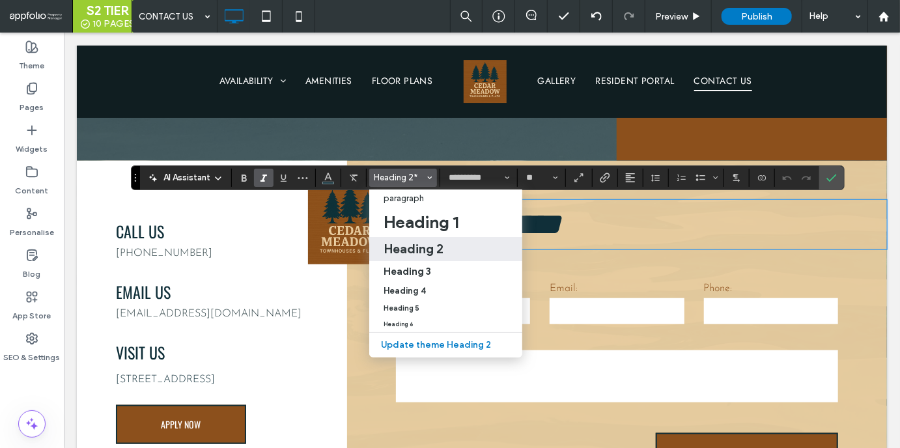
click at [399, 246] on h2 "Heading 2" at bounding box center [414, 249] width 60 height 16
type input "******"
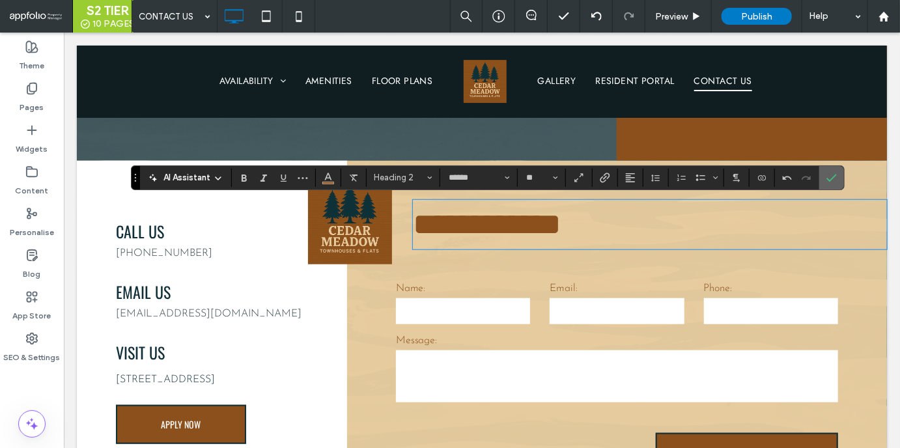
click at [823, 184] on label "Confirm" at bounding box center [832, 177] width 20 height 23
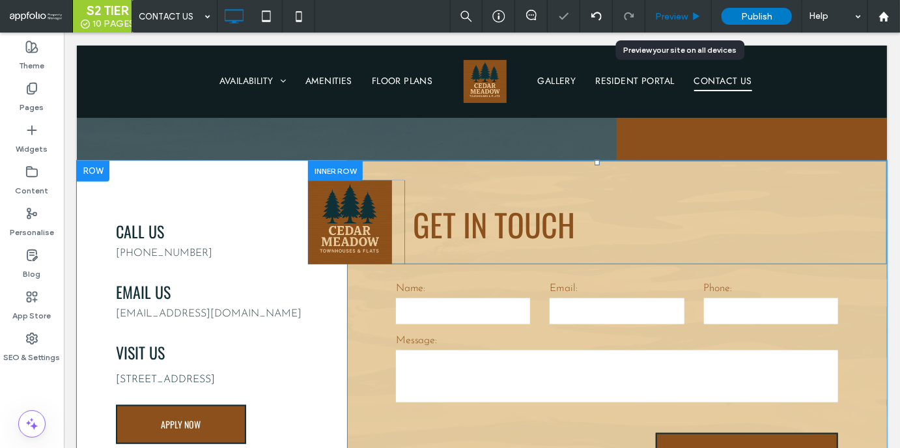
click at [672, 10] on div "Preview" at bounding box center [678, 16] width 66 height 33
click at [668, 18] on span "Preview" at bounding box center [671, 16] width 33 height 11
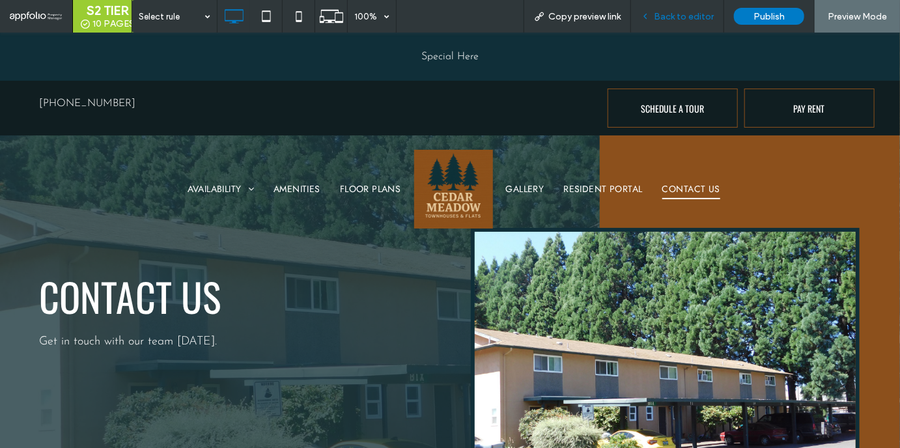
click at [676, 11] on span "Back to editor" at bounding box center [684, 16] width 60 height 11
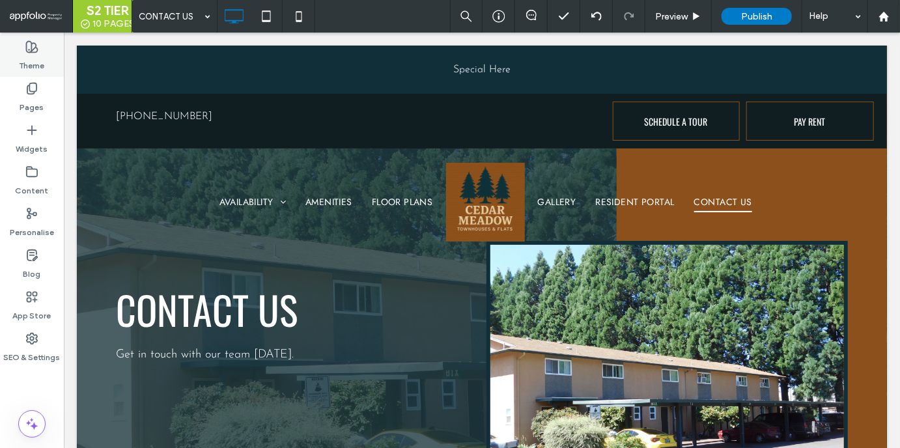
click at [35, 54] on label "Theme" at bounding box center [32, 62] width 25 height 18
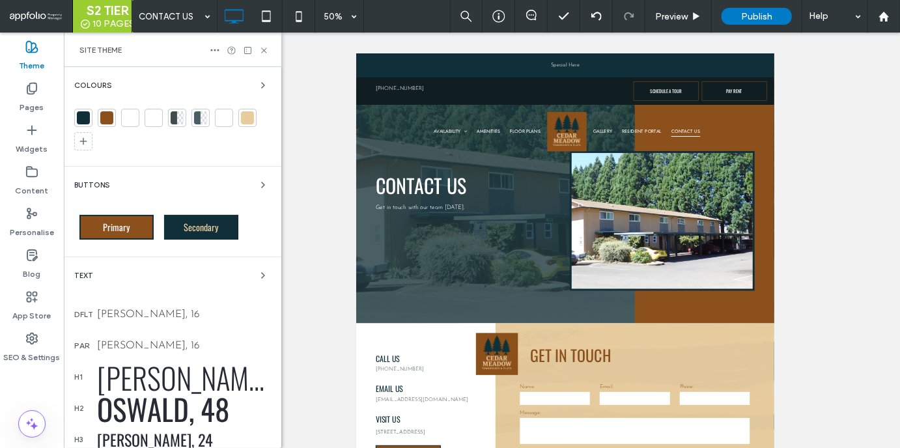
click at [134, 377] on div "[PERSON_NAME], 60" at bounding box center [184, 378] width 174 height 44
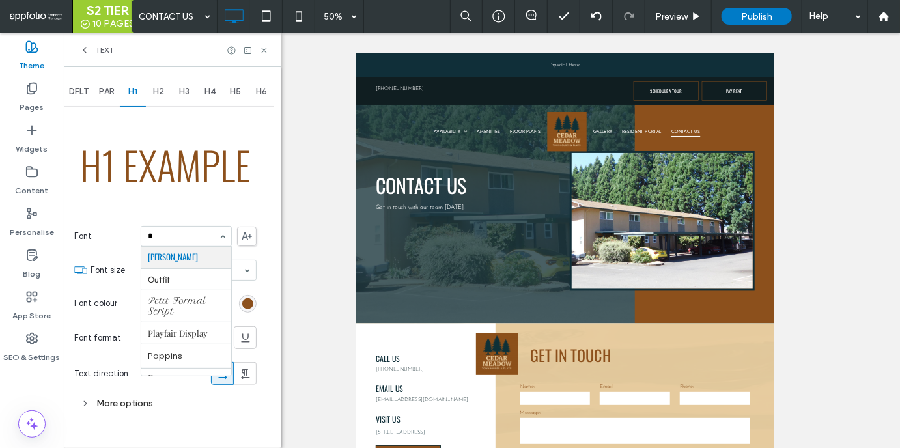
scroll to position [246, 0]
type input "**"
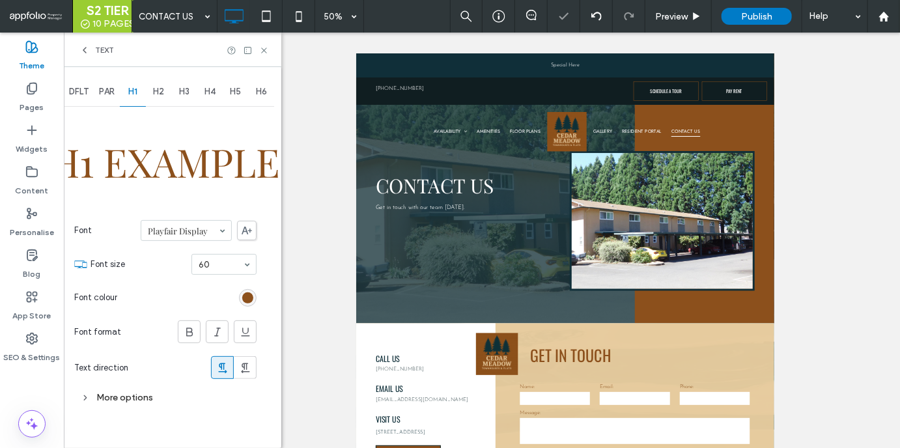
click at [162, 88] on span "H2" at bounding box center [158, 92] width 11 height 10
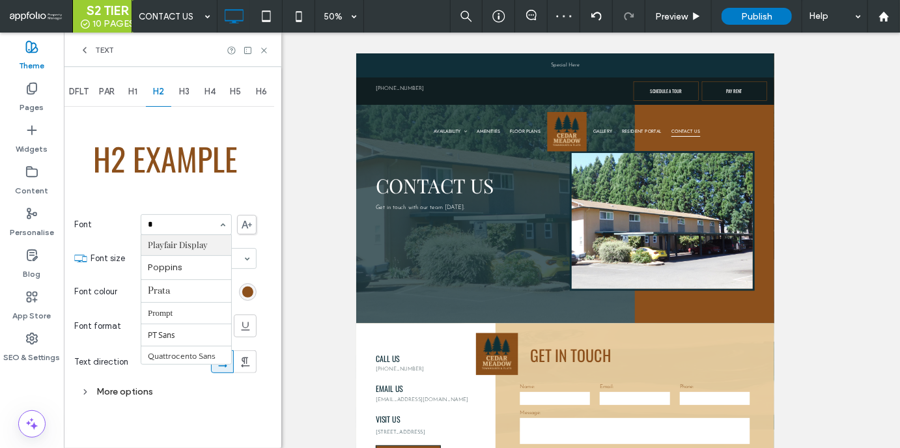
scroll to position [246, 0]
type input "**"
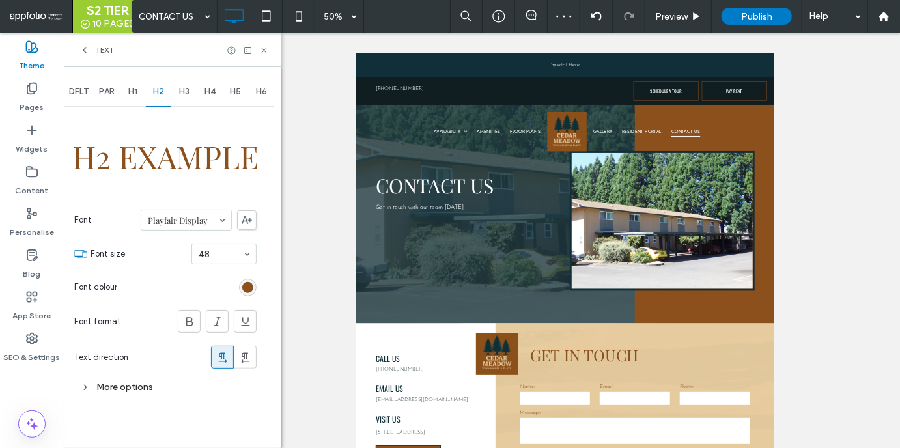
click at [185, 94] on span "H3" at bounding box center [184, 92] width 10 height 10
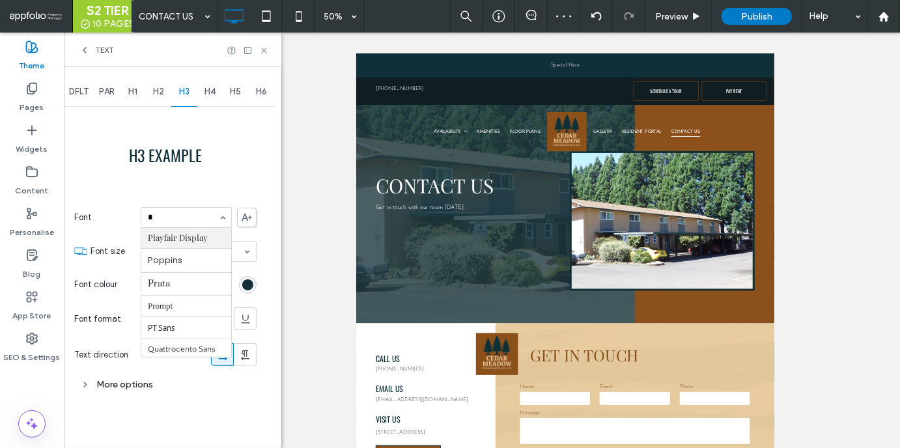
scroll to position [246, 0]
type input "**"
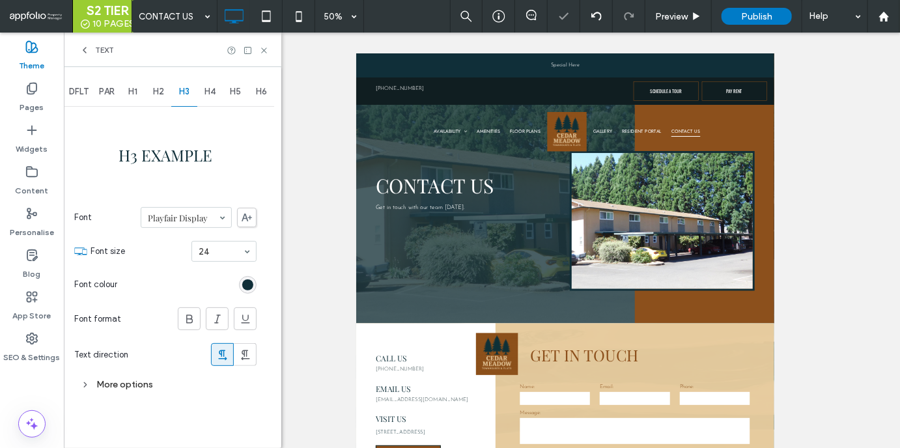
click at [212, 89] on span "H4" at bounding box center [210, 92] width 11 height 10
click at [238, 89] on span "H5" at bounding box center [235, 92] width 11 height 10
click at [275, 91] on div "DFLT PAR H1 H2 H3 H4 H5 H6 H5 example Font Josefin Sans Font size 18 Font colou…" at bounding box center [173, 257] width 218 height 381
click at [267, 96] on div "H6" at bounding box center [262, 92] width 26 height 29
click at [75, 89] on span "DFLT" at bounding box center [79, 92] width 20 height 10
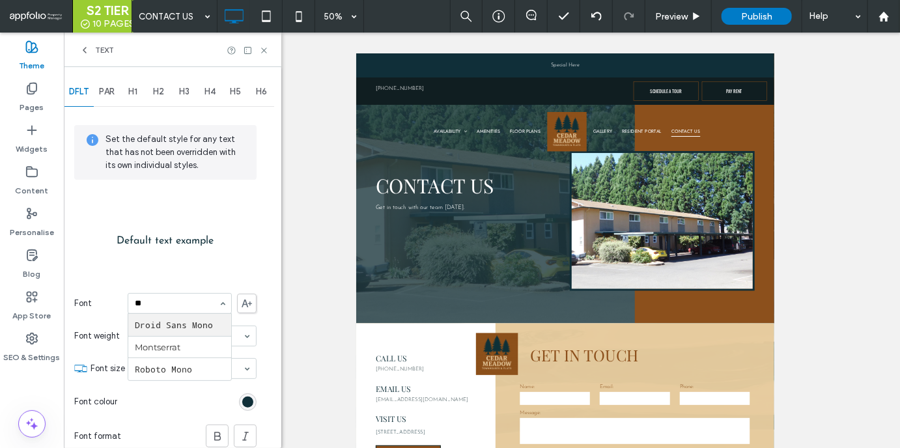
type input "***"
click at [112, 92] on span "PAR" at bounding box center [107, 92] width 16 height 10
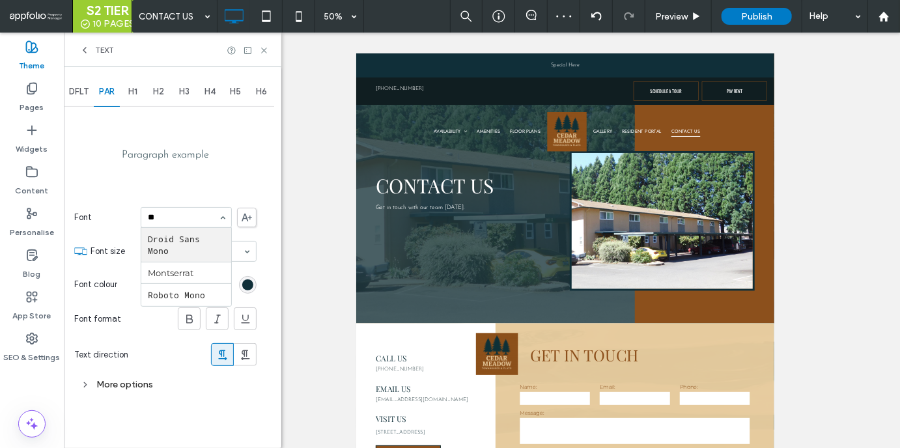
type input "***"
click at [137, 92] on span "H1" at bounding box center [132, 92] width 9 height 10
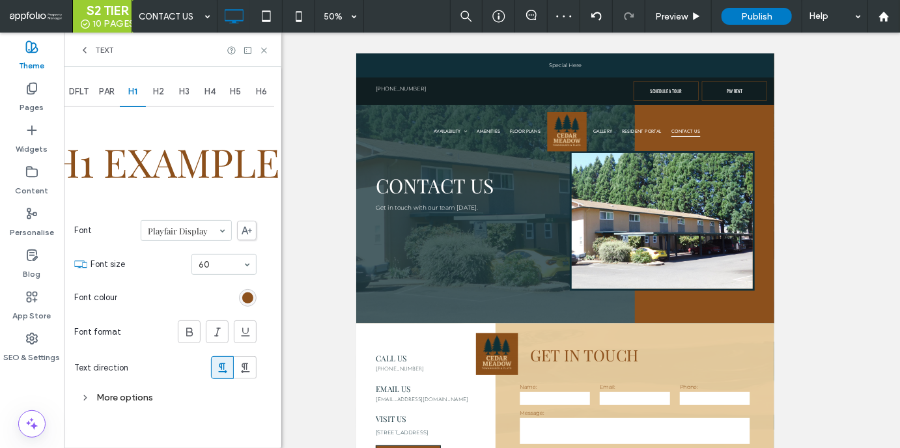
click at [161, 92] on span "H2" at bounding box center [158, 92] width 11 height 10
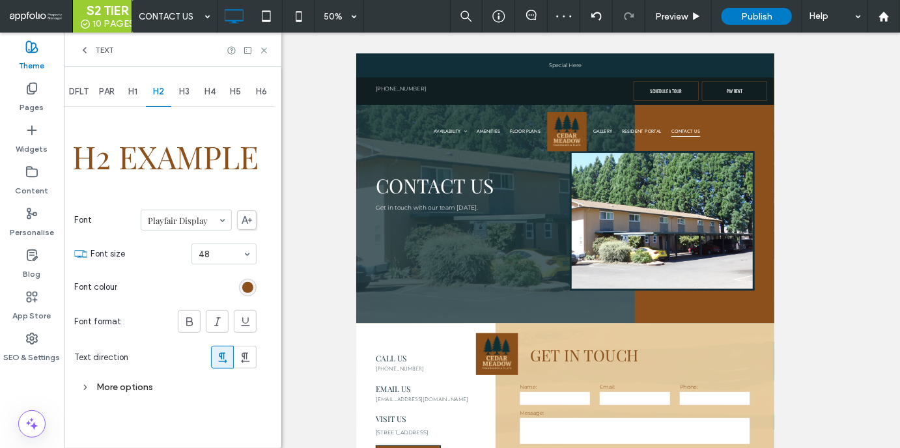
click at [186, 95] on span "H3" at bounding box center [184, 92] width 10 height 10
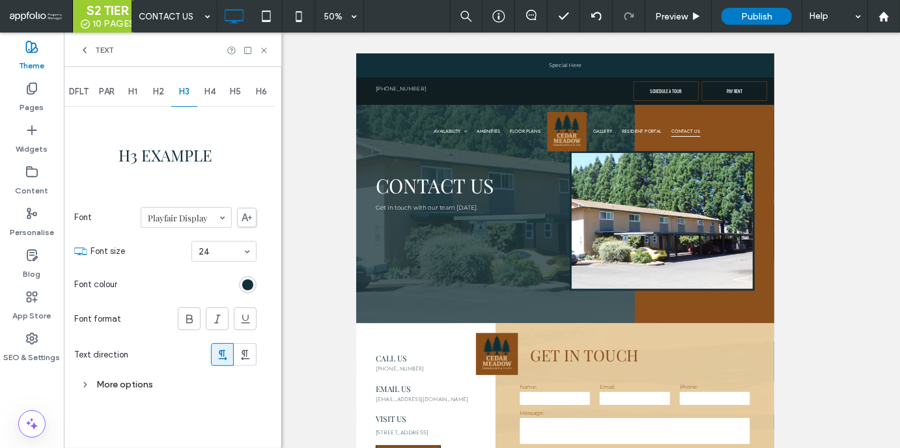
click at [206, 95] on span "H4" at bounding box center [210, 92] width 11 height 10
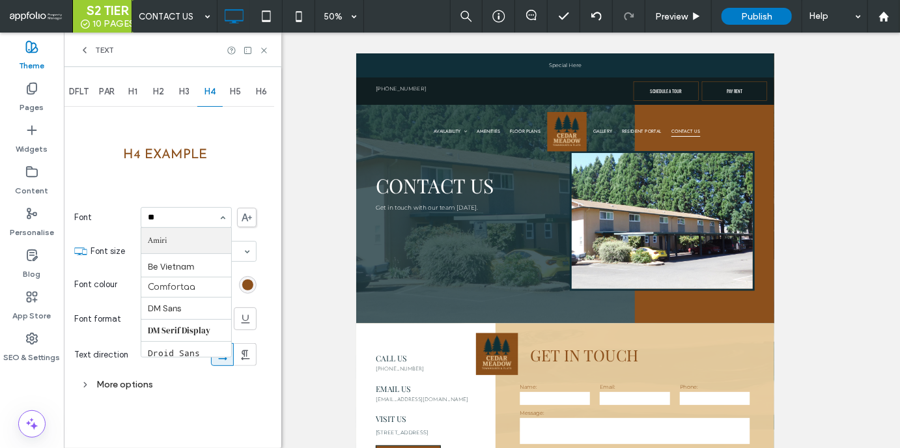
type input "***"
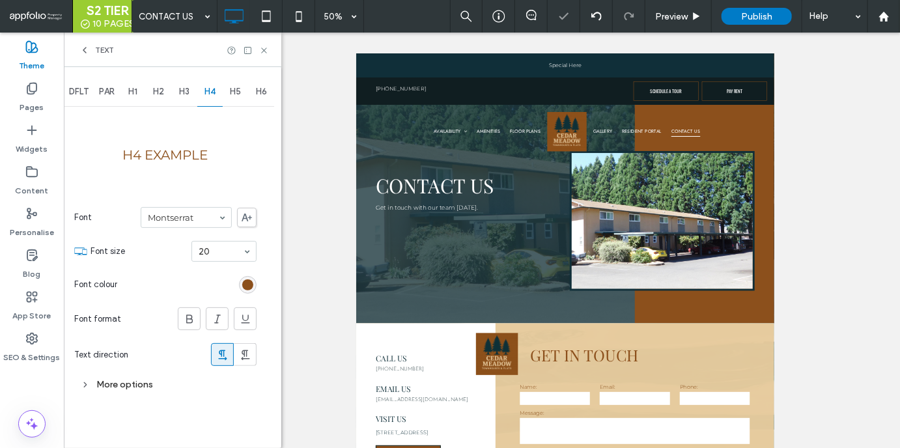
click at [234, 95] on span "H5" at bounding box center [235, 92] width 11 height 10
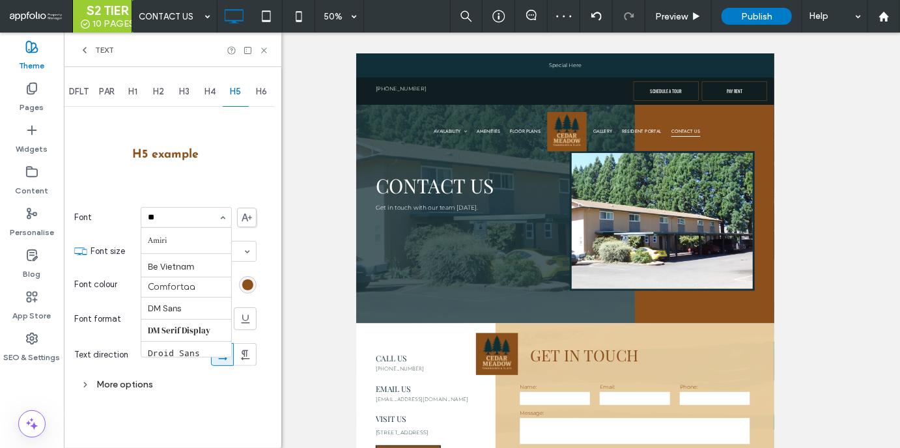
type input "***"
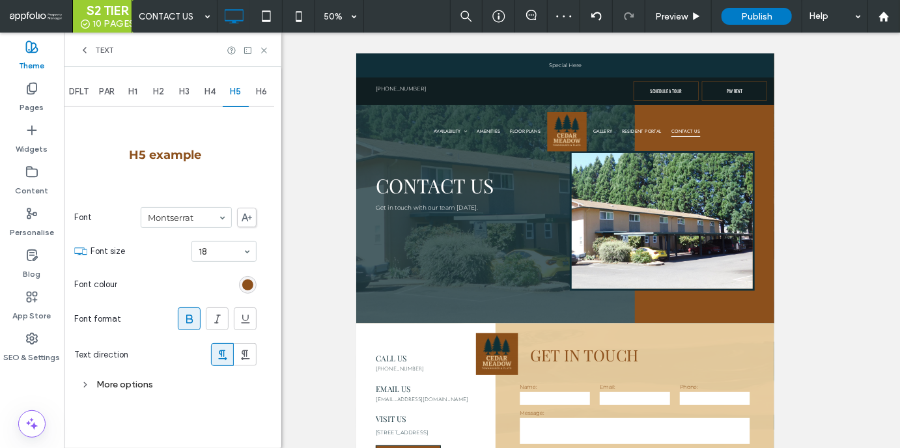
click at [260, 93] on span "H6" at bounding box center [261, 92] width 11 height 10
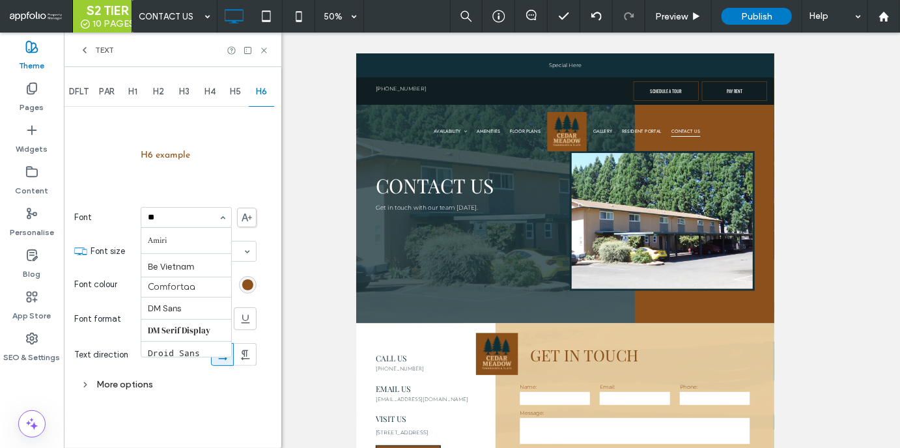
type input "***"
click at [261, 47] on icon at bounding box center [264, 51] width 10 height 10
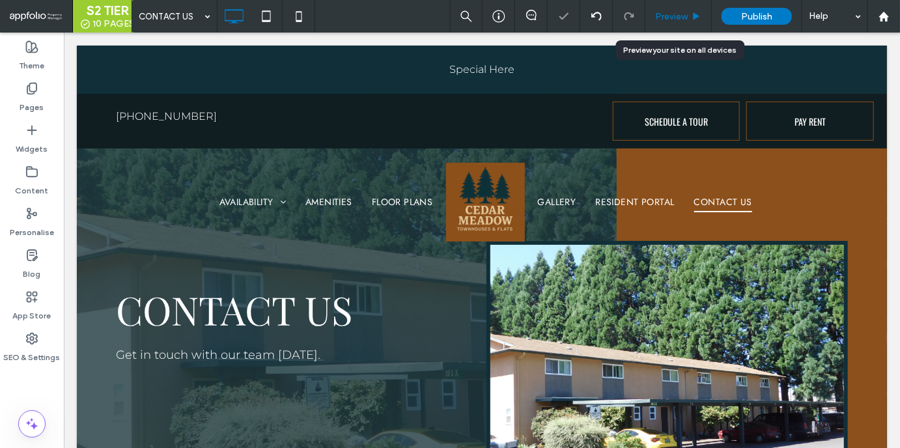
click at [680, 16] on span "Preview" at bounding box center [671, 16] width 33 height 11
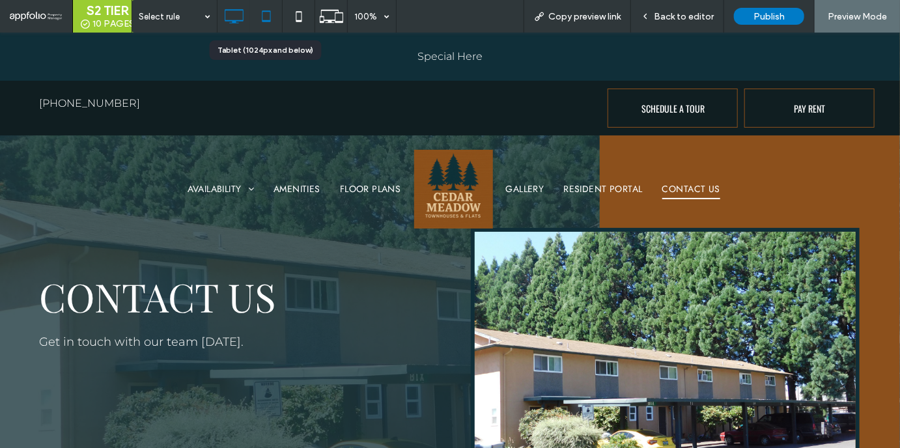
click at [266, 24] on icon at bounding box center [266, 16] width 26 height 26
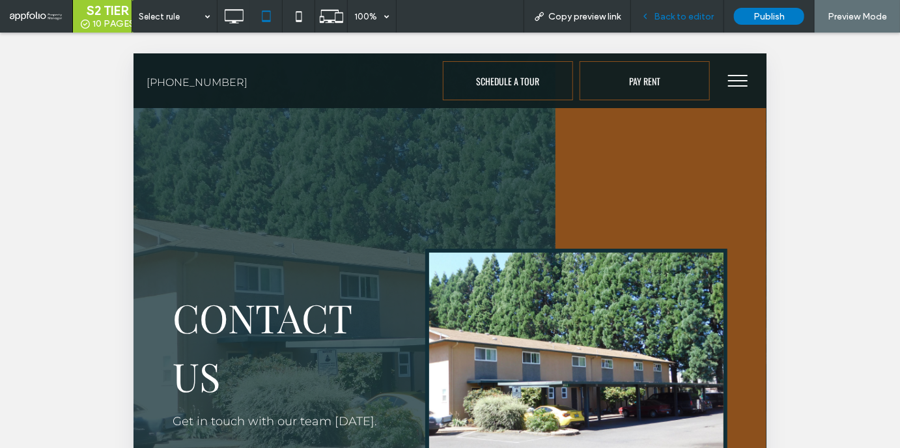
click at [694, 14] on span "Back to editor" at bounding box center [684, 16] width 60 height 11
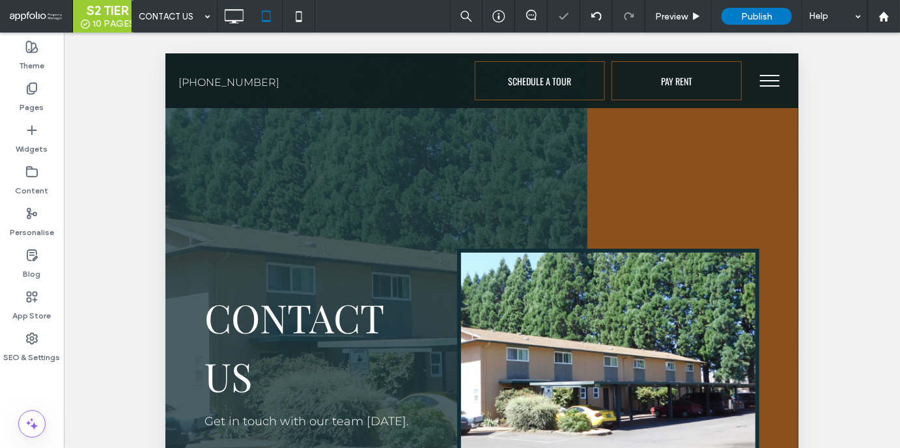
click at [775, 83] on button "menu" at bounding box center [769, 80] width 34 height 34
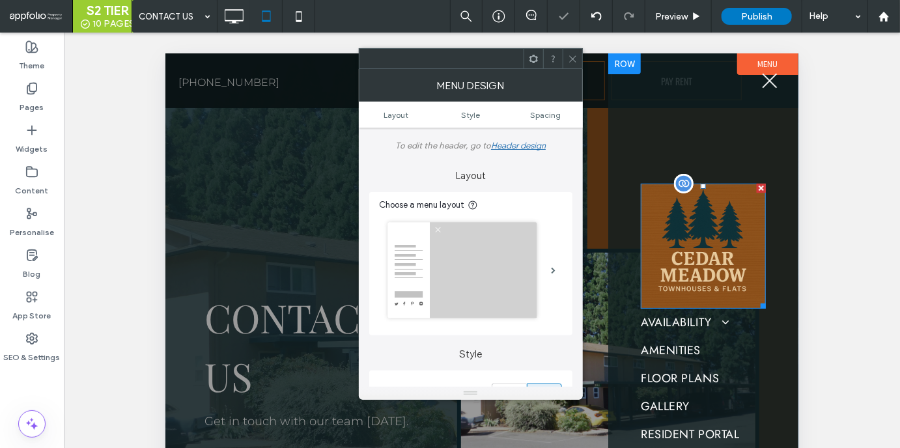
click at [714, 226] on img at bounding box center [702, 245] width 125 height 125
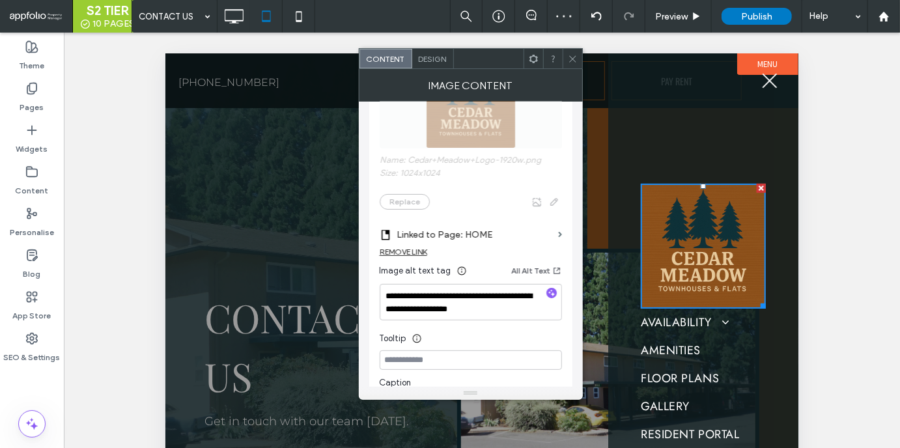
scroll to position [231, 0]
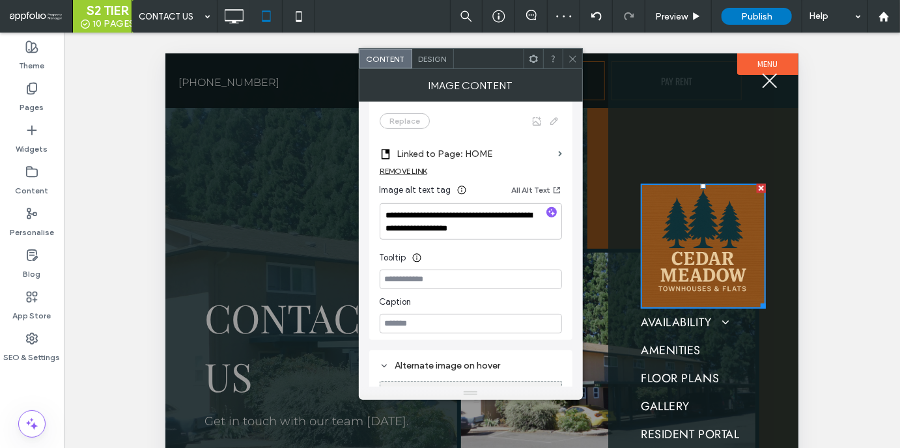
click at [568, 59] on icon at bounding box center [573, 59] width 10 height 10
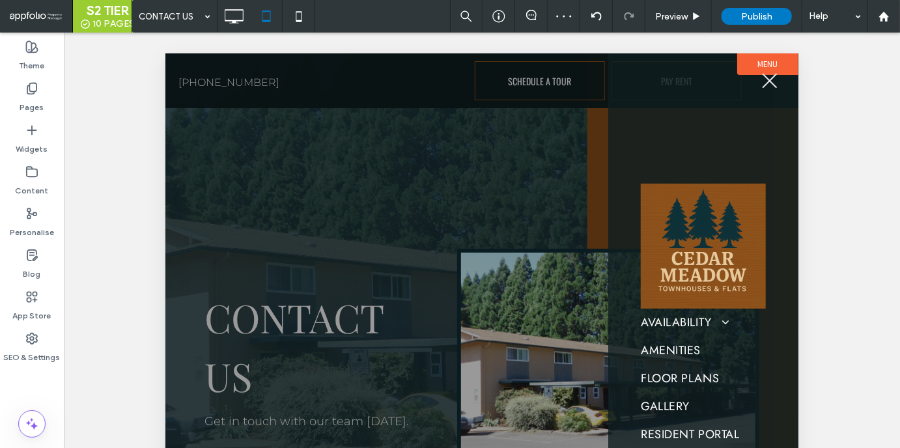
click at [773, 85] on span "menu" at bounding box center [769, 80] width 15 height 15
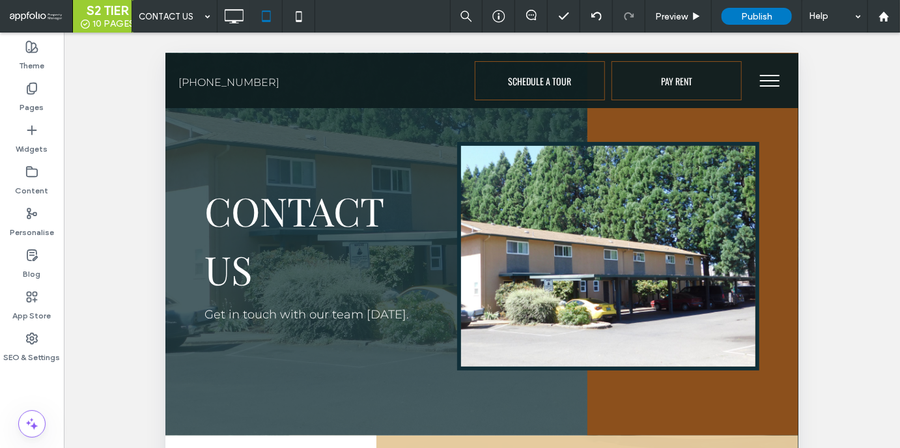
scroll to position [0, 0]
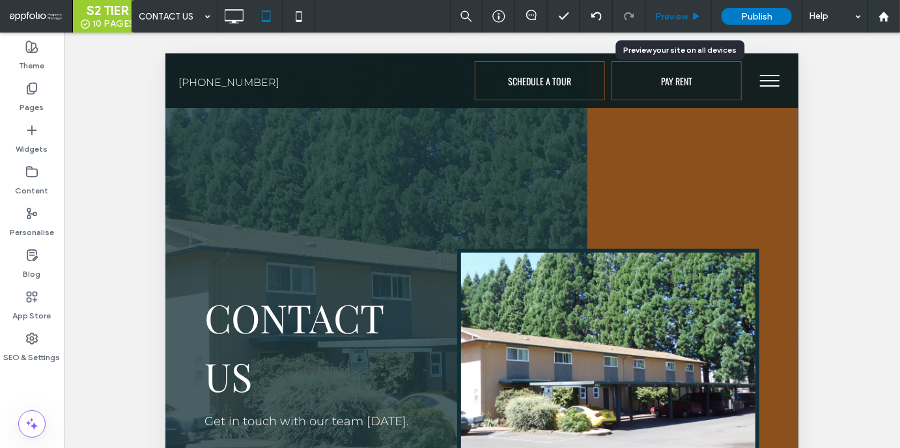
click at [673, 11] on span "Preview" at bounding box center [671, 16] width 33 height 11
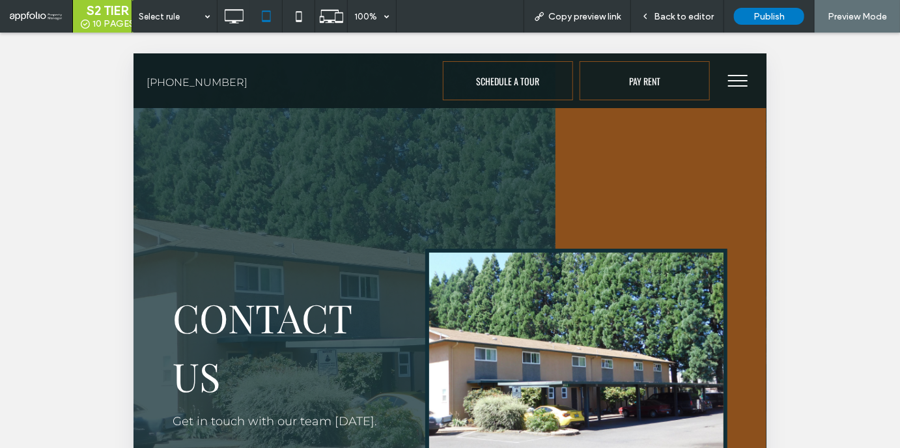
click at [733, 91] on button "menu" at bounding box center [737, 80] width 34 height 34
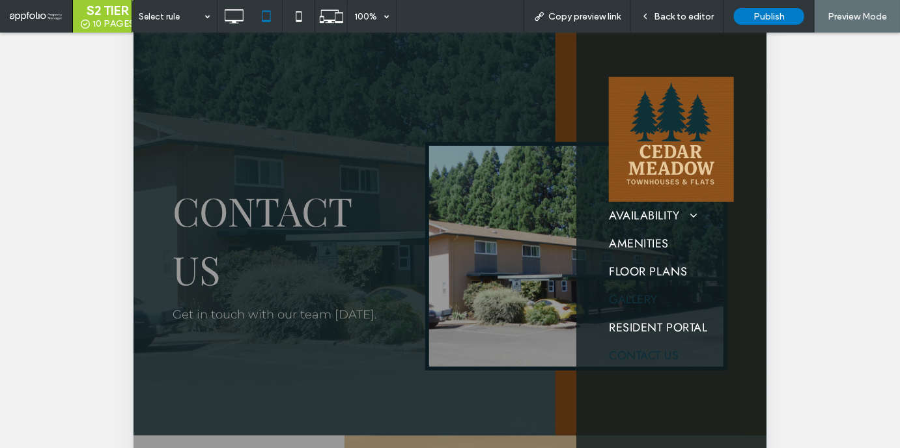
scroll to position [190, 0]
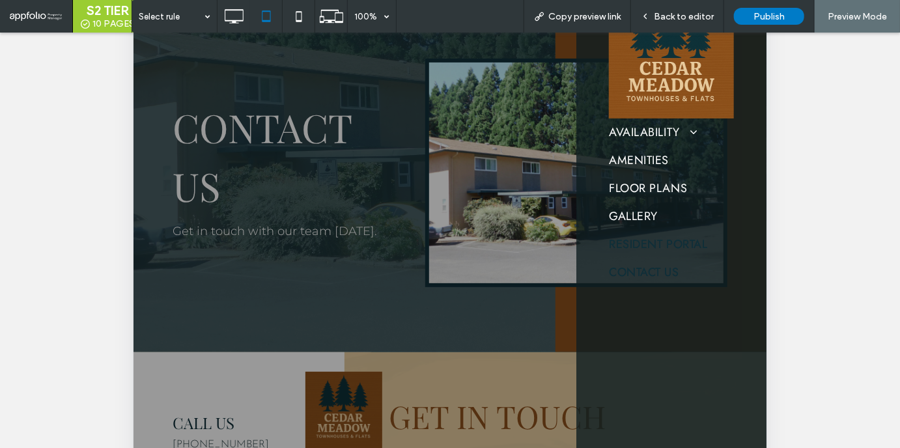
click at [638, 242] on span "RESIDENT PORTAL" at bounding box center [657, 245] width 98 height 18
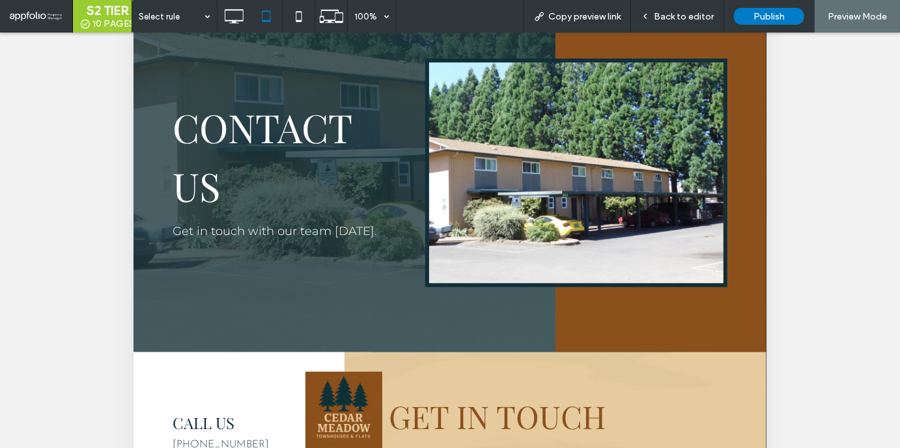
click at [661, 12] on div "S2 TIER 10 PAGES Select rule 100% Copy preview link Back to editor Publish Prev…" at bounding box center [450, 224] width 900 height 448
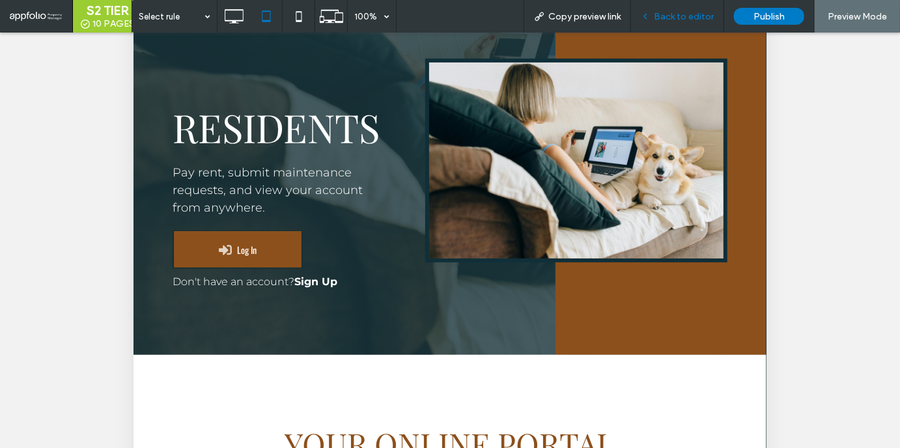
click at [663, 16] on span "Back to editor" at bounding box center [684, 16] width 60 height 11
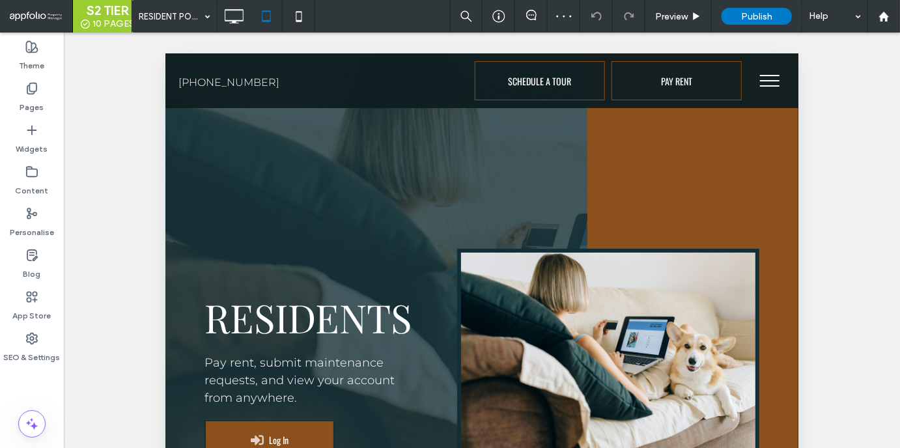
click at [764, 83] on button "menu" at bounding box center [769, 80] width 34 height 34
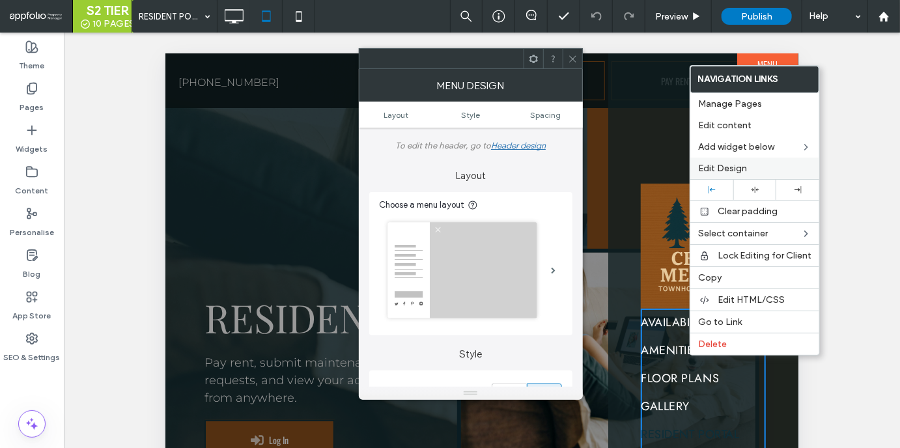
click at [721, 171] on span "Edit Design" at bounding box center [722, 168] width 49 height 11
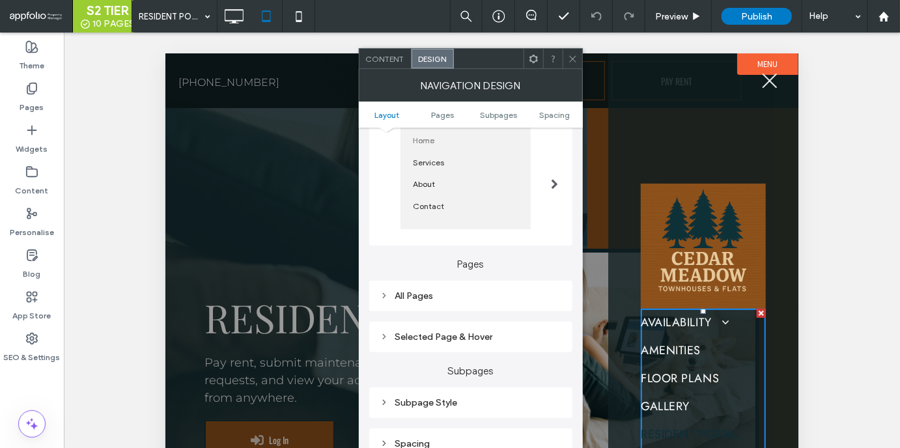
scroll to position [188, 0]
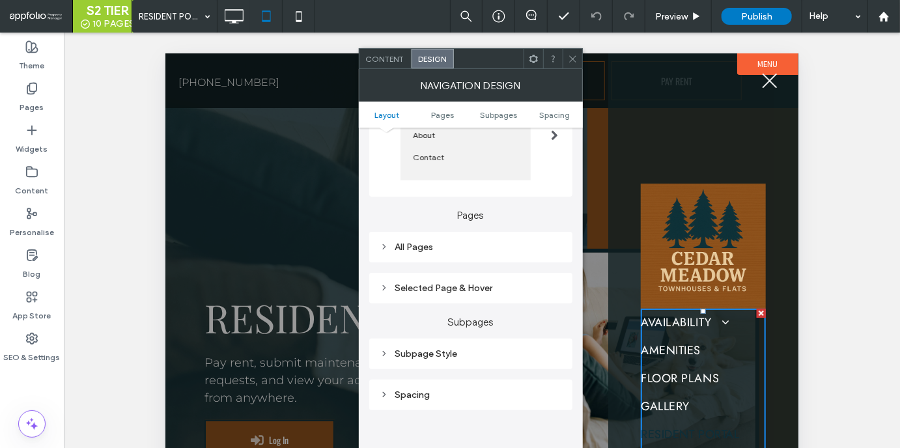
click at [412, 246] on div "All Pages" at bounding box center [471, 247] width 182 height 11
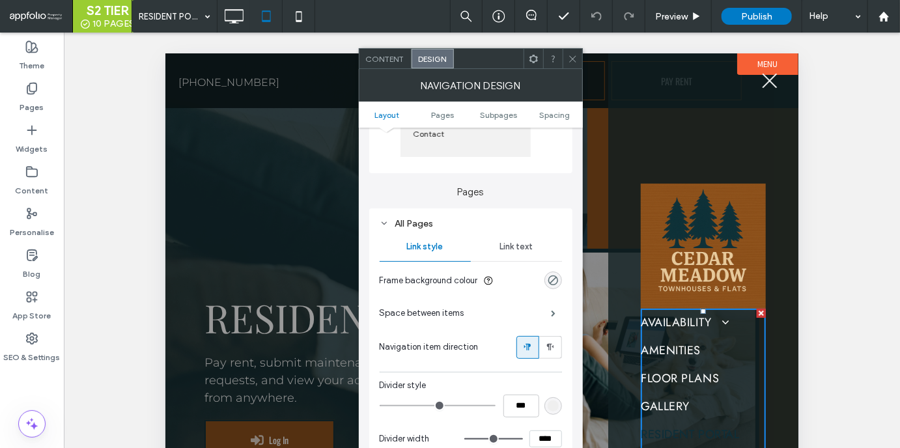
click at [497, 246] on div "Link text" at bounding box center [516, 247] width 91 height 29
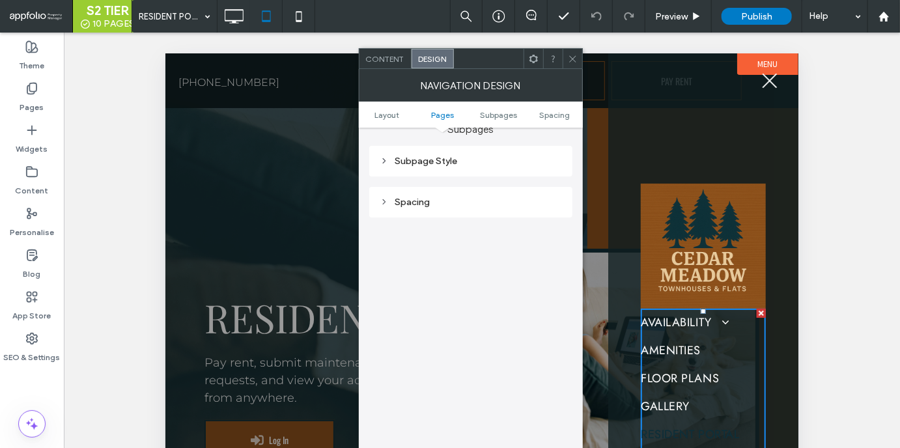
scroll to position [670, 0]
click at [493, 141] on div "Subpage Style" at bounding box center [471, 140] width 182 height 11
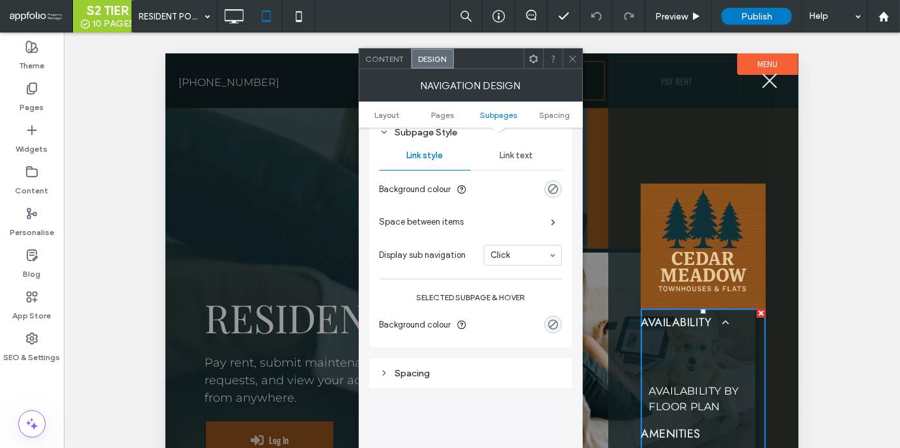
scroll to position [671, 0]
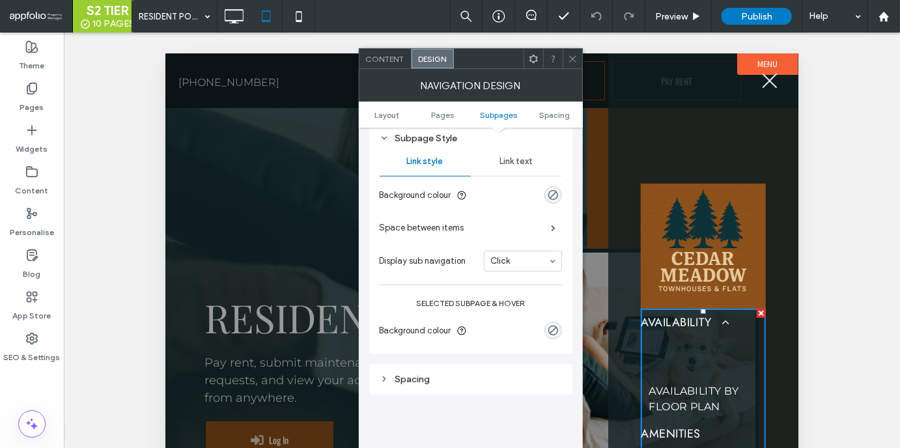
click at [508, 163] on span "Link text" at bounding box center [516, 161] width 33 height 10
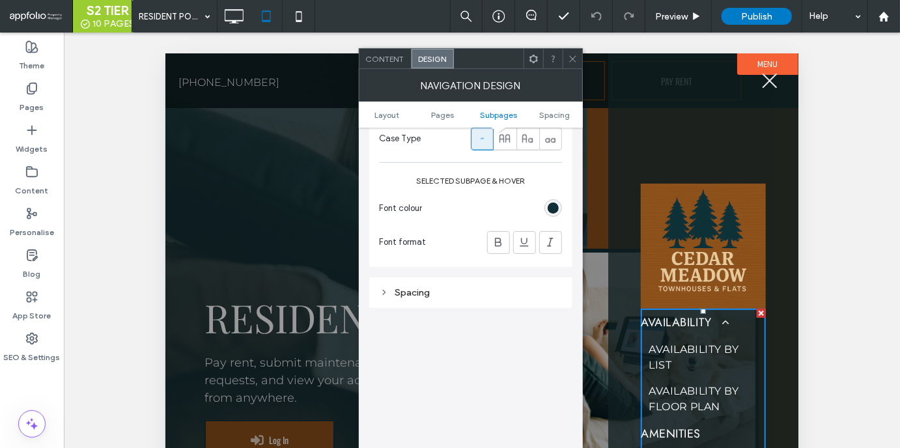
scroll to position [911, 0]
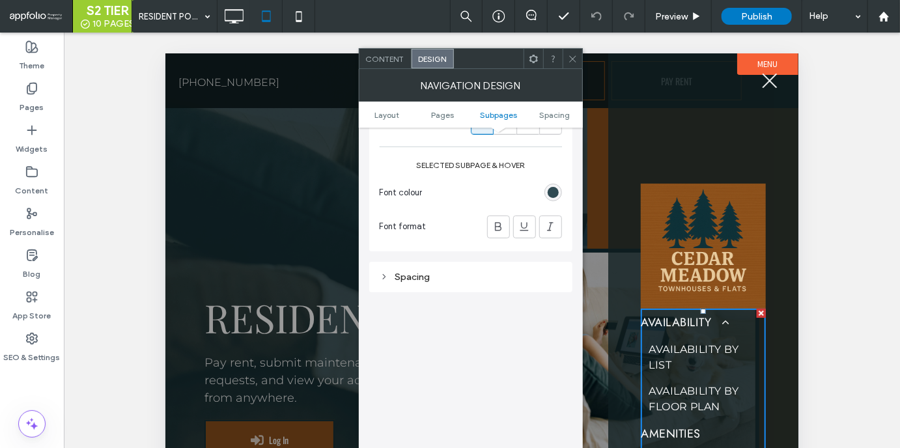
click at [554, 193] on div "rgb(16, 47, 57)" at bounding box center [553, 192] width 11 height 11
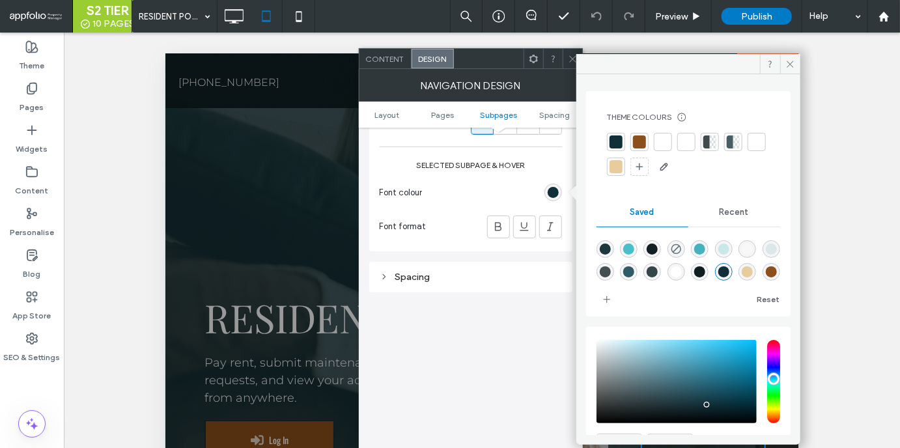
click at [640, 148] on div at bounding box center [639, 141] width 13 height 13
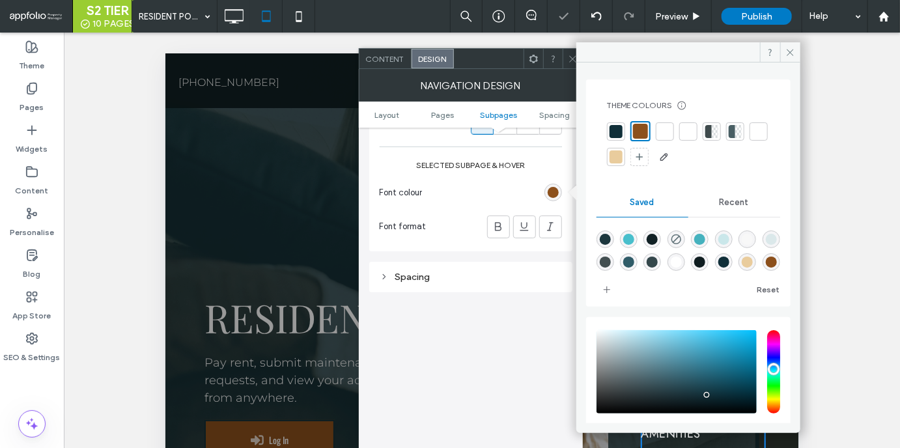
click at [568, 58] on icon at bounding box center [573, 59] width 10 height 10
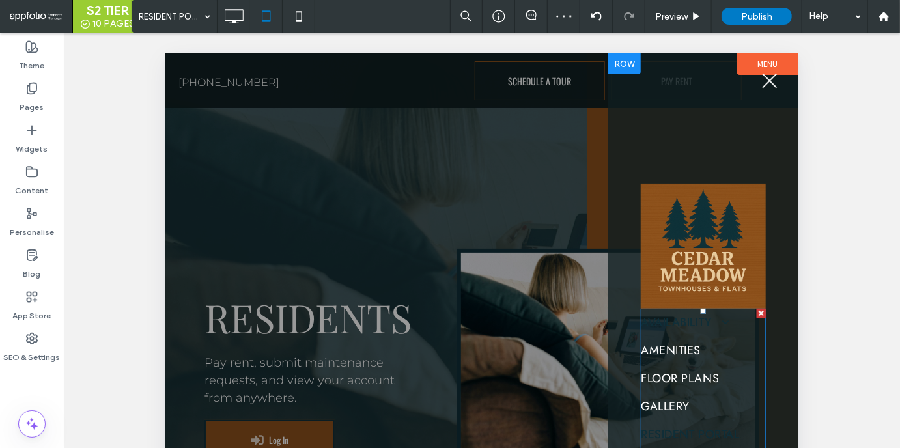
click at [668, 327] on span "AVAILABILITY" at bounding box center [684, 322] width 89 height 18
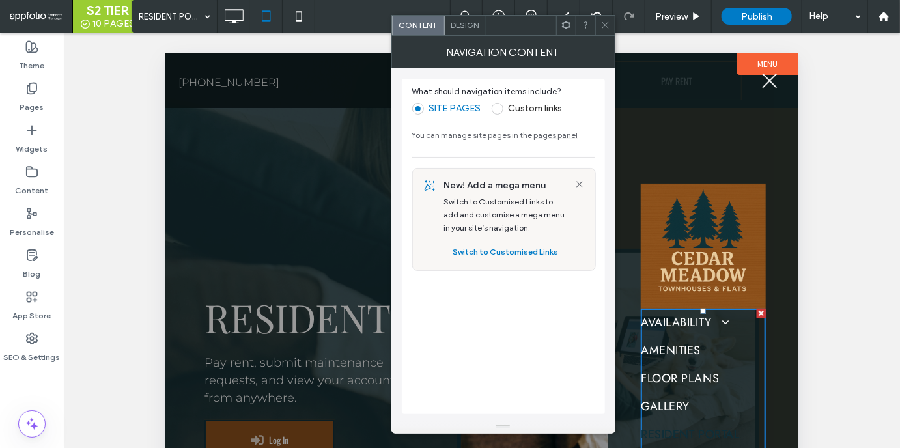
click at [462, 23] on span "Design" at bounding box center [465, 25] width 28 height 10
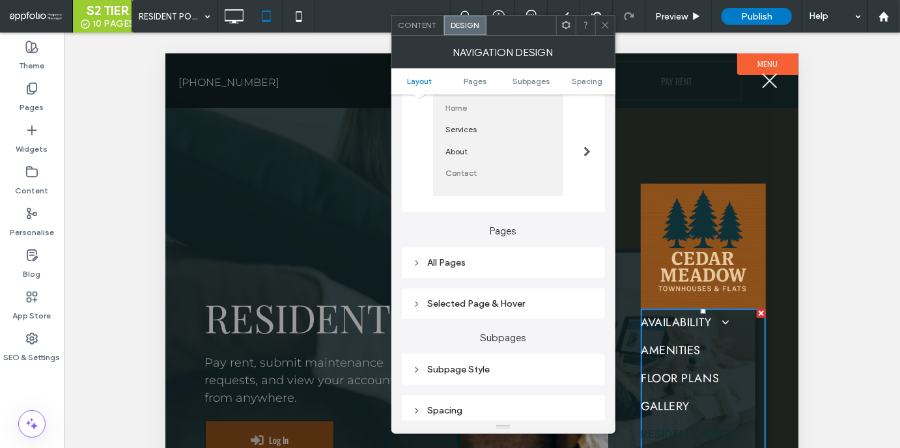
scroll to position [201, 0]
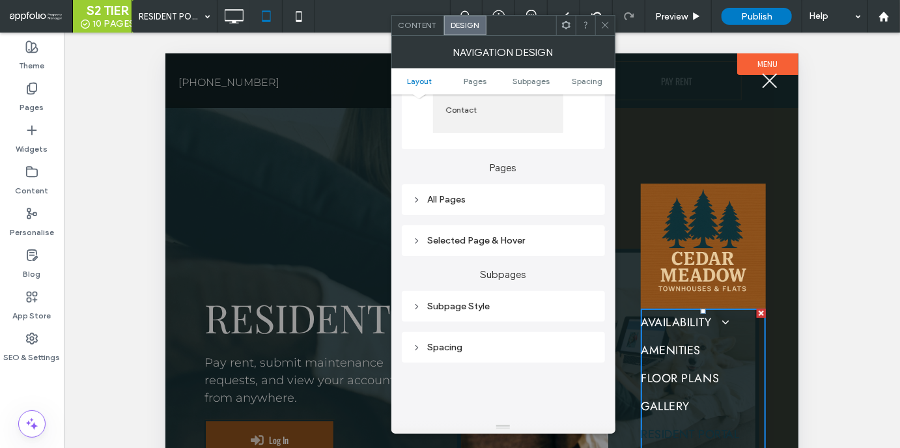
click at [481, 233] on div "Selected Page & Hover" at bounding box center [503, 241] width 182 height 18
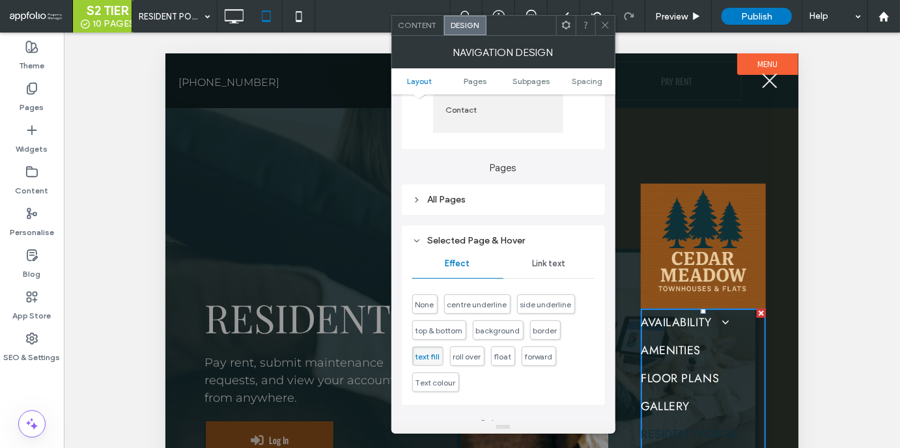
click at [534, 261] on span "Link text" at bounding box center [548, 264] width 33 height 10
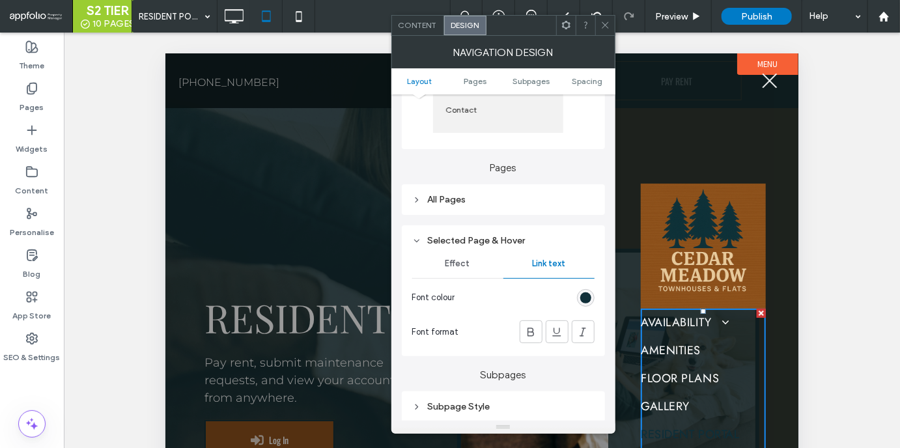
scroll to position [255, 0]
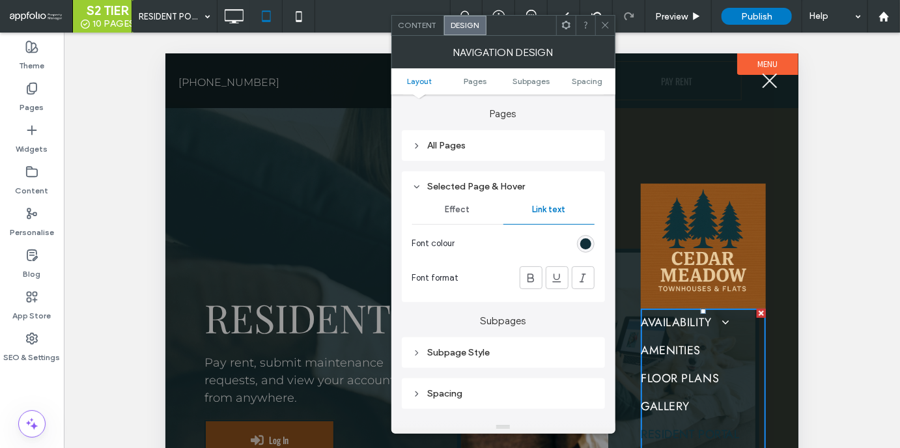
click at [579, 244] on div "rgb(16, 47, 57)" at bounding box center [586, 244] width 18 height 18
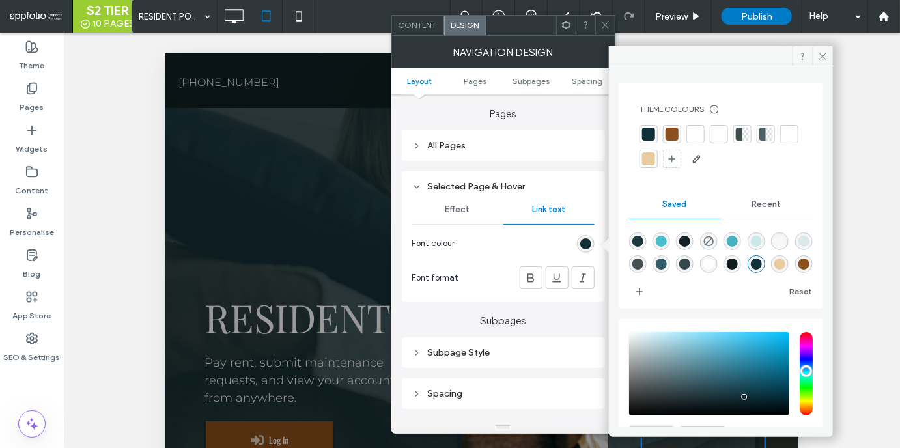
click at [674, 135] on div at bounding box center [672, 134] width 13 height 13
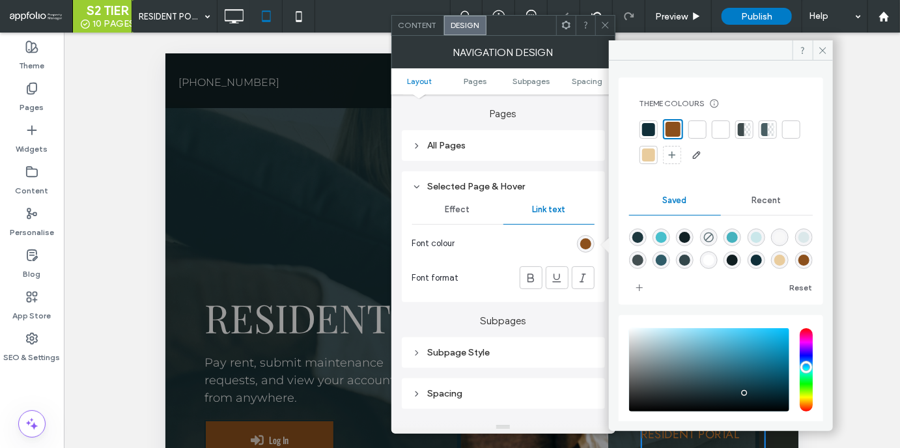
scroll to position [257, 0]
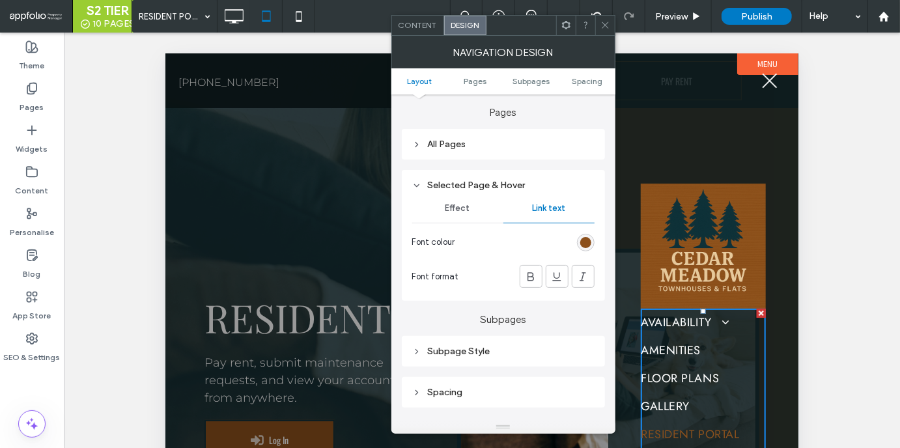
click at [604, 27] on icon at bounding box center [605, 25] width 10 height 10
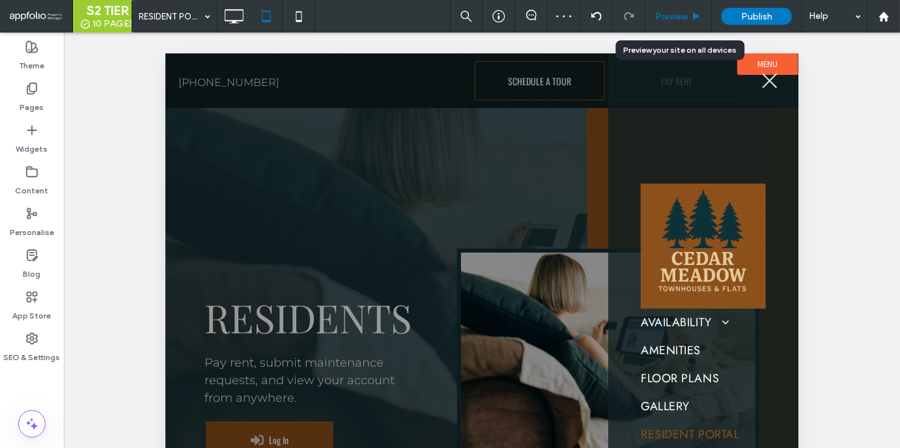
click at [692, 15] on div "Preview" at bounding box center [678, 16] width 66 height 11
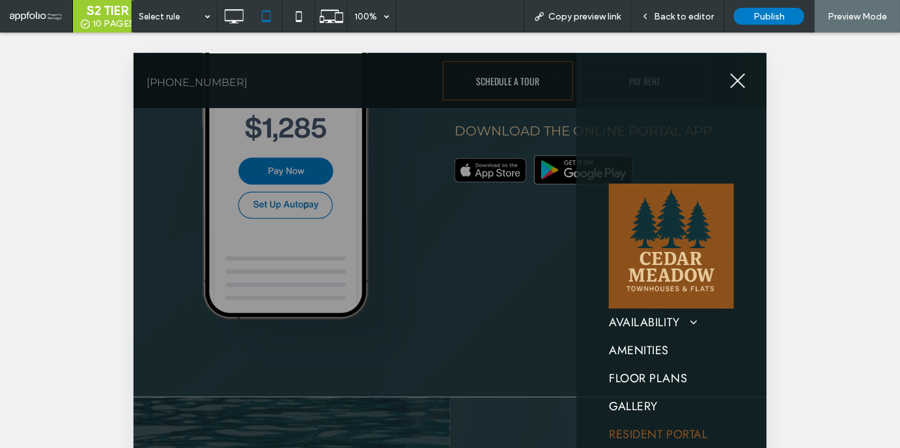
scroll to position [5, 0]
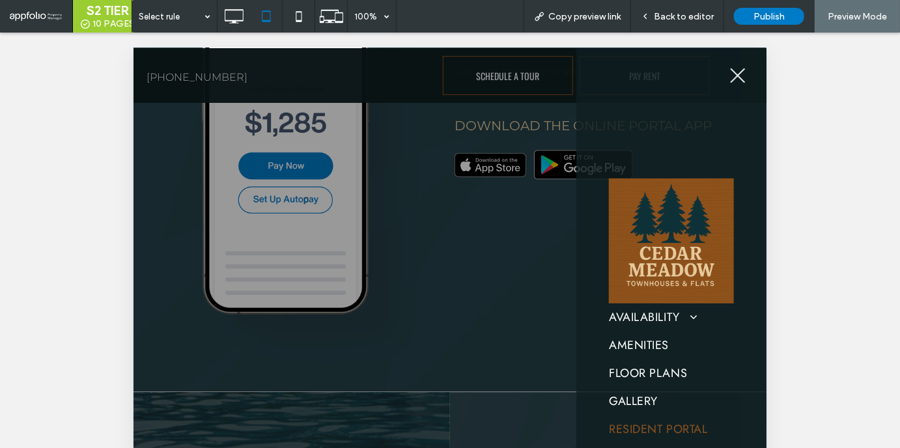
click at [740, 81] on button "menu" at bounding box center [737, 75] width 34 height 34
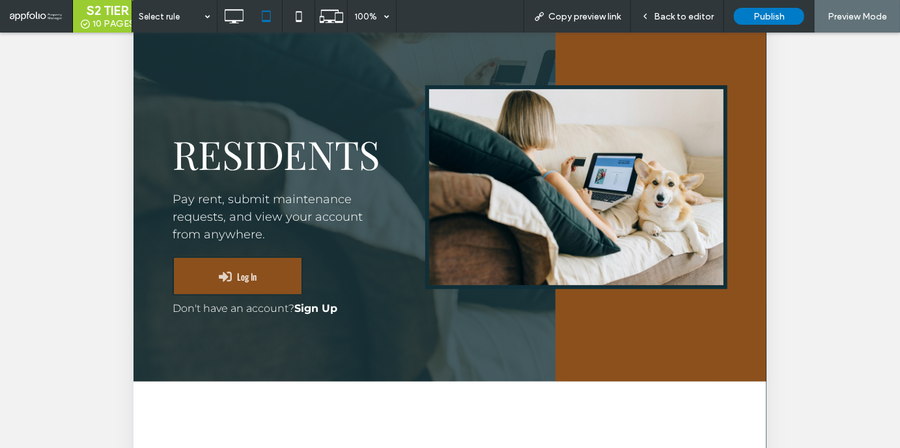
scroll to position [0, 0]
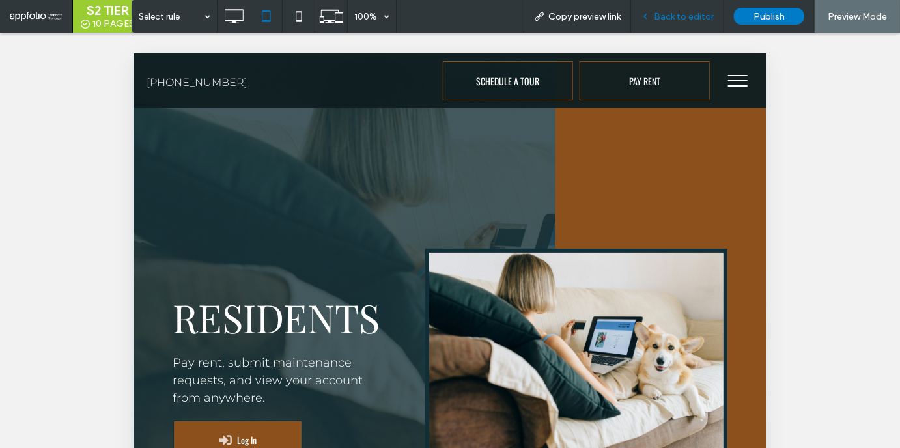
click at [675, 17] on span "Back to editor" at bounding box center [684, 16] width 60 height 11
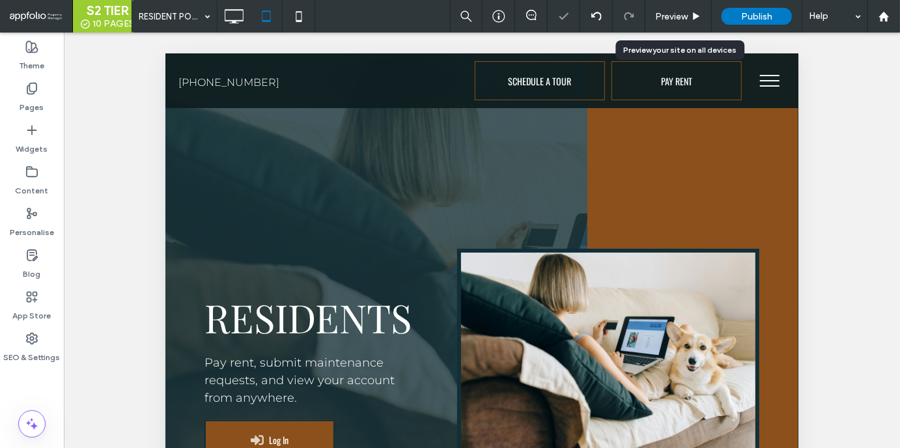
click at [675, 16] on span "Preview" at bounding box center [671, 16] width 33 height 11
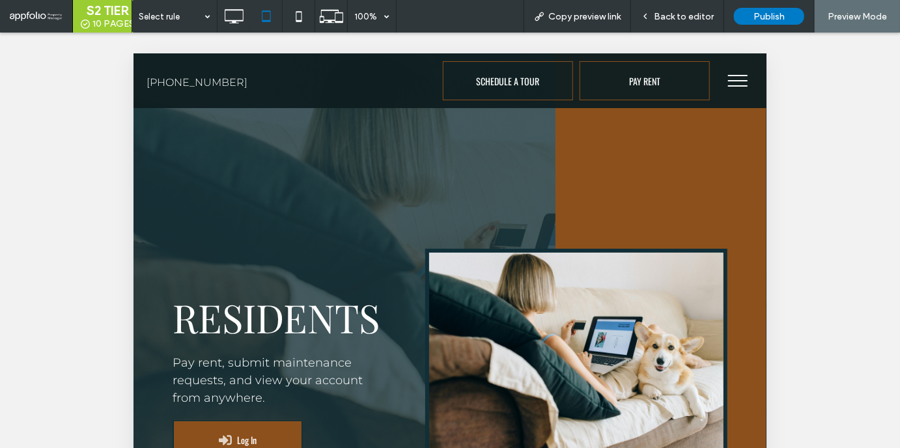
click at [731, 73] on button "menu" at bounding box center [737, 80] width 34 height 34
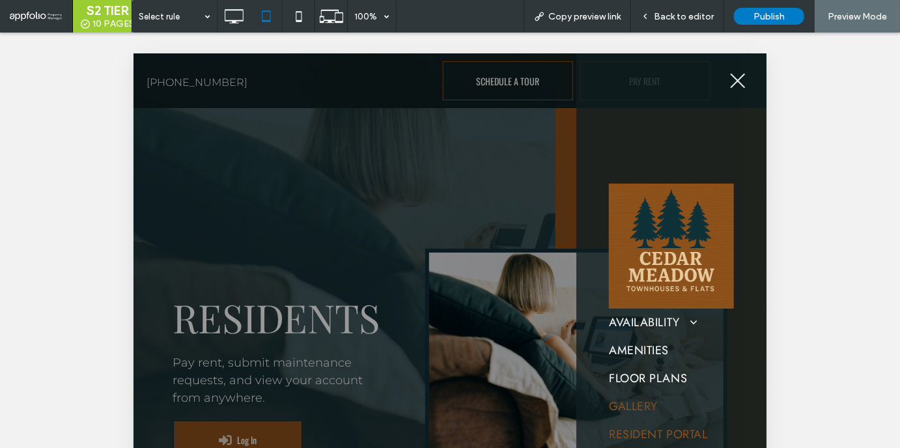
click at [641, 393] on link "GALLERY" at bounding box center [670, 406] width 125 height 28
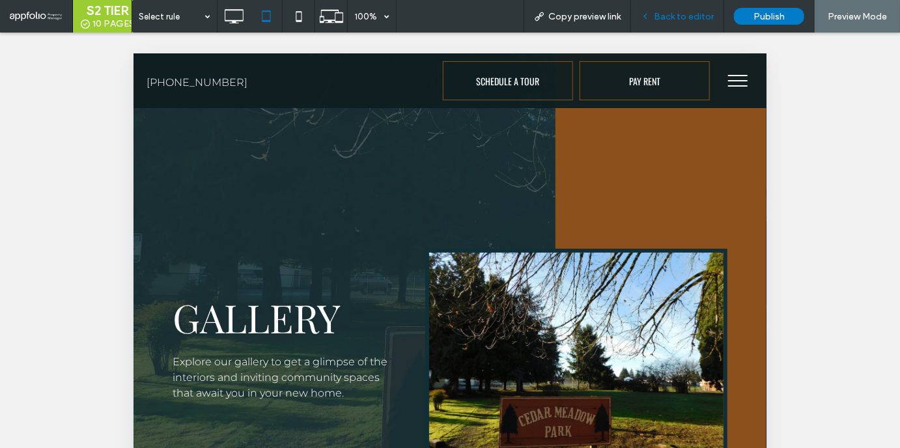
click at [671, 17] on span "Back to editor" at bounding box center [684, 16] width 60 height 11
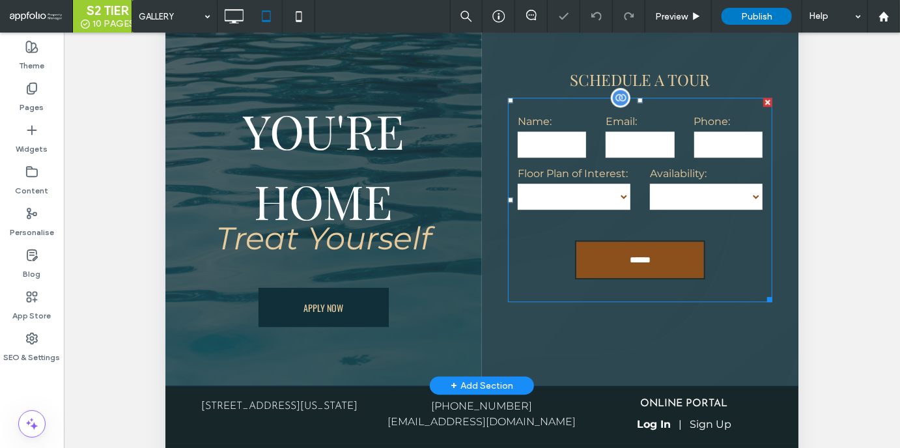
click at [630, 178] on div "Floor Plan of Interest: **** **** ****" at bounding box center [573, 190] width 132 height 46
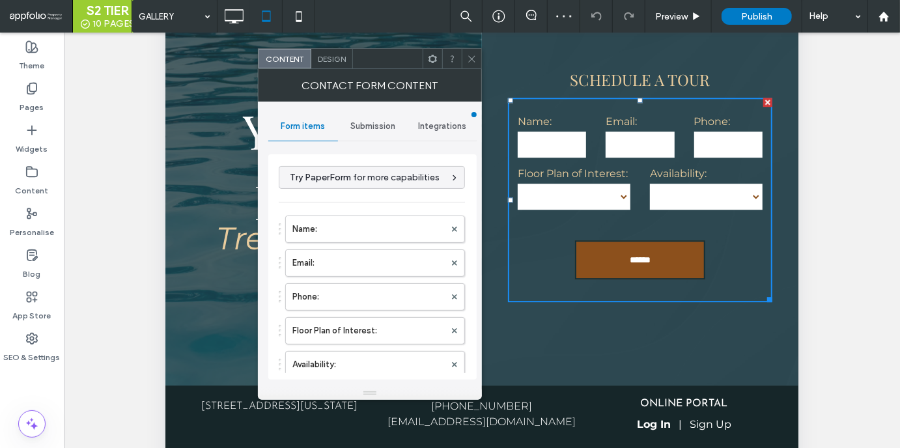
click at [374, 129] on span "Submission" at bounding box center [372, 126] width 45 height 10
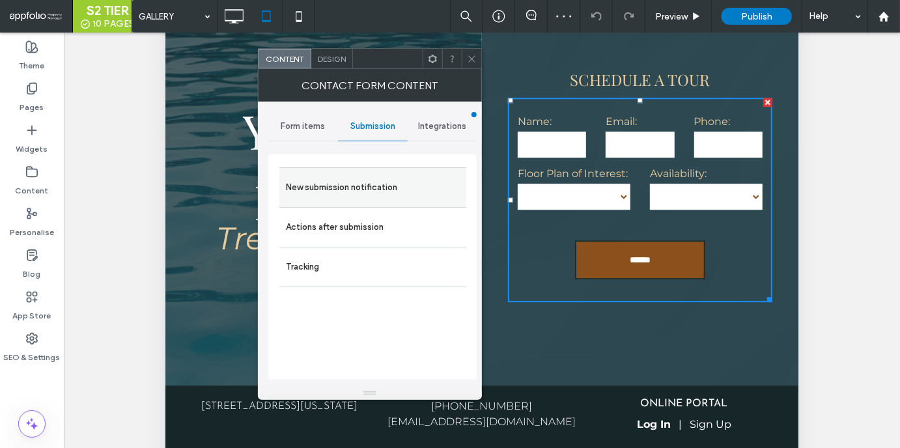
click at [390, 199] on label "New submission notification" at bounding box center [373, 188] width 174 height 26
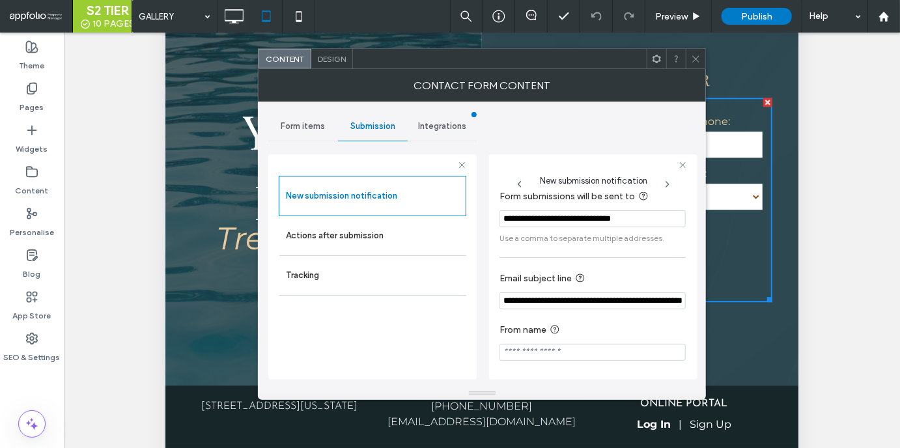
click at [694, 60] on icon at bounding box center [696, 59] width 10 height 10
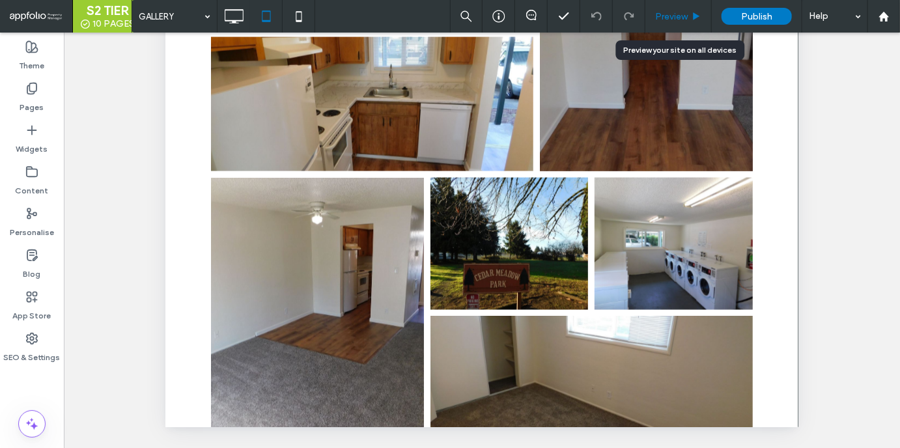
click at [674, 11] on span "Preview" at bounding box center [671, 16] width 33 height 11
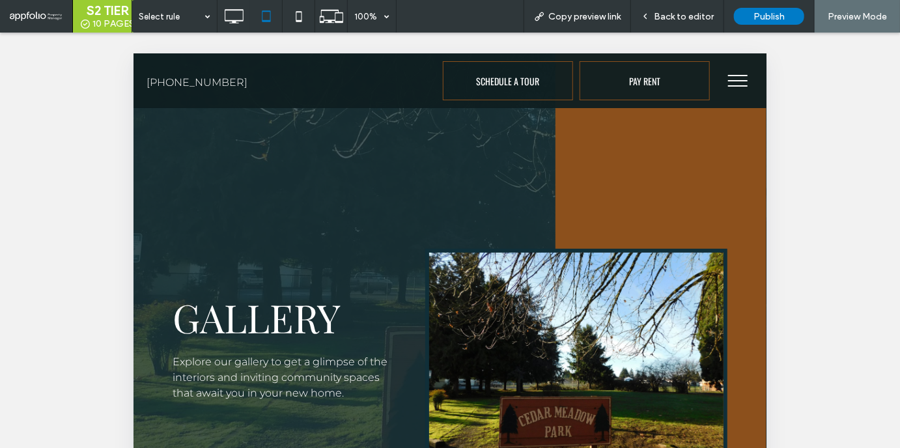
click at [733, 90] on button "menu" at bounding box center [737, 80] width 34 height 34
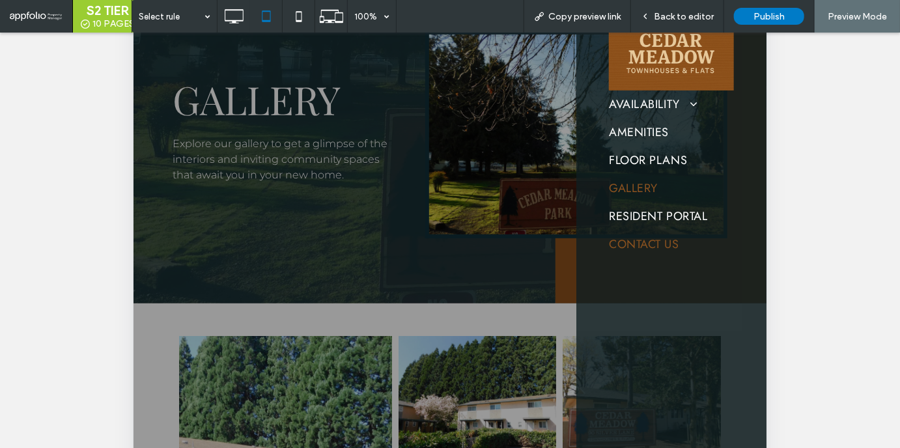
click at [668, 245] on span "CONTACT US" at bounding box center [643, 245] width 70 height 18
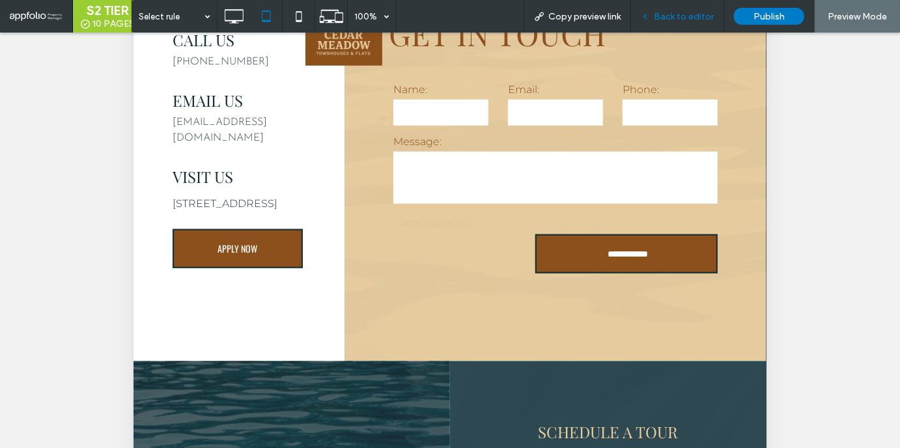
click at [678, 11] on span "Back to editor" at bounding box center [684, 16] width 60 height 11
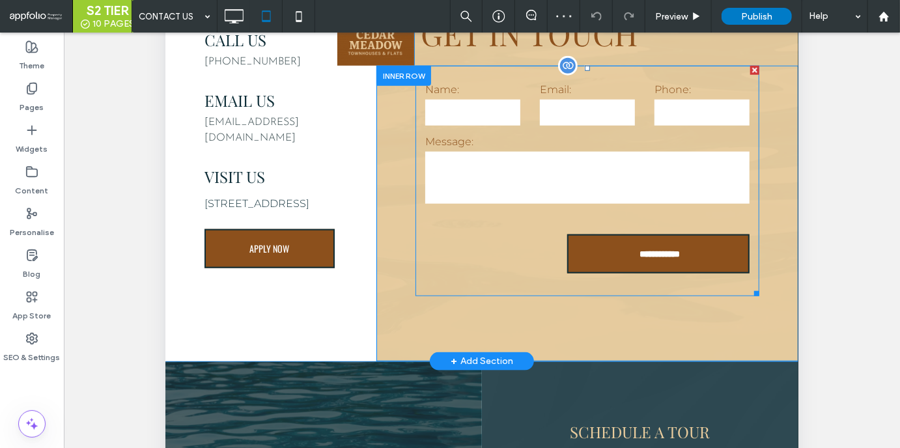
click at [650, 255] on input "**********" at bounding box center [659, 255] width 176 height 23
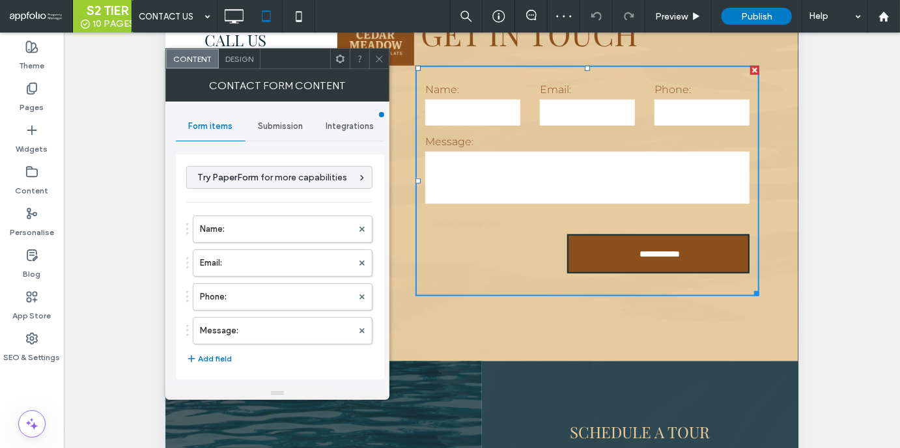
click at [265, 124] on span "Submission" at bounding box center [280, 126] width 45 height 10
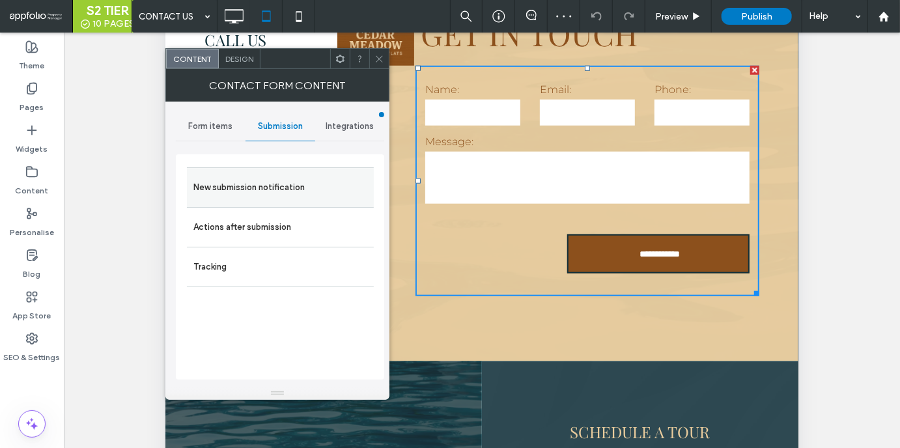
click at [268, 175] on label "New submission notification" at bounding box center [280, 188] width 174 height 26
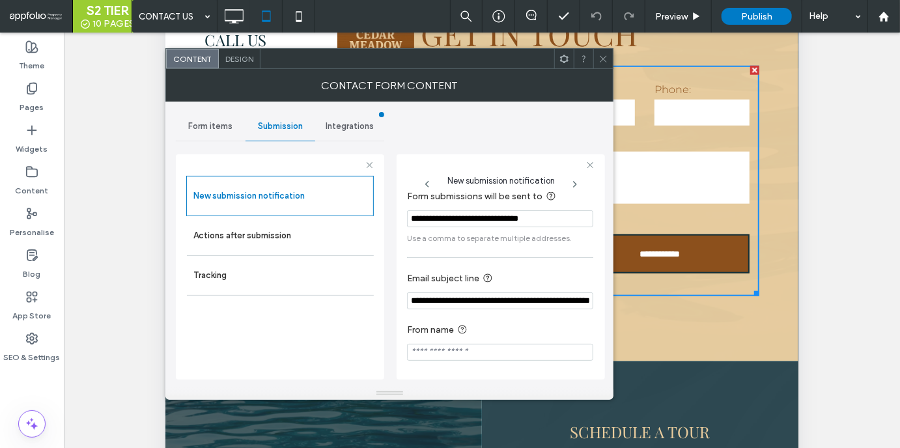
click at [604, 54] on icon at bounding box center [604, 59] width 10 height 10
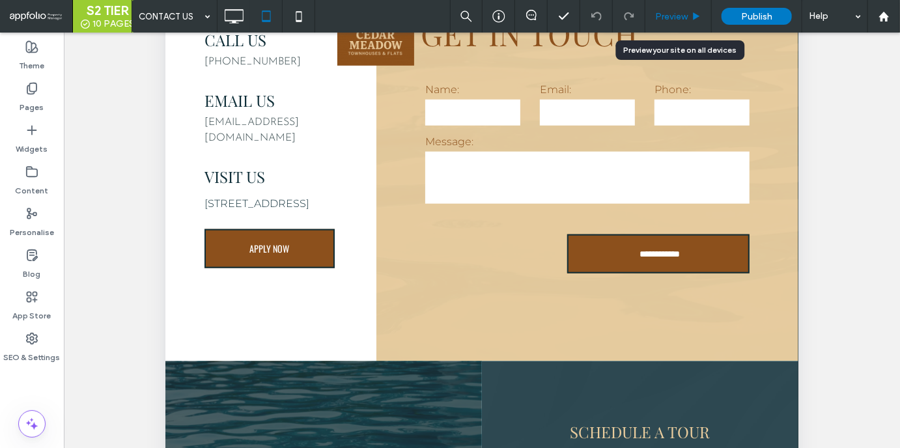
click at [668, 11] on span "Preview" at bounding box center [671, 16] width 33 height 11
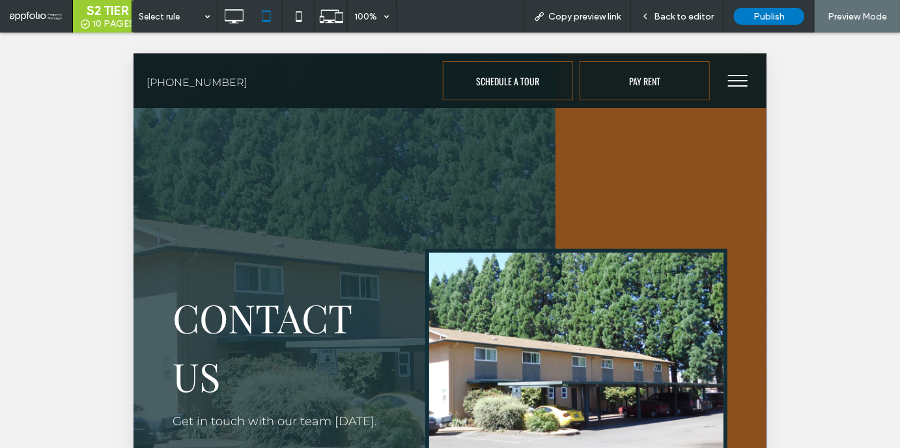
click at [733, 85] on span "menu" at bounding box center [737, 85] width 20 height 1
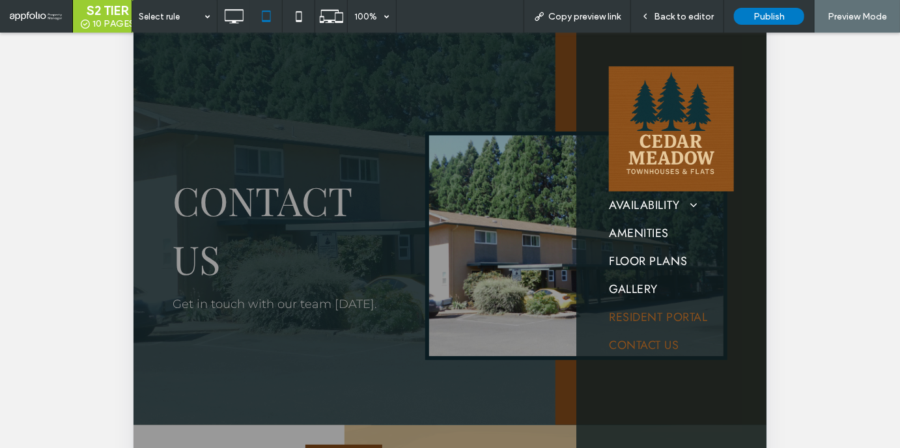
click at [643, 324] on span "RESIDENT PORTAL" at bounding box center [657, 318] width 98 height 18
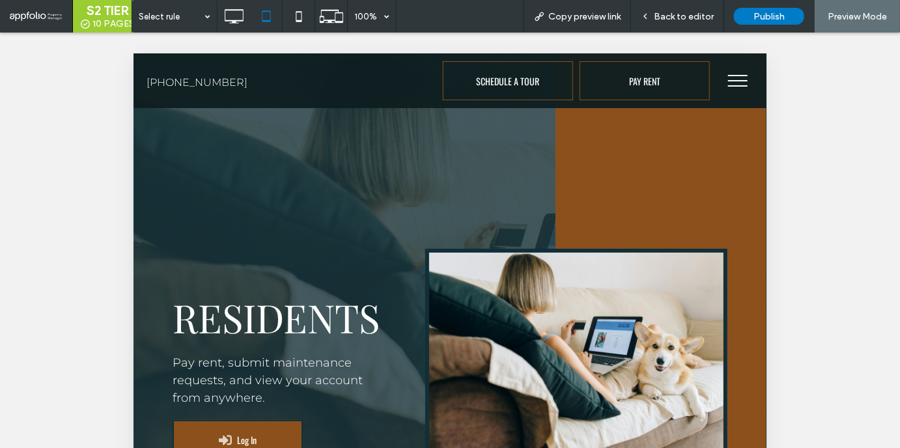
click at [740, 74] on span "menu" at bounding box center [737, 74] width 20 height 1
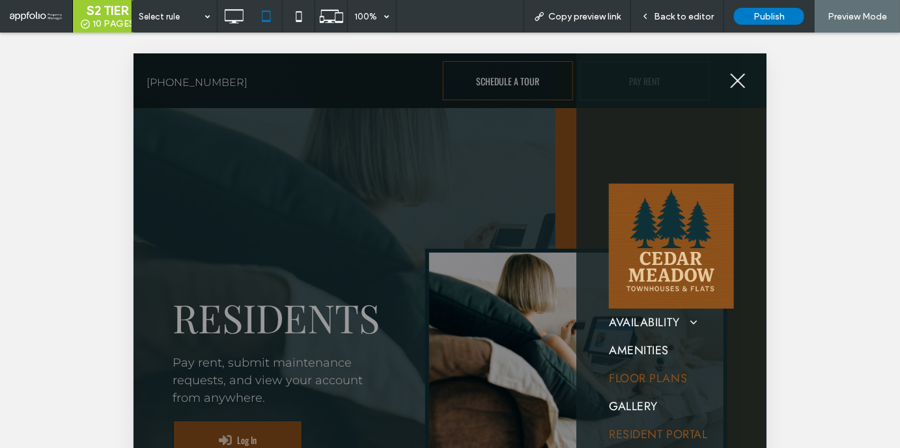
click at [639, 386] on span "FLOOR PLANS" at bounding box center [647, 378] width 78 height 18
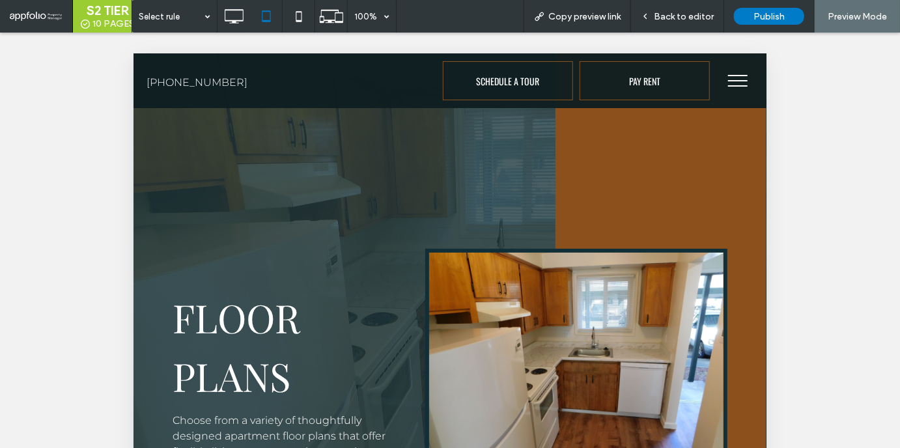
click at [732, 76] on button "menu" at bounding box center [737, 80] width 34 height 34
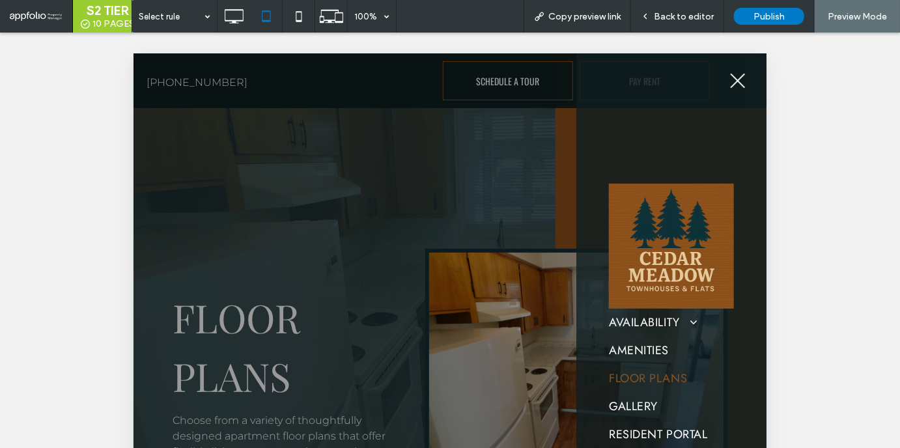
click at [662, 267] on img at bounding box center [670, 245] width 125 height 125
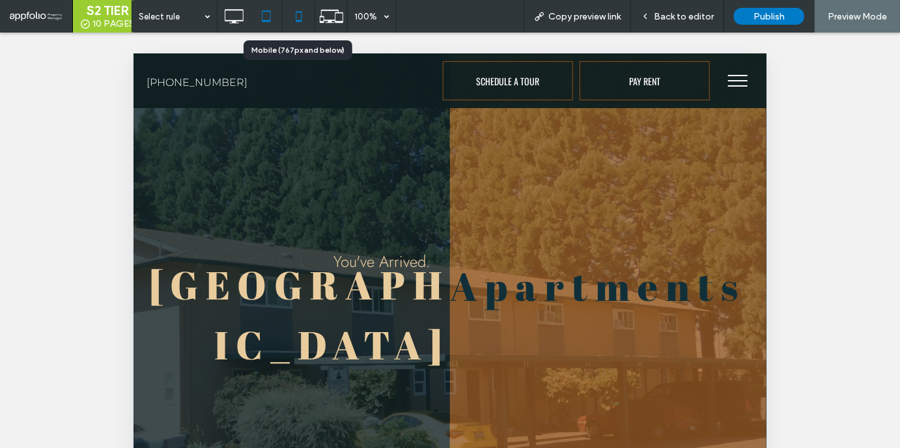
click at [293, 22] on icon at bounding box center [299, 16] width 26 height 26
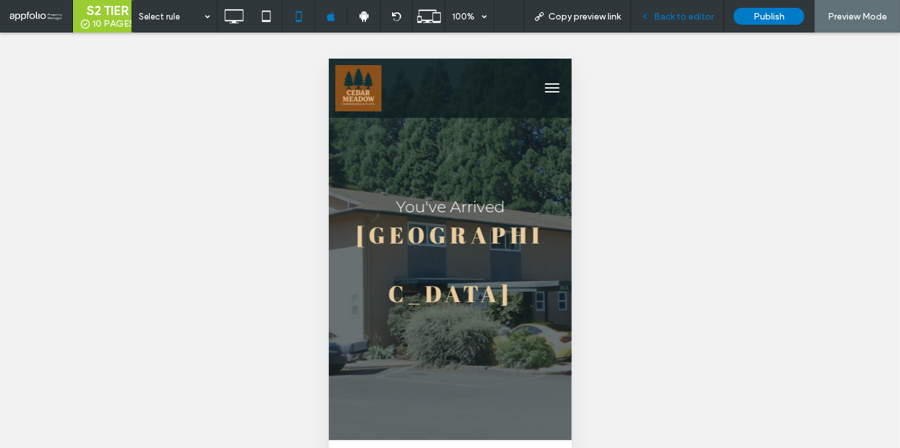
click at [683, 14] on span "Back to editor" at bounding box center [684, 16] width 60 height 11
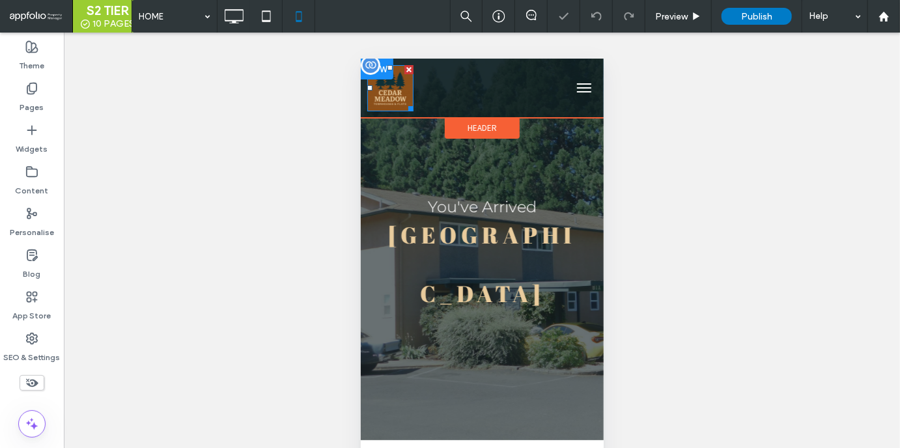
click at [374, 98] on img at bounding box center [390, 87] width 46 height 46
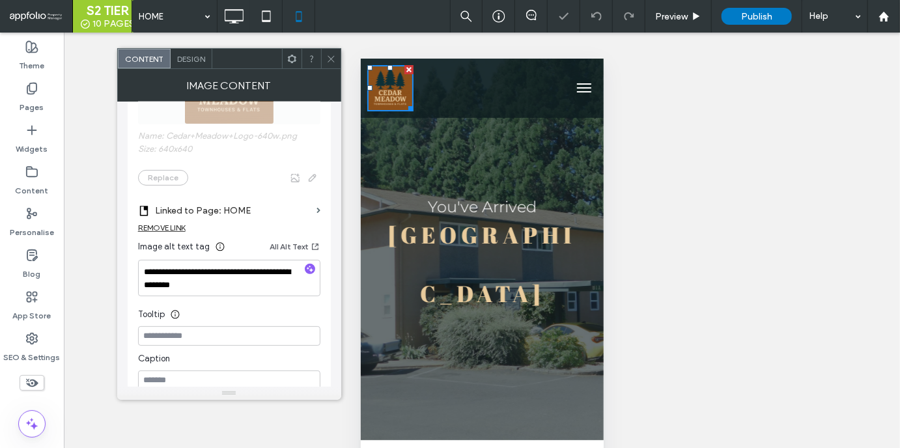
click at [328, 58] on icon at bounding box center [331, 59] width 10 height 10
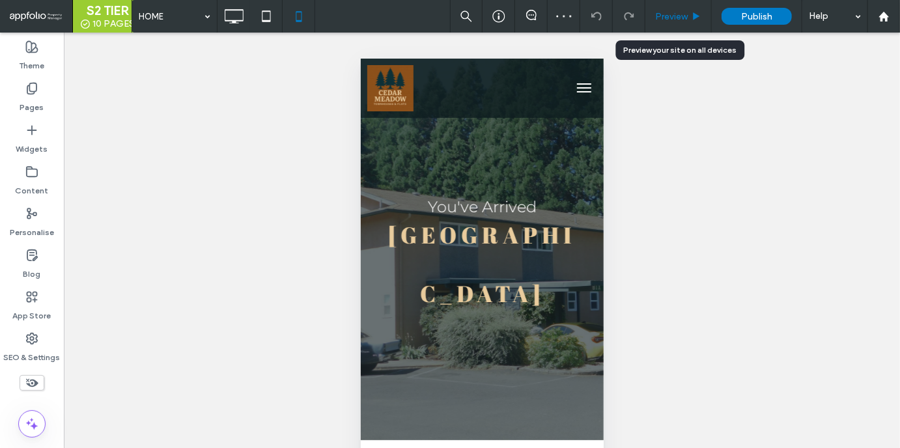
click at [683, 18] on span "Preview" at bounding box center [671, 16] width 33 height 11
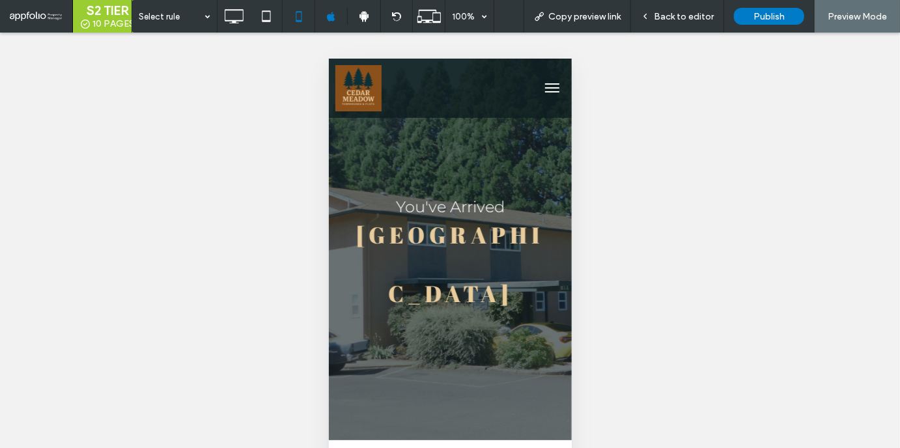
click at [551, 96] on button "menu" at bounding box center [552, 87] width 26 height 26
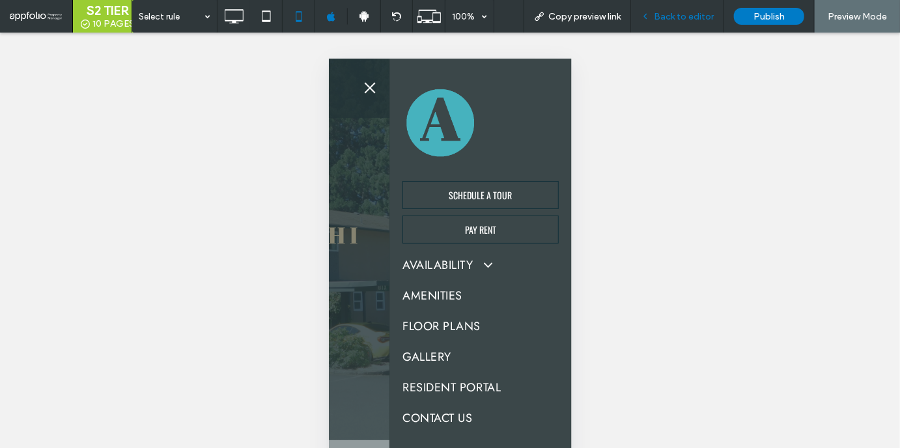
click at [678, 9] on div "Back to editor" at bounding box center [677, 16] width 93 height 33
click at [666, 11] on span "Back to editor" at bounding box center [684, 16] width 60 height 11
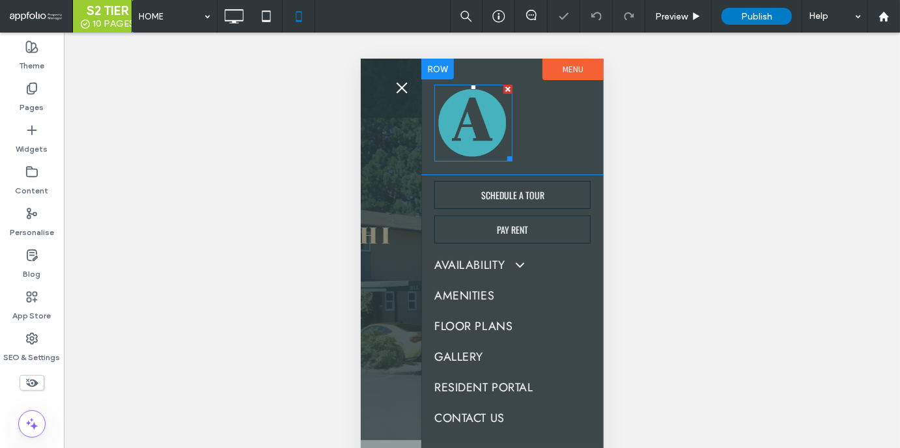
click at [460, 120] on img at bounding box center [473, 122] width 78 height 77
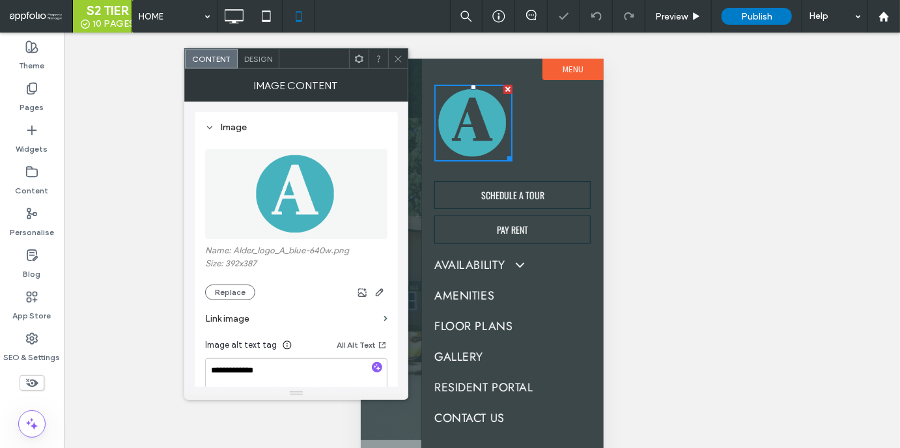
click at [354, 61] on div at bounding box center [359, 59] width 20 height 20
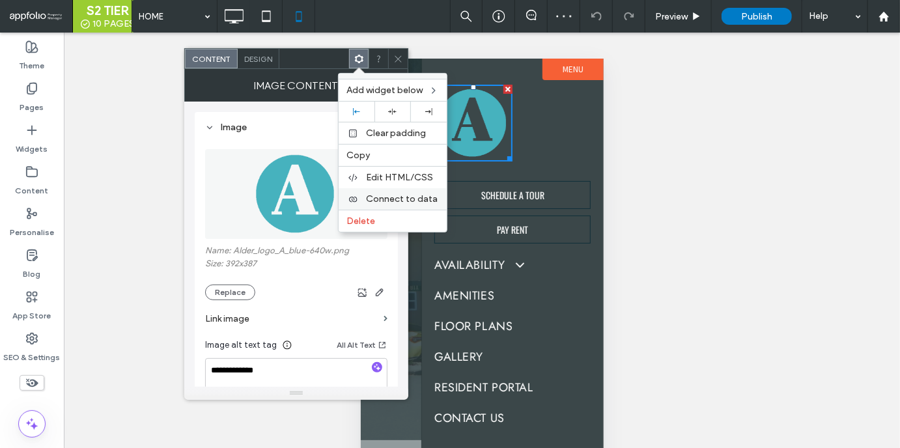
click at [408, 204] on div "Connect to data" at bounding box center [393, 198] width 108 height 21
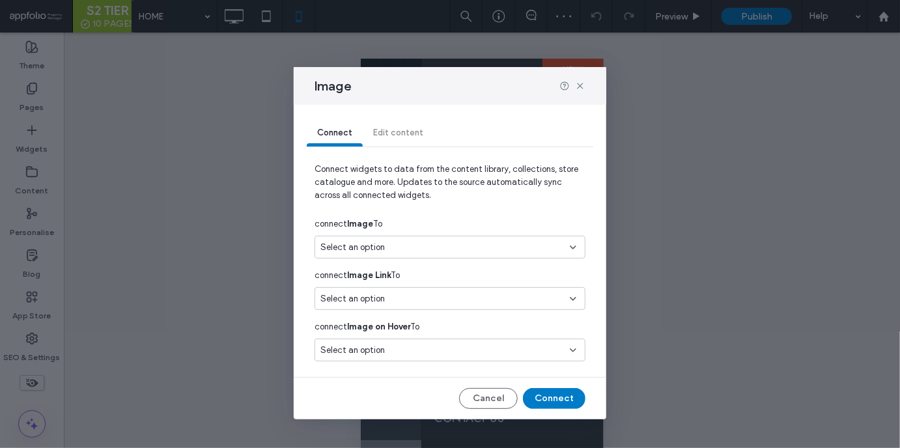
click at [361, 243] on span "Select an option" at bounding box center [352, 247] width 64 height 13
click at [380, 287] on span "Business logo" at bounding box center [369, 293] width 50 height 13
click at [562, 392] on button "Connect" at bounding box center [554, 398] width 63 height 21
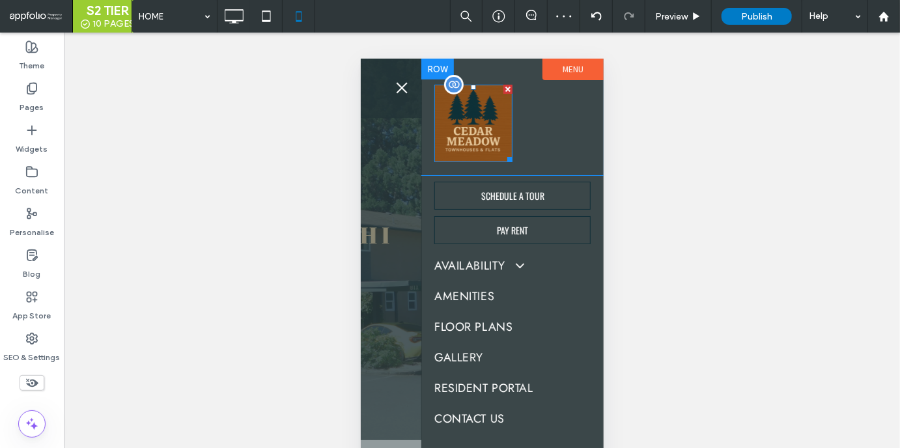
click at [478, 143] on img at bounding box center [473, 123] width 78 height 78
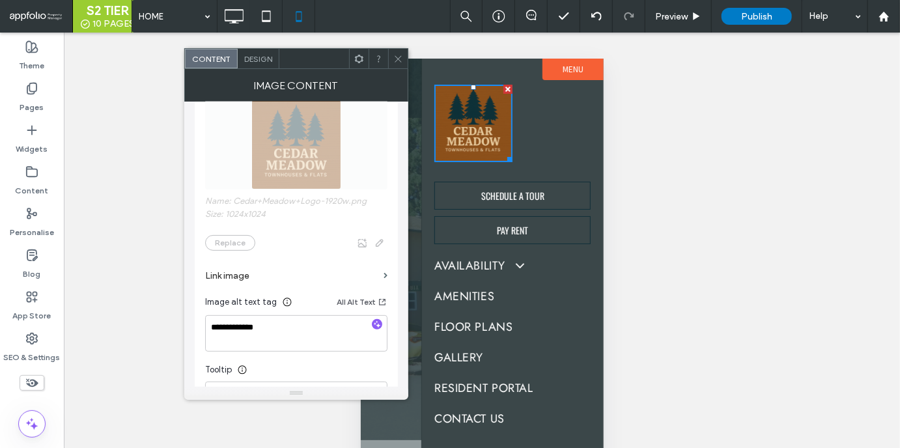
click at [394, 63] on icon at bounding box center [398, 59] width 10 height 10
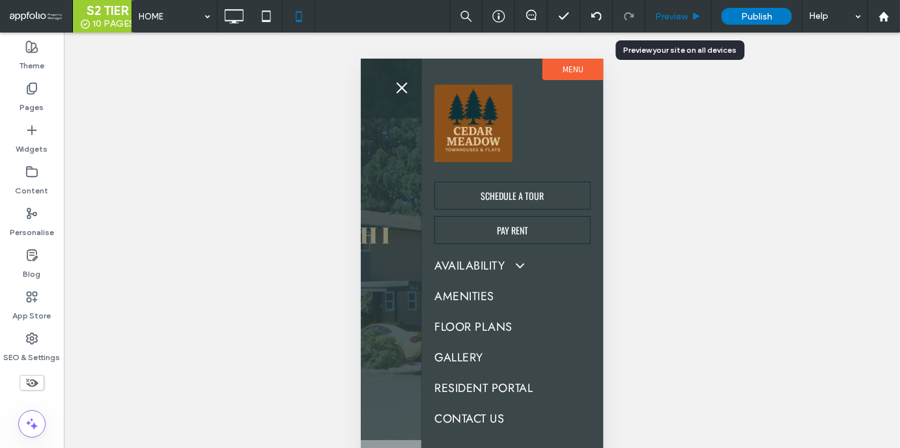
click at [664, 24] on div "Preview" at bounding box center [678, 16] width 66 height 33
click at [393, 92] on button "menu" at bounding box center [401, 87] width 26 height 26
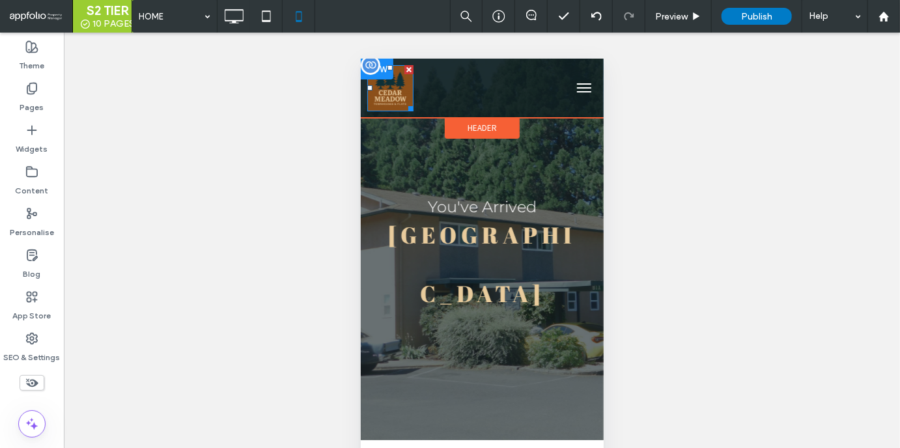
click at [405, 81] on img at bounding box center [390, 87] width 46 height 46
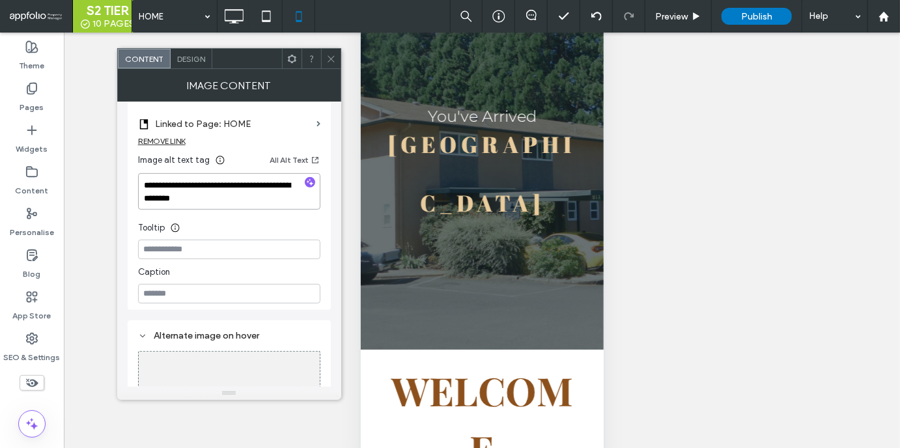
click at [236, 191] on textarea "**********" at bounding box center [229, 191] width 182 height 36
click at [333, 56] on icon at bounding box center [331, 59] width 10 height 10
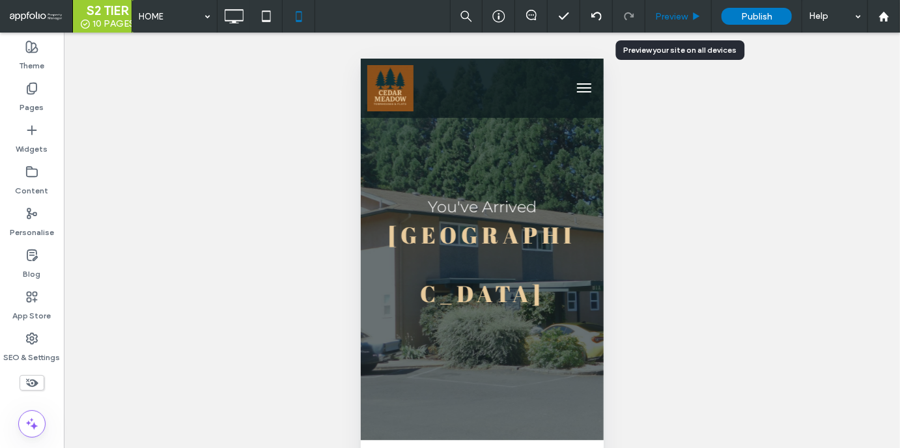
click at [664, 23] on div "Preview" at bounding box center [678, 16] width 66 height 33
click at [667, 17] on span "Preview" at bounding box center [671, 16] width 33 height 11
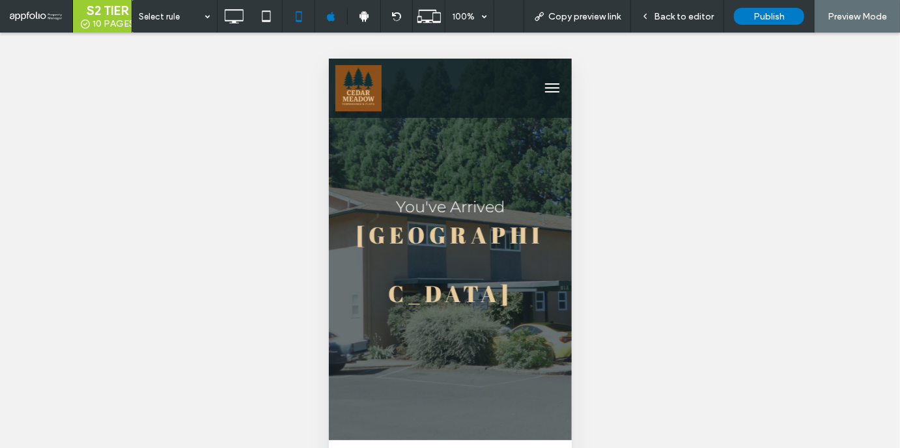
click at [557, 85] on button "menu" at bounding box center [552, 87] width 26 height 26
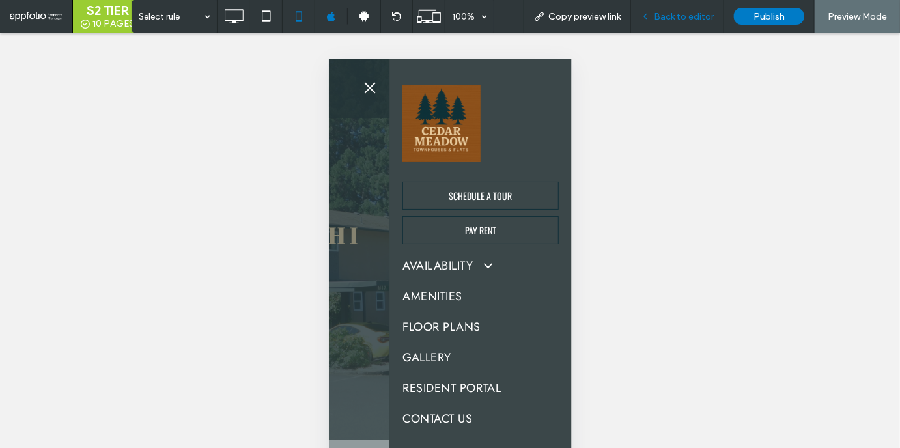
click at [671, 25] on div "Back to editor" at bounding box center [677, 16] width 93 height 33
click at [671, 16] on span "Back to editor" at bounding box center [684, 16] width 60 height 11
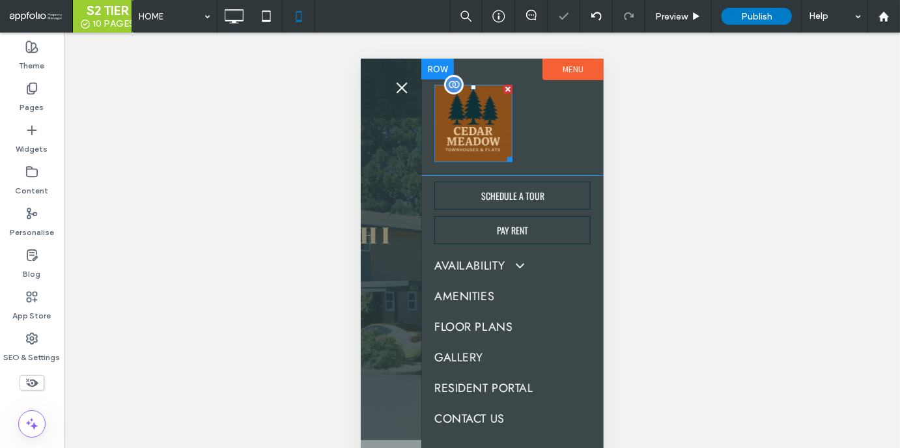
click at [460, 112] on img at bounding box center [473, 123] width 78 height 78
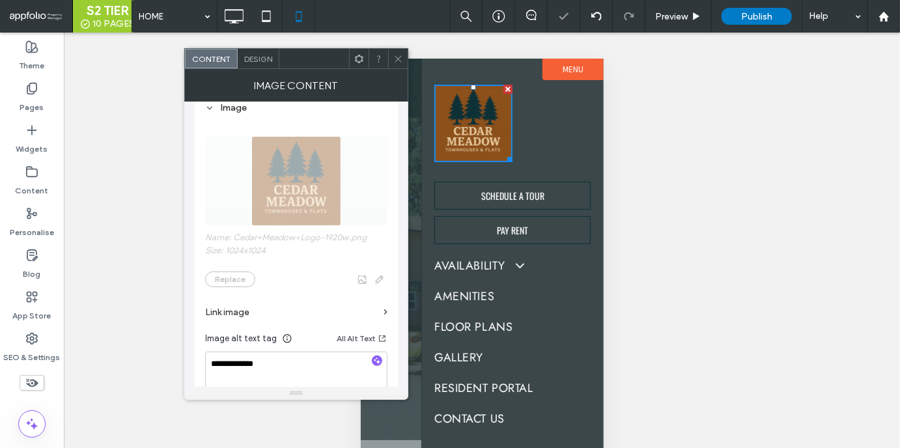
scroll to position [119, 0]
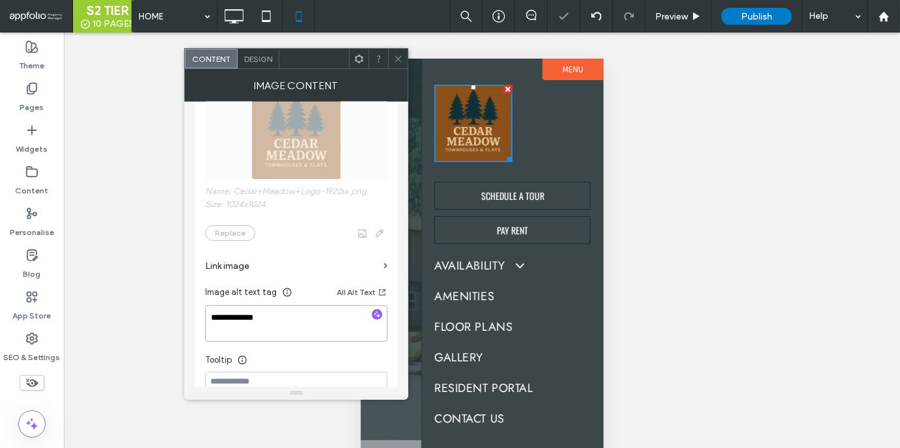
click at [258, 332] on textarea "**********" at bounding box center [296, 323] width 182 height 36
paste textarea "**********"
type textarea "**********"
click at [397, 57] on use at bounding box center [398, 58] width 7 height 7
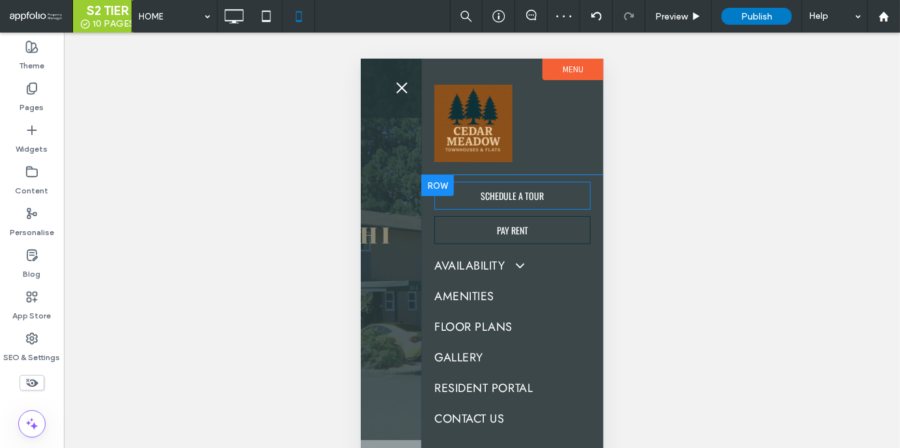
click at [486, 210] on div "SCHEDULE A TOUR PAY RENT AVAILABILITY AVAILABILITY BY LIST AVAILABILITY BY FLOO…" at bounding box center [512, 314] width 156 height 279
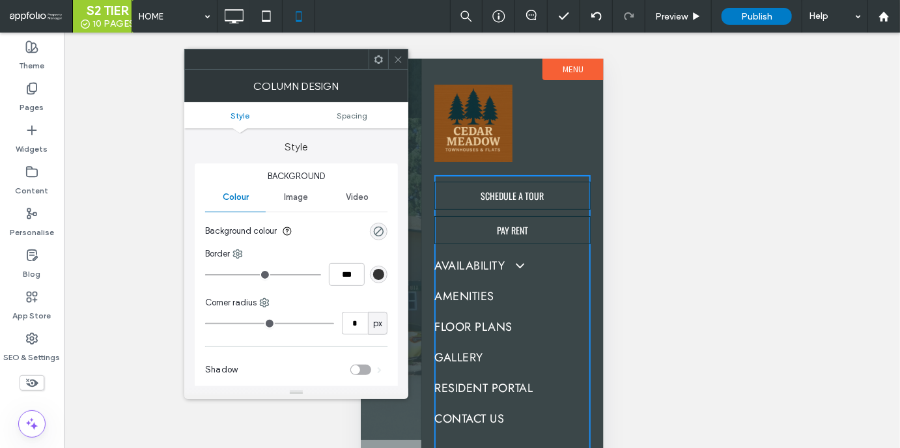
click at [399, 58] on icon at bounding box center [398, 60] width 10 height 10
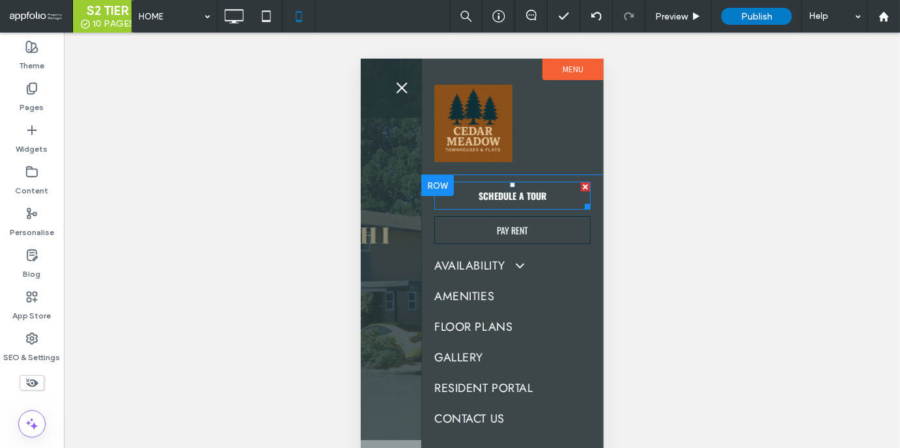
click at [494, 199] on span "SCHEDULE A TOUR" at bounding box center [511, 195] width 77 height 27
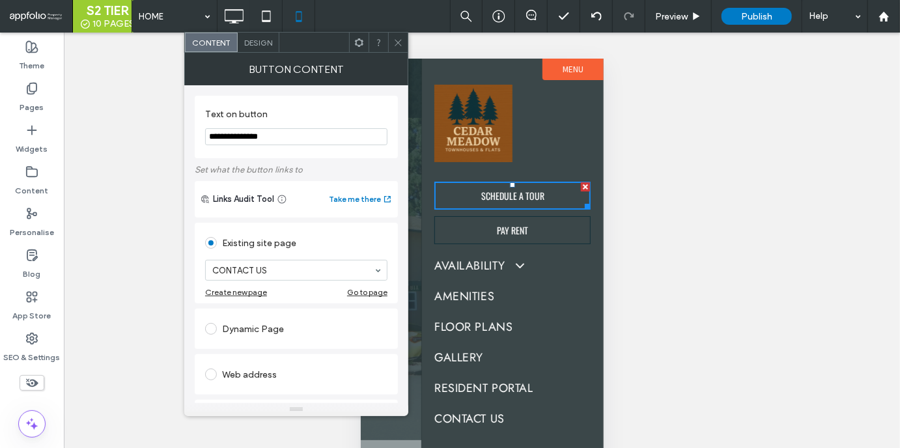
click at [257, 44] on span "Design" at bounding box center [258, 43] width 28 height 10
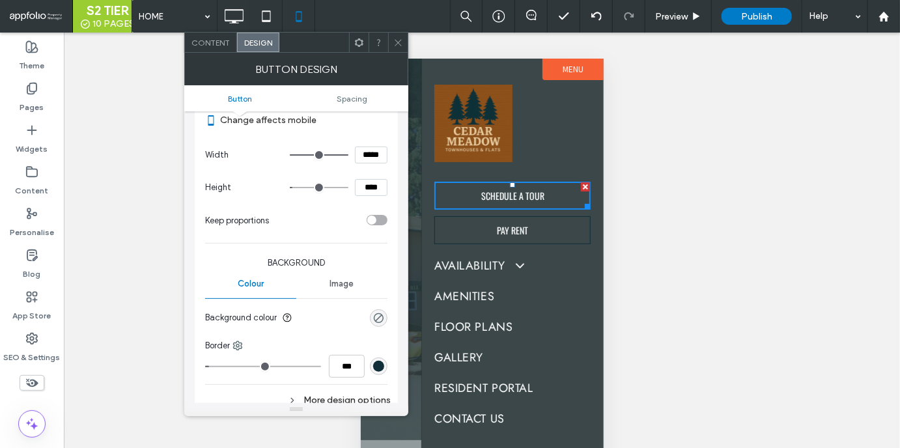
scroll to position [180, 0]
click at [371, 347] on div "Border" at bounding box center [296, 343] width 182 height 13
click at [377, 369] on div "rgb(16, 47, 57)" at bounding box center [379, 365] width 18 height 18
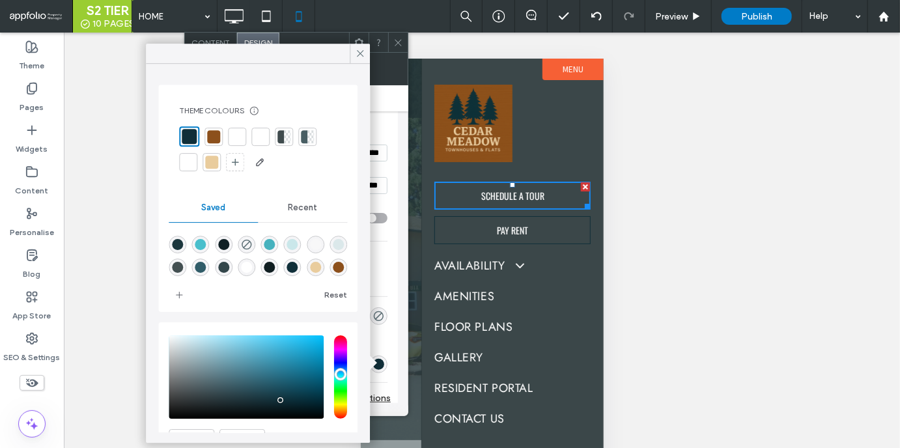
click at [206, 134] on div at bounding box center [214, 137] width 18 height 18
type input "*"
click at [357, 56] on icon at bounding box center [360, 54] width 12 height 12
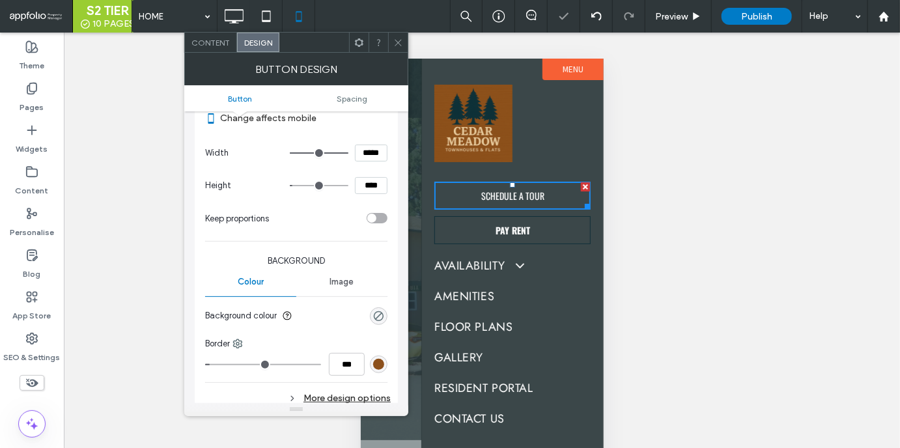
click at [462, 229] on link "PAY RENT" at bounding box center [512, 230] width 156 height 28
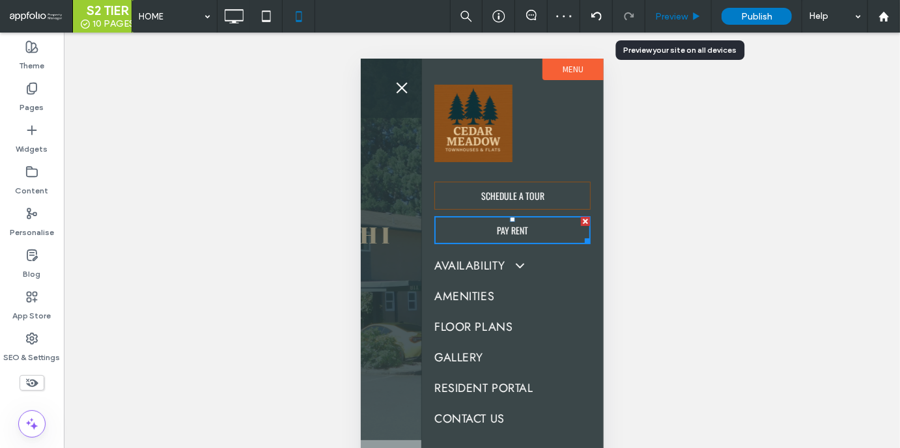
click at [668, 23] on div "Preview" at bounding box center [678, 16] width 66 height 33
click at [668, 16] on span "Preview" at bounding box center [671, 16] width 33 height 11
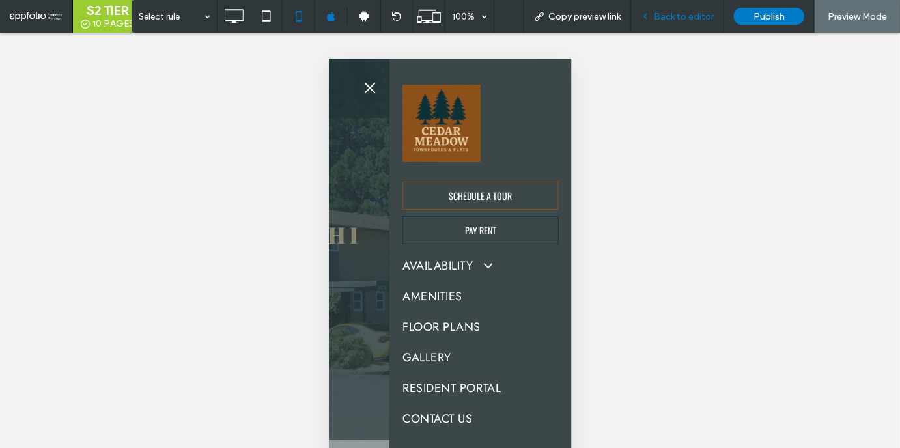
click at [668, 16] on span "Back to editor" at bounding box center [684, 16] width 60 height 11
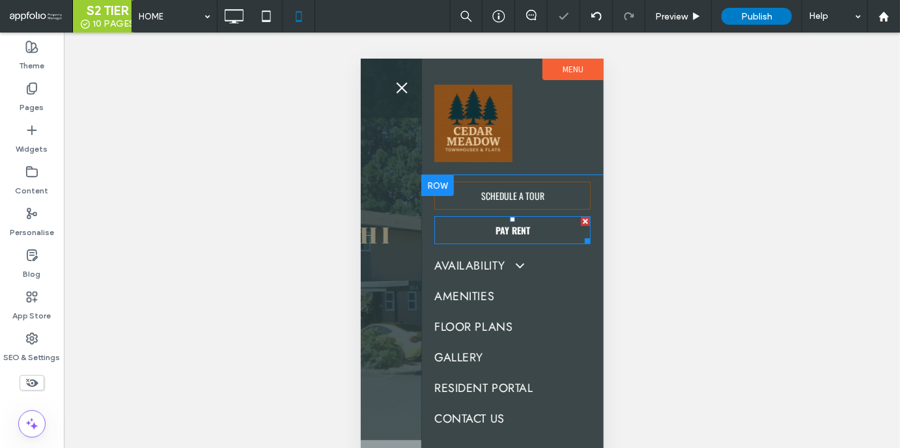
click at [520, 236] on span "PAY RENT" at bounding box center [512, 229] width 44 height 27
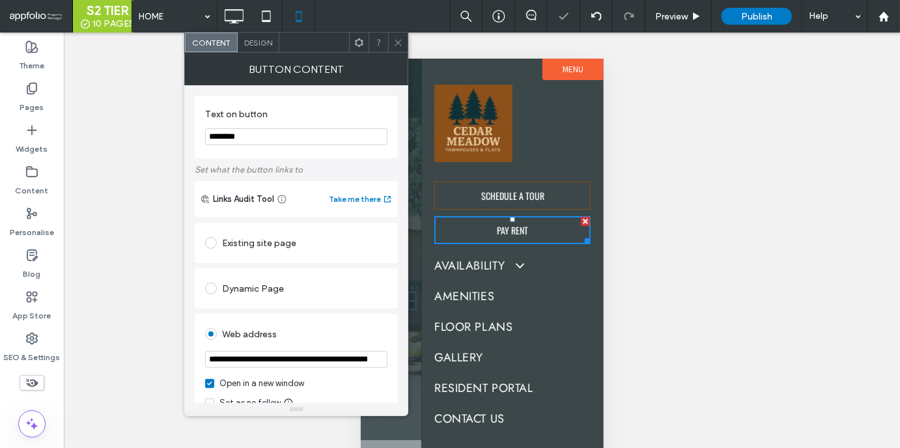
click at [244, 36] on div "Design" at bounding box center [259, 43] width 42 height 20
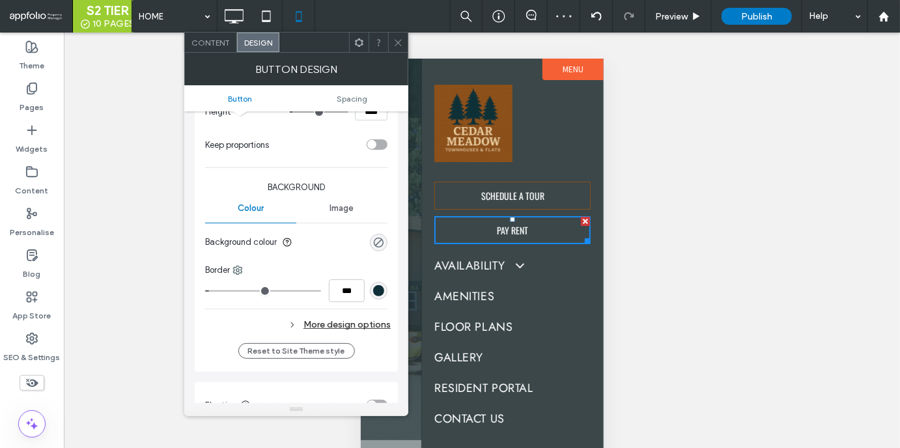
scroll to position [273, 0]
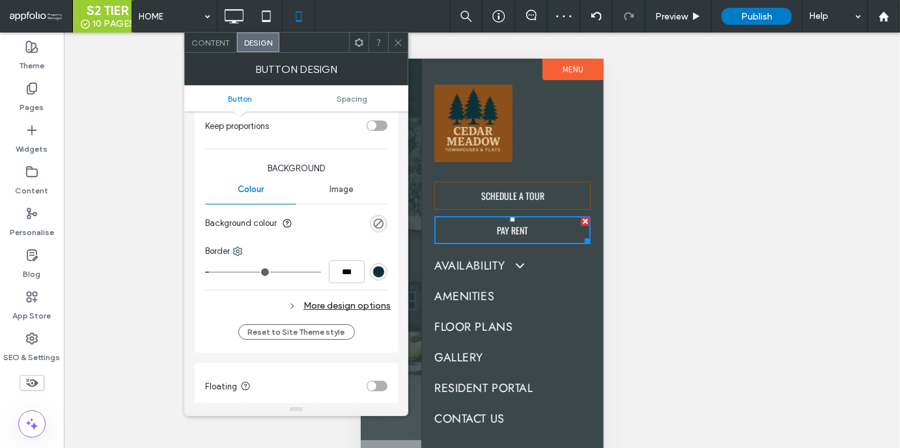
click at [378, 272] on div "rgb(16, 47, 57)" at bounding box center [378, 271] width 11 height 11
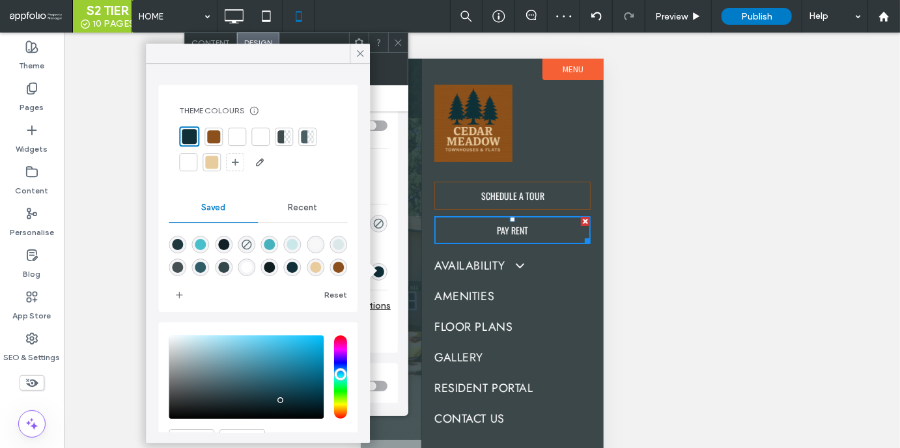
click at [219, 130] on div at bounding box center [213, 136] width 13 height 13
type input "*"
click at [360, 54] on use at bounding box center [360, 53] width 7 height 7
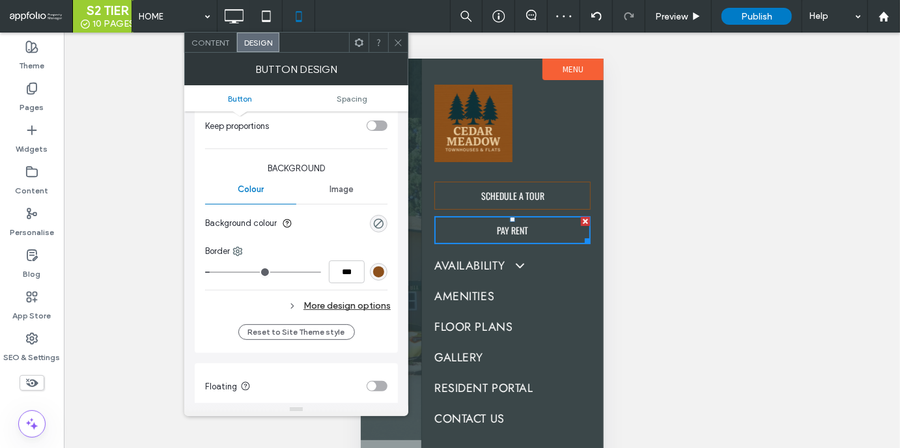
click at [556, 75] on label "Menu" at bounding box center [572, 68] width 61 height 21
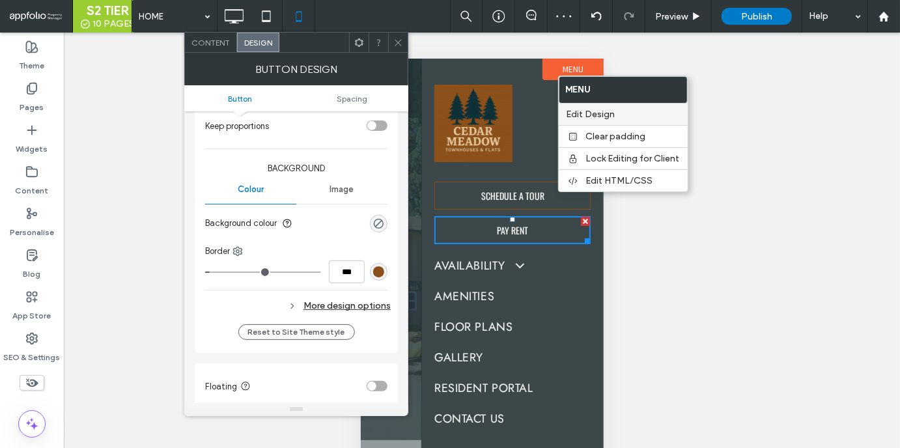
click at [574, 107] on div "Edit Design" at bounding box center [623, 114] width 129 height 21
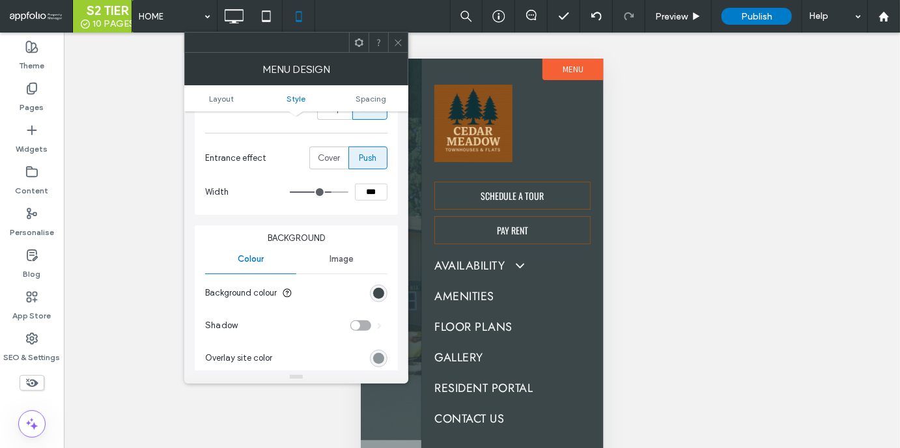
scroll to position [294, 0]
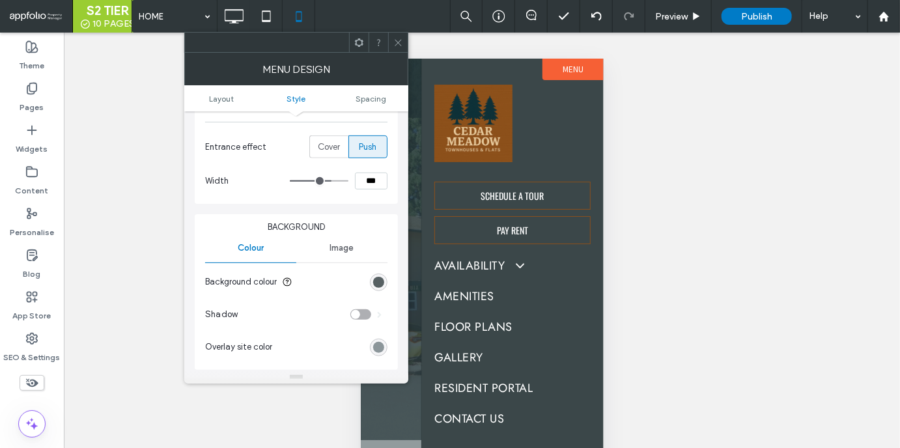
click at [382, 279] on div "rgba(16, 30, 33, 0.8)" at bounding box center [378, 282] width 11 height 11
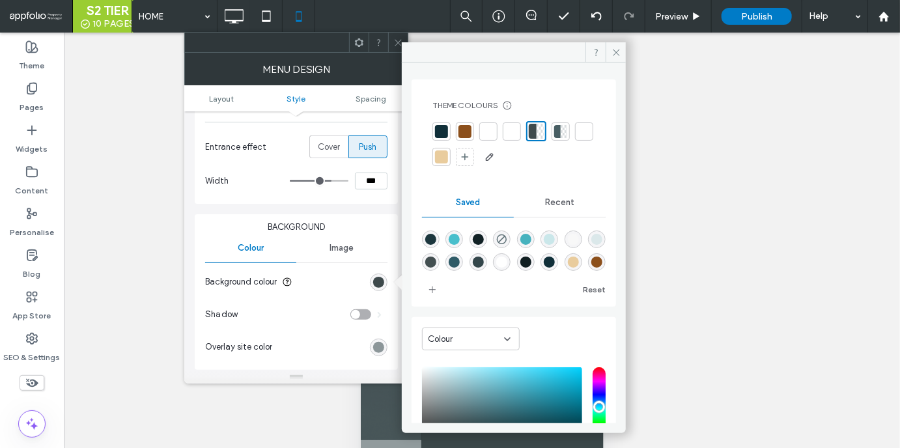
click at [434, 135] on div at bounding box center [441, 131] width 18 height 18
click at [395, 35] on span at bounding box center [398, 43] width 10 height 20
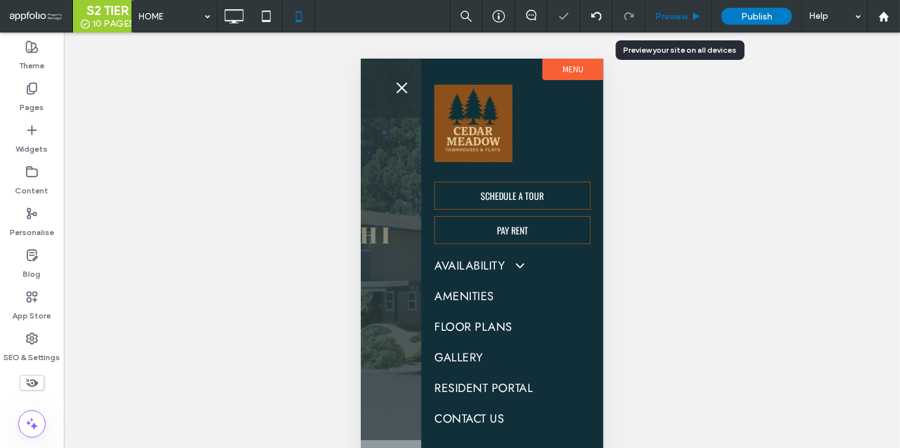
click at [680, 13] on span "Preview" at bounding box center [671, 16] width 33 height 11
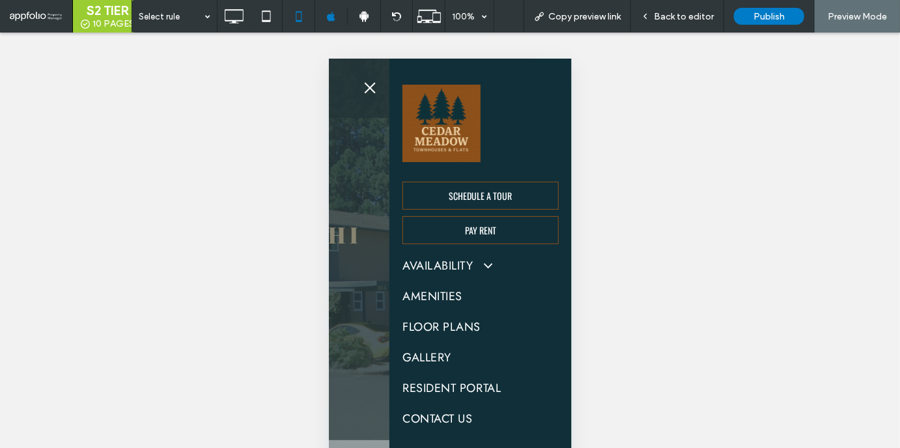
click at [369, 92] on button "menu" at bounding box center [369, 87] width 26 height 26
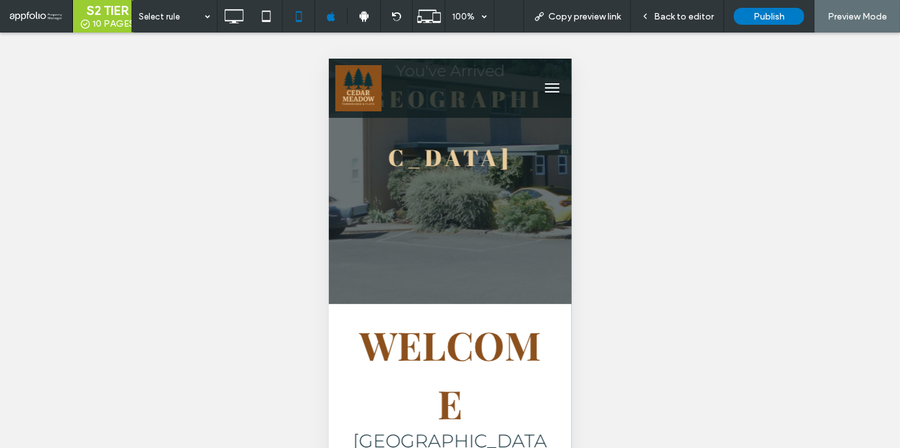
scroll to position [305, 0]
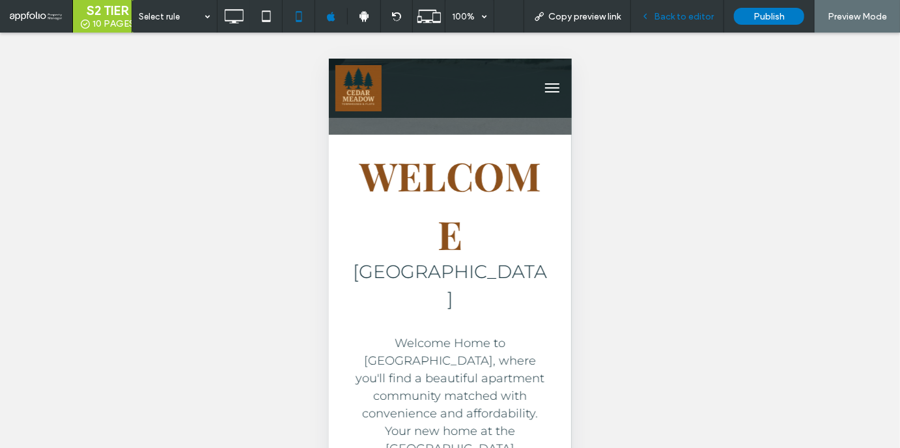
click at [674, 9] on div "Back to editor" at bounding box center [677, 16] width 93 height 33
click at [672, 20] on span "Back to editor" at bounding box center [684, 16] width 60 height 11
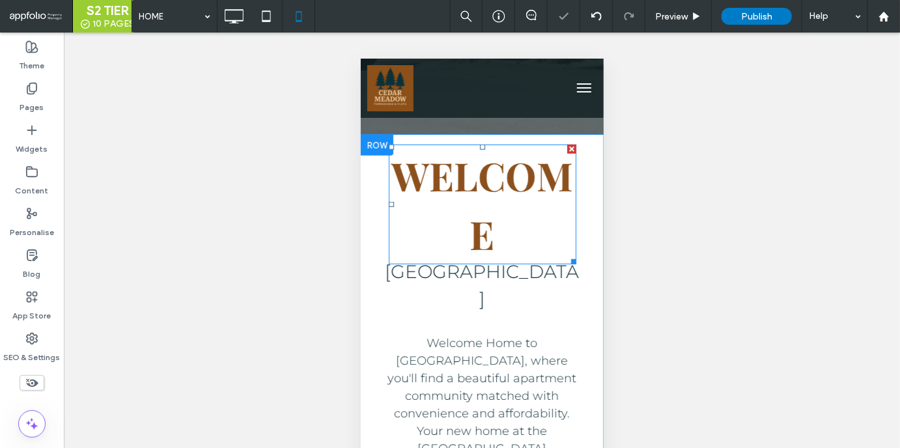
click at [544, 219] on span "Welcome" at bounding box center [482, 203] width 182 height 111
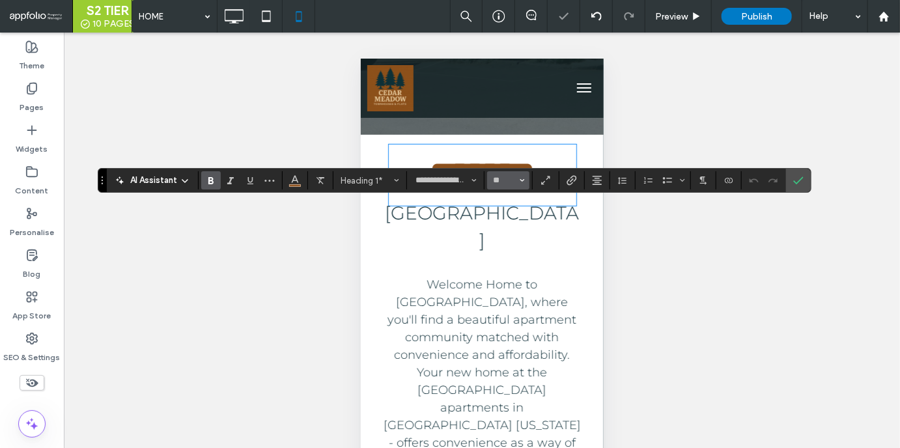
click at [490, 176] on button "**" at bounding box center [508, 180] width 42 height 18
click at [503, 180] on input "Size-input" at bounding box center [504, 180] width 25 height 10
type input "**"
click at [798, 180] on use "Confirm" at bounding box center [798, 181] width 10 height 8
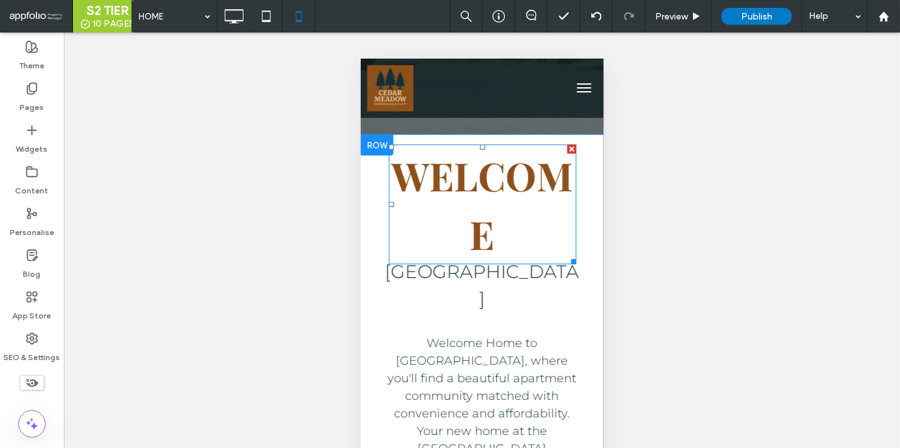
click at [571, 223] on strong "Welcome" at bounding box center [482, 203] width 182 height 111
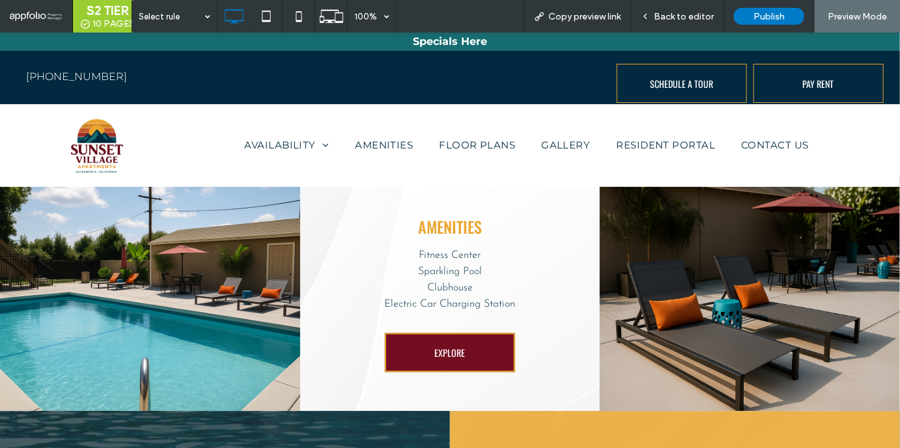
scroll to position [1133, 0]
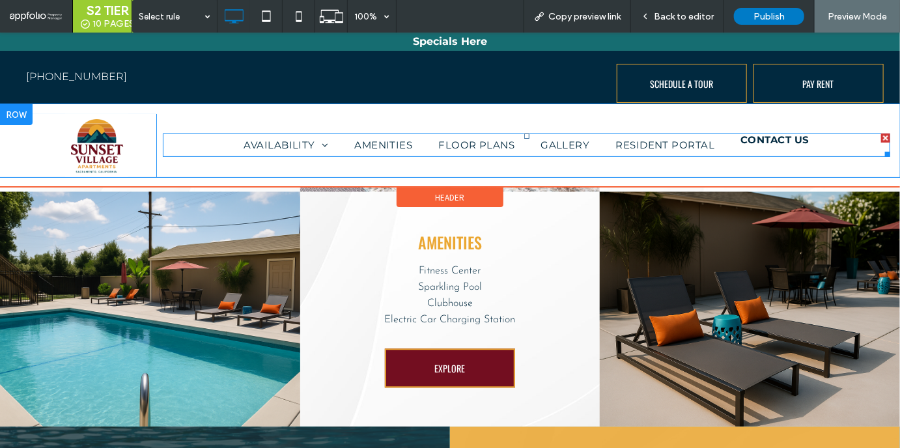
click at [758, 145] on span "CONTACT US" at bounding box center [775, 139] width 69 height 15
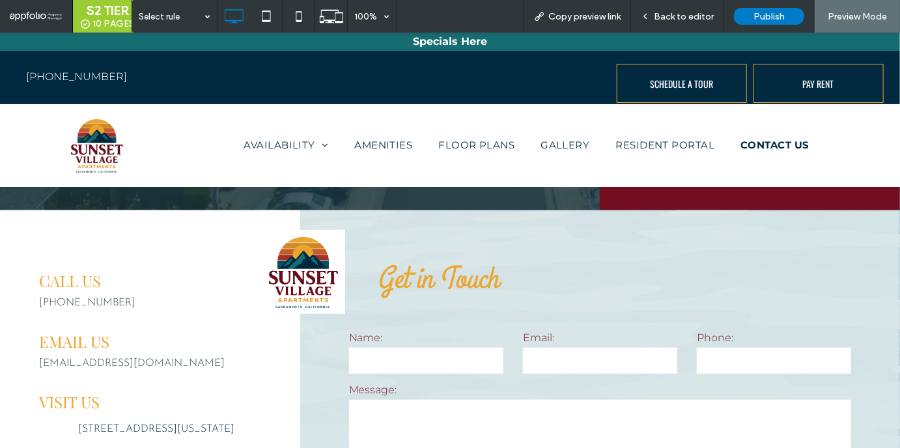
scroll to position [321, 0]
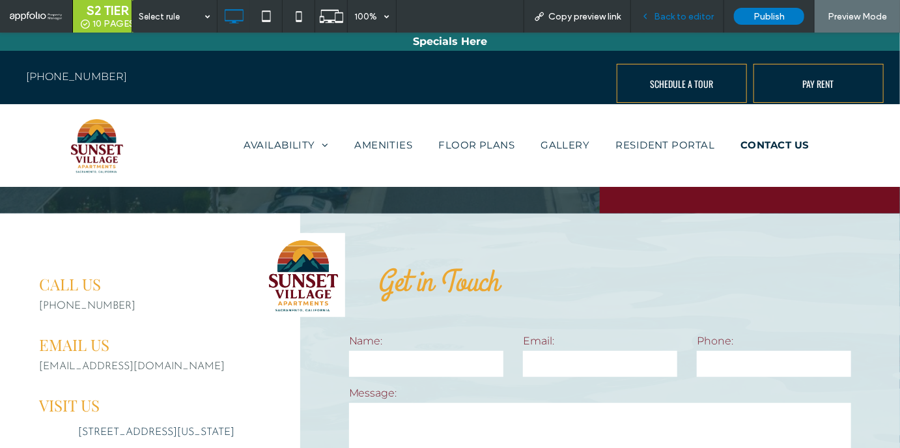
click at [662, 12] on span "Back to editor" at bounding box center [684, 16] width 60 height 11
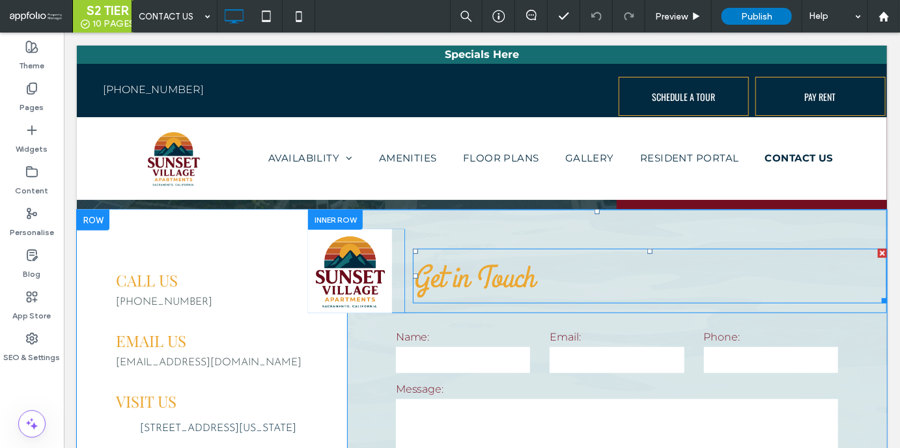
click at [522, 255] on h2 "Get in Touch" at bounding box center [649, 275] width 474 height 52
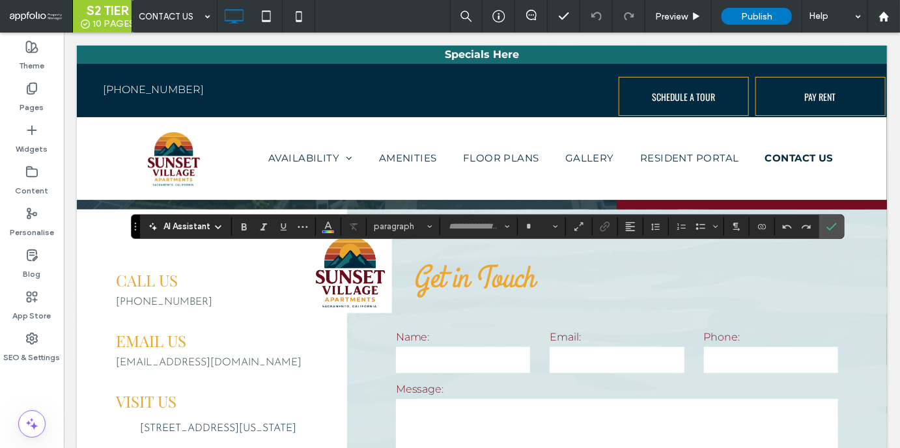
type input "**********"
type input "**"
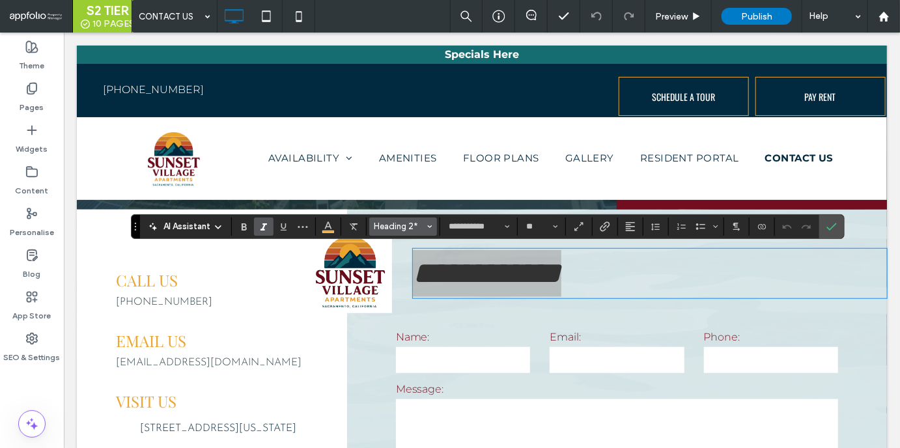
click at [413, 231] on span "Heading 2*" at bounding box center [399, 226] width 51 height 10
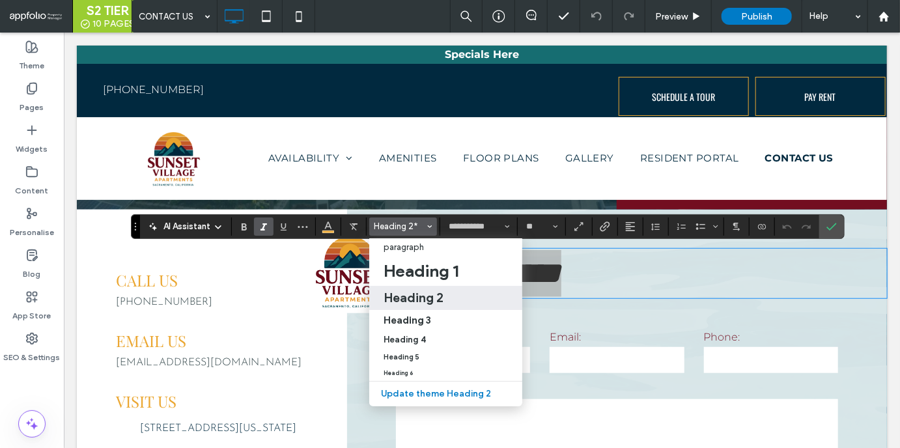
click at [430, 292] on h2 "Heading 2" at bounding box center [414, 298] width 60 height 16
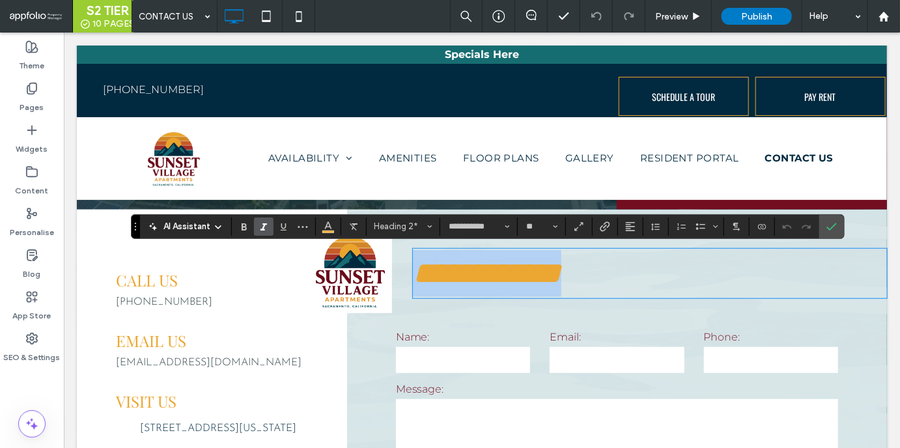
type input "**********"
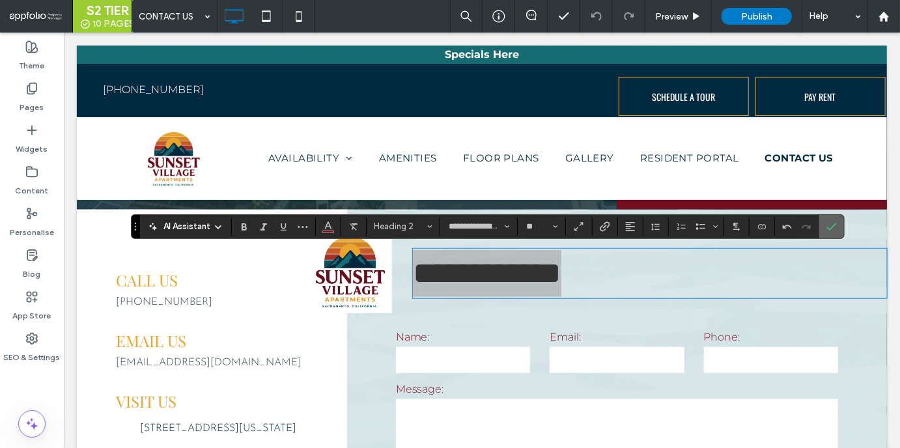
click at [827, 229] on icon "Confirm" at bounding box center [831, 226] width 10 height 10
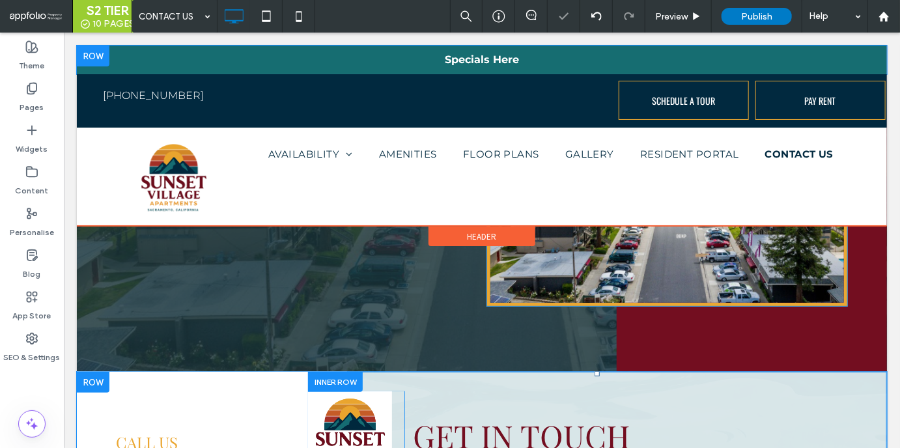
scroll to position [112, 0]
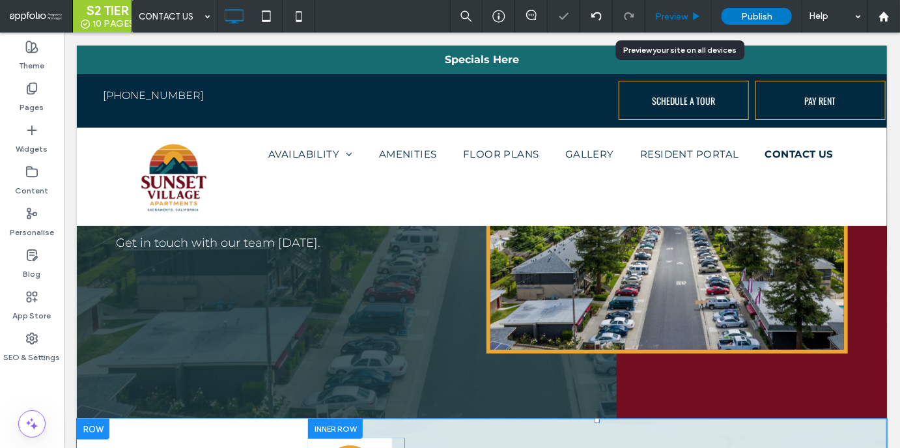
click at [664, 14] on span "Preview" at bounding box center [671, 16] width 33 height 11
